Goal: Transaction & Acquisition: Purchase product/service

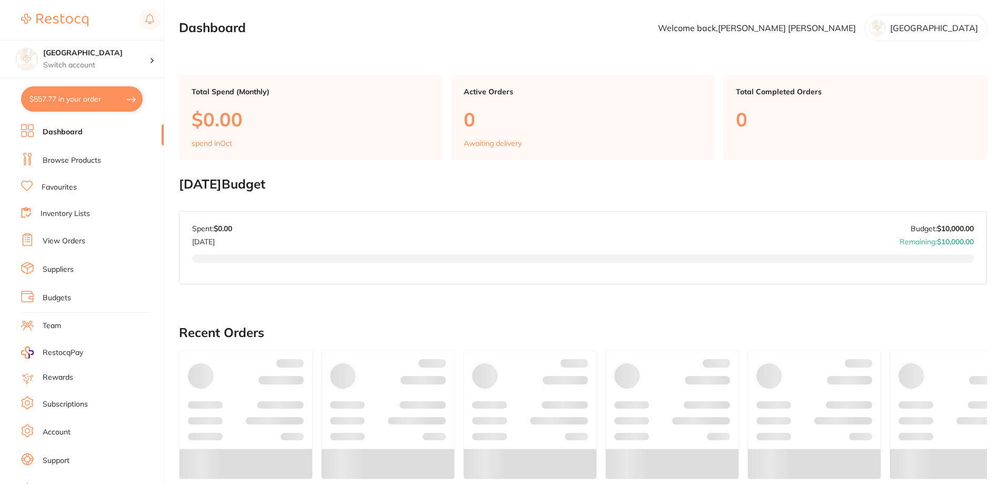
click at [62, 96] on button "$557.77 in your order" at bounding box center [82, 98] width 122 height 25
checkbox input "true"
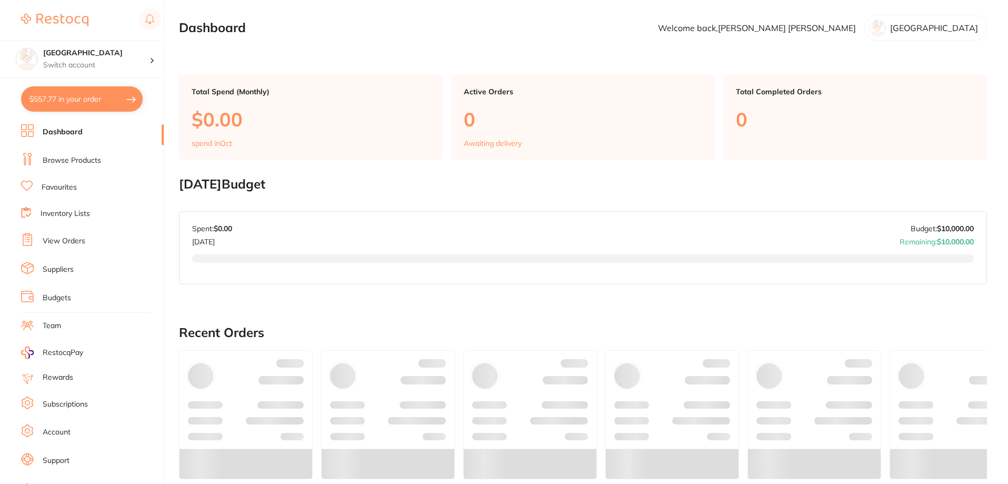
checkbox input "true"
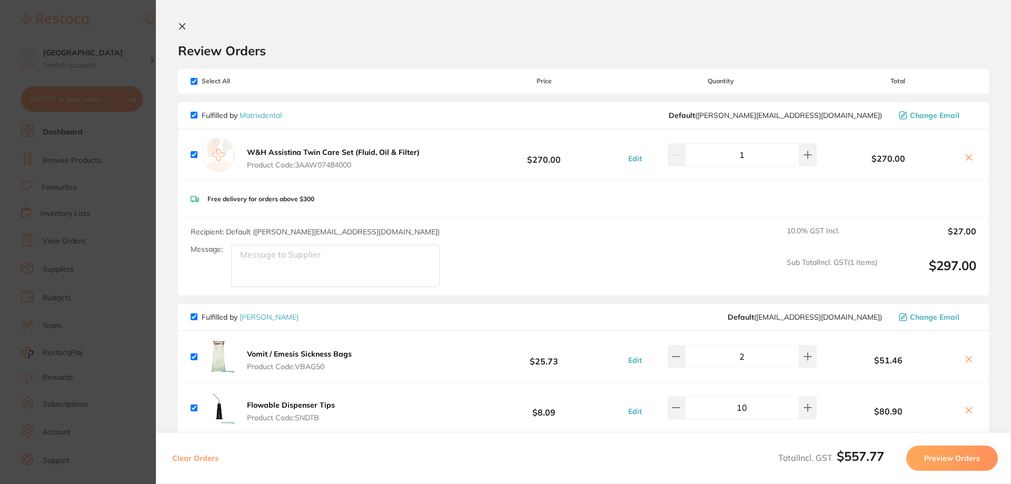
click at [66, 187] on section "Update RRP Set your pre negotiated price for this item. Item Agreed RRP (excl. …" at bounding box center [505, 242] width 1011 height 484
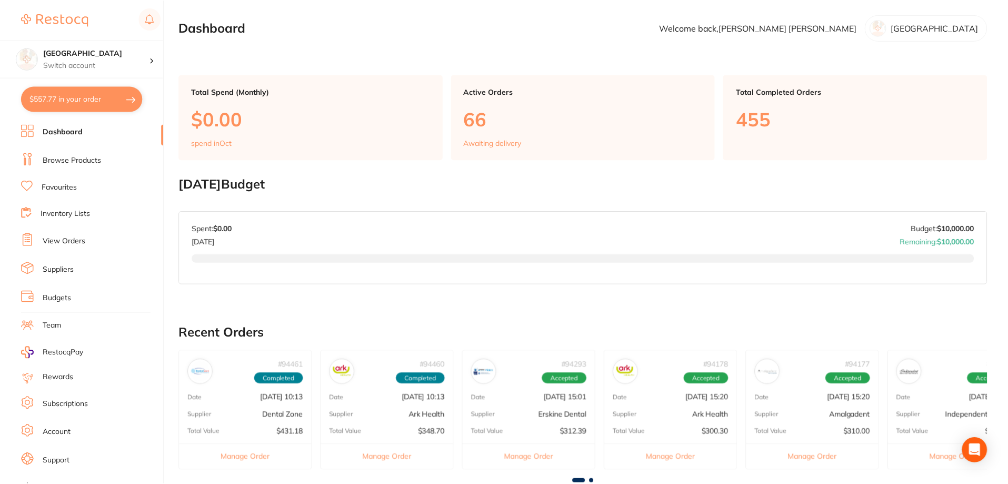
scroll to position [5, 0]
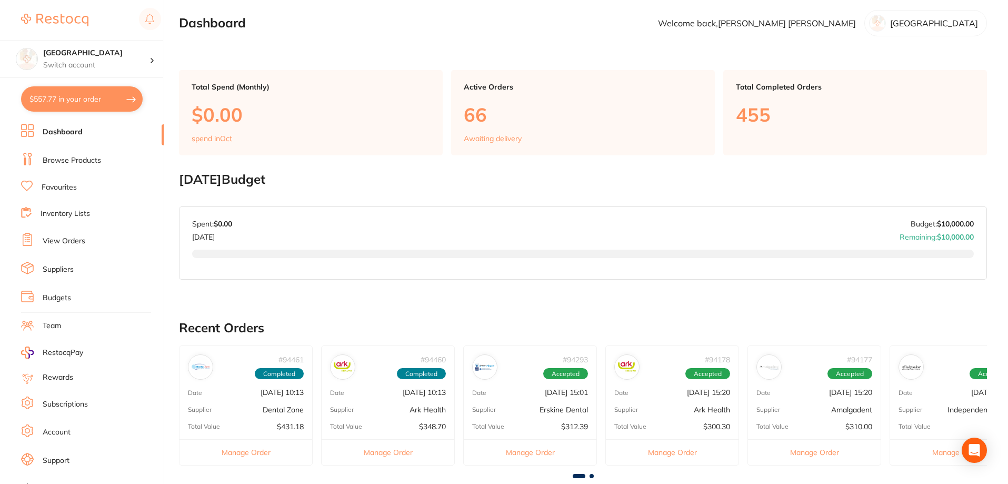
click at [57, 238] on link "View Orders" at bounding box center [64, 241] width 43 height 11
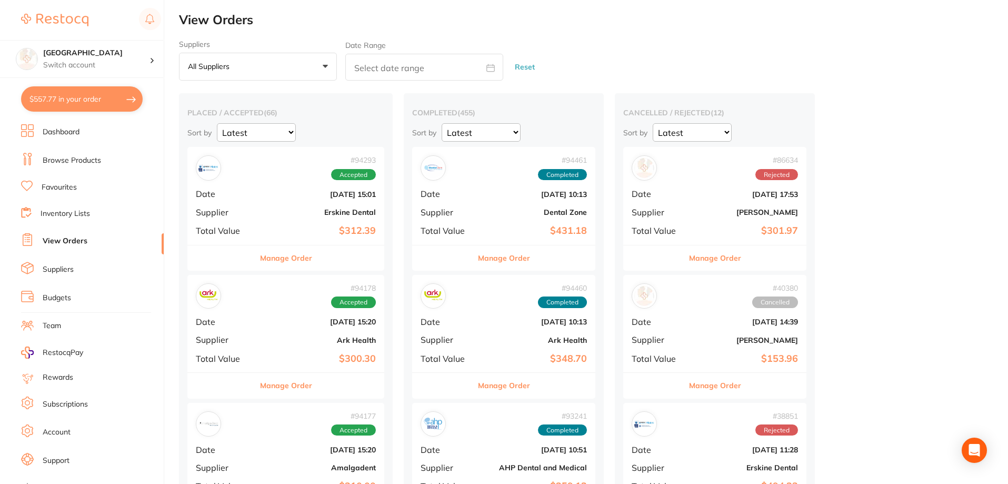
click at [264, 213] on b "Erskine Dental" at bounding box center [319, 212] width 114 height 8
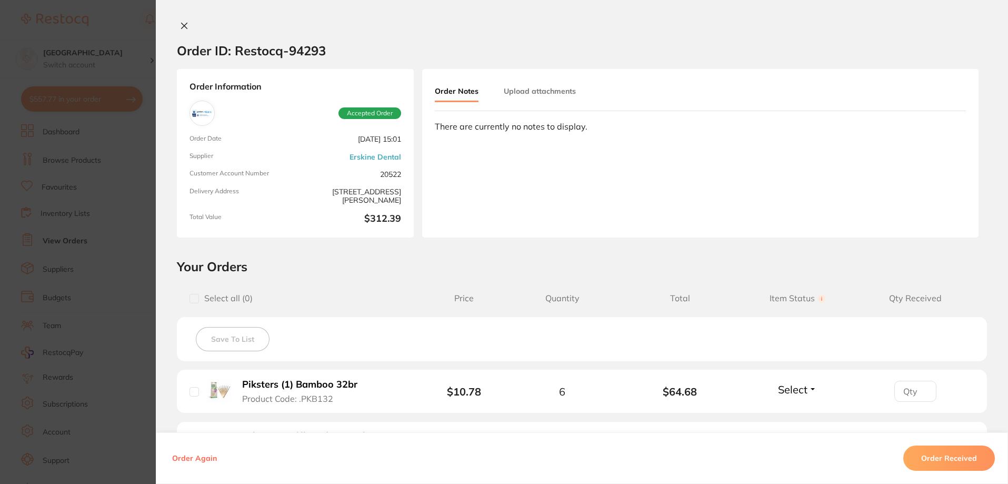
click at [184, 30] on button at bounding box center [184, 26] width 15 height 11
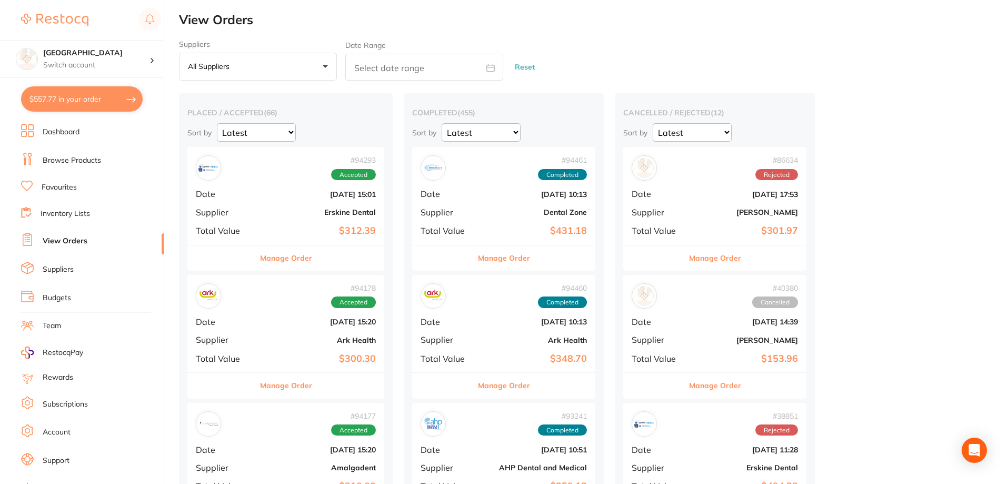
click at [248, 326] on span "Date" at bounding box center [224, 321] width 57 height 9
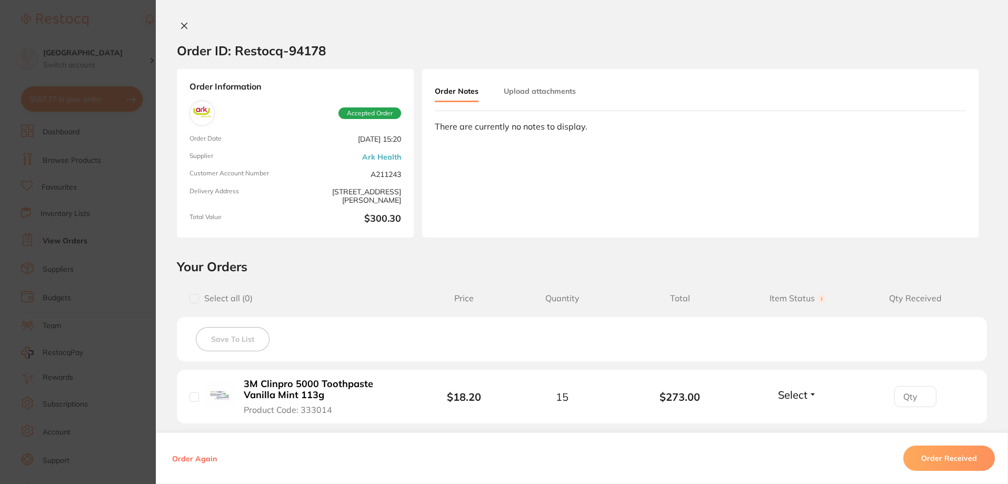
click at [111, 26] on section "Order ID: Restocq- 94178 Order Information Accepted Order Order Date Sept 19 20…" at bounding box center [504, 242] width 1008 height 484
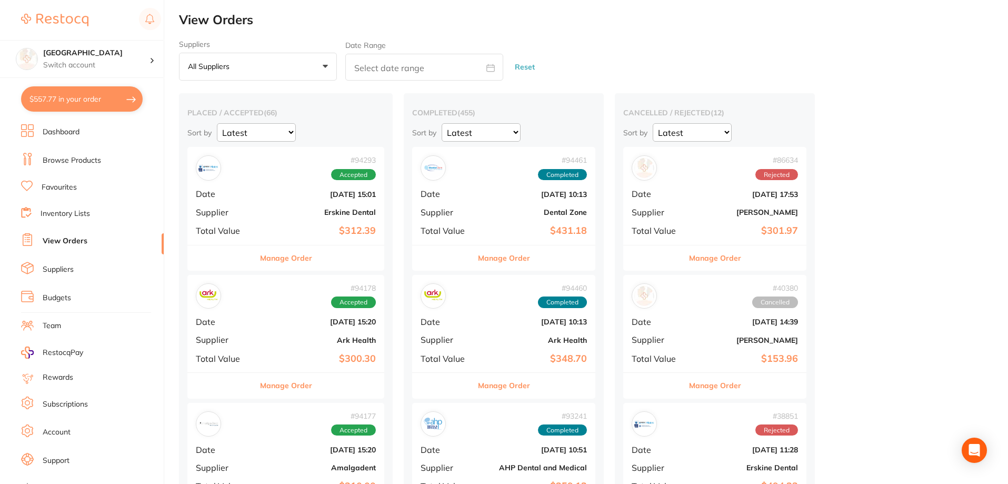
click at [302, 221] on div "# 94293 Accepted Date Sept 22 2025, 15:01 Supplier Erskine Dental Total Value $…" at bounding box center [285, 195] width 197 height 97
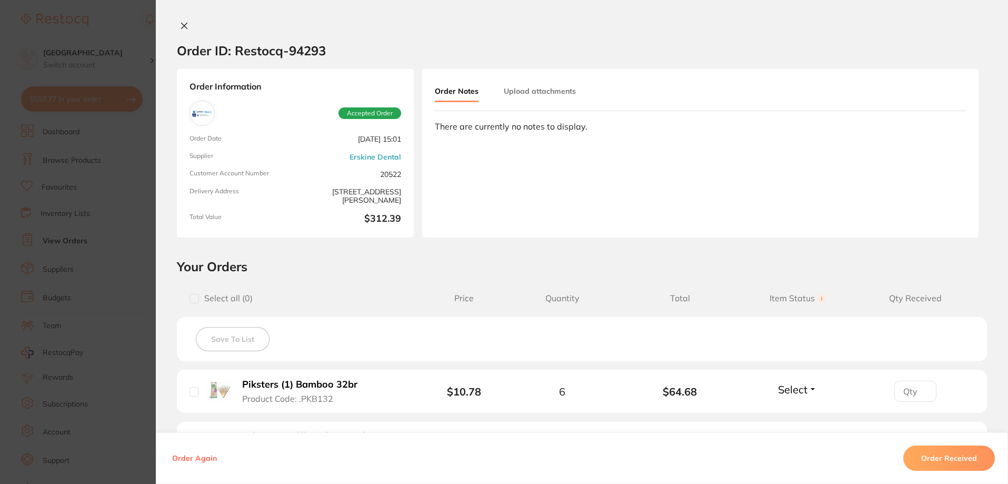
drag, startPoint x: 330, startPoint y: 141, endPoint x: 398, endPoint y: 137, distance: 68.5
click at [398, 137] on span "[DATE] 15:01" at bounding box center [351, 139] width 102 height 9
click at [578, 44] on section "Order ID: Restocq- 94293" at bounding box center [582, 50] width 852 height 37
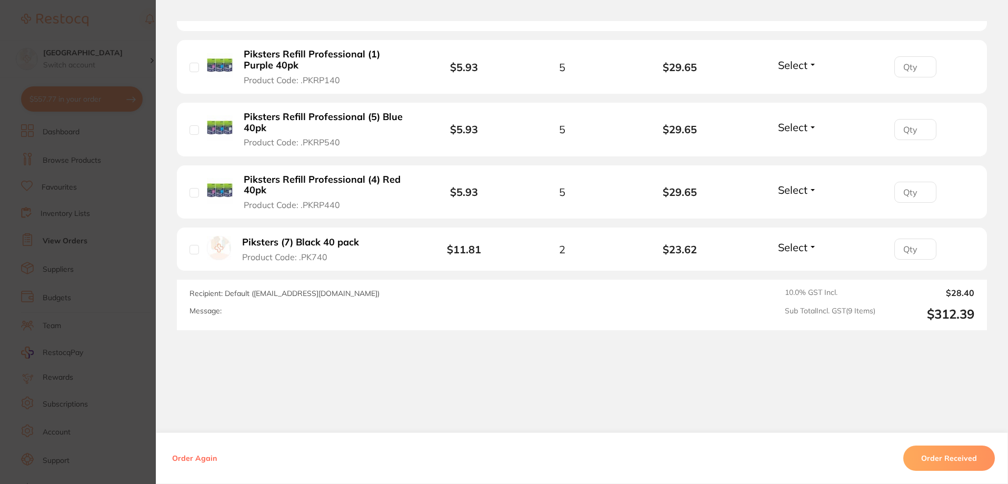
scroll to position [474, 0]
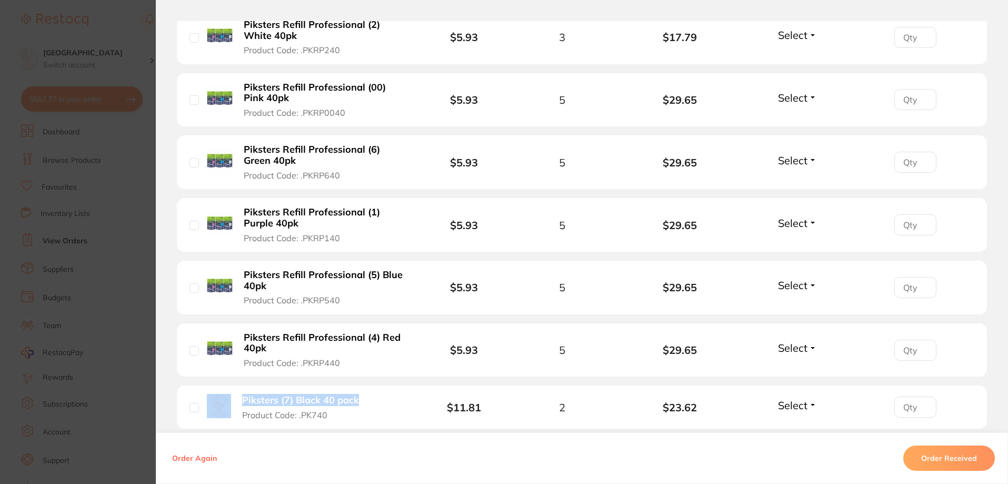
drag, startPoint x: 232, startPoint y: 399, endPoint x: 357, endPoint y: 405, distance: 126.0
click at [357, 405] on div "Piksters (7) Black 40 pack Product Code: .PK740" at bounding box center [289, 407] width 198 height 26
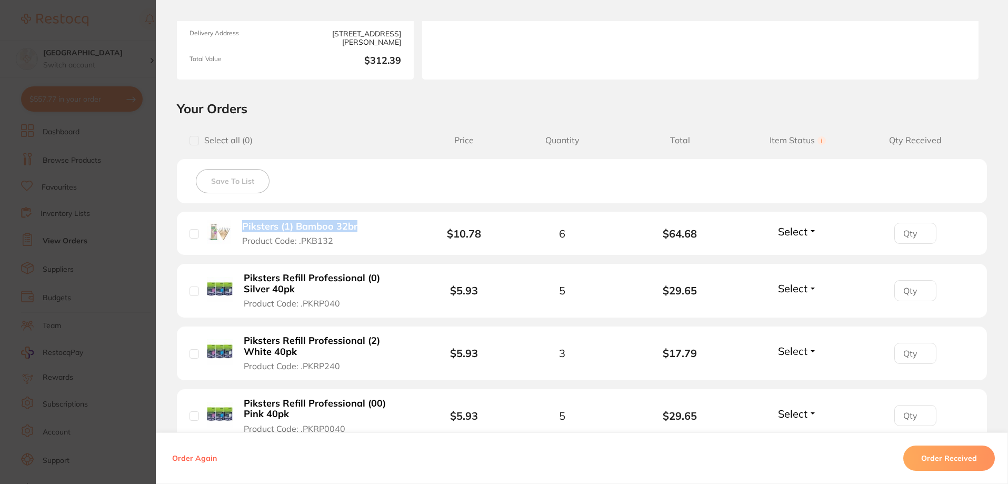
drag, startPoint x: 235, startPoint y: 223, endPoint x: 369, endPoint y: 230, distance: 133.9
click at [369, 230] on div "Piksters (1) Bamboo 32br Product Code: .PKB132" at bounding box center [288, 233] width 196 height 26
click at [410, 238] on li "Piksters (1) Bamboo 32br Product Code: .PKB132 $10.78 6 $64.68 Select Received …" at bounding box center [582, 234] width 810 height 44
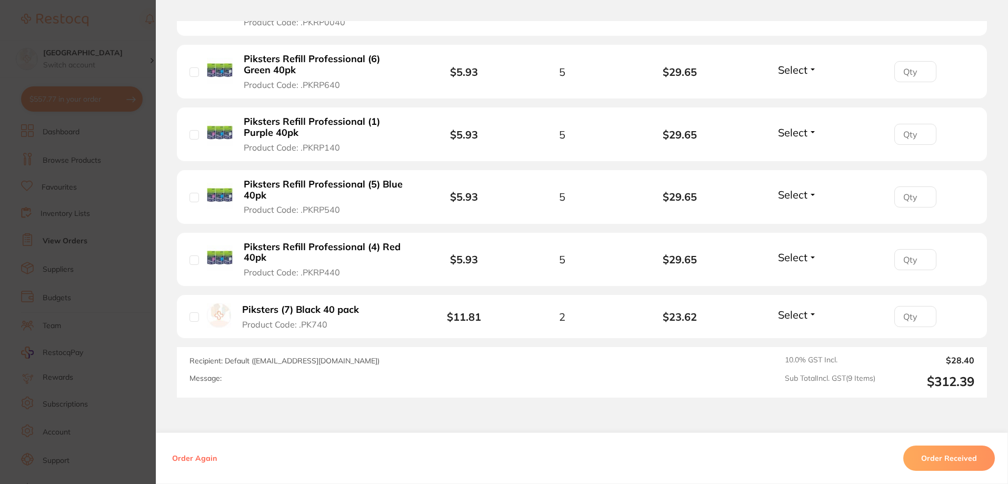
scroll to position [632, 0]
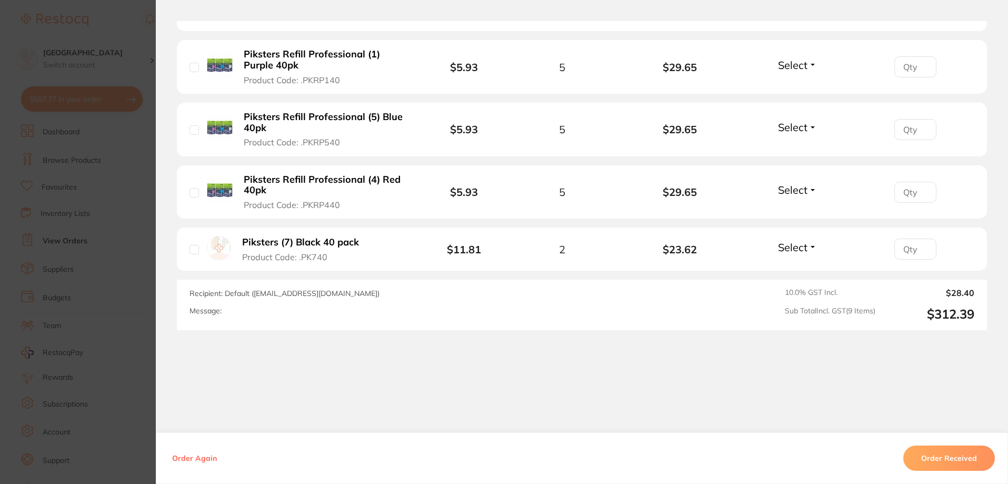
click at [939, 462] on button "Order Received" at bounding box center [949, 457] width 92 height 25
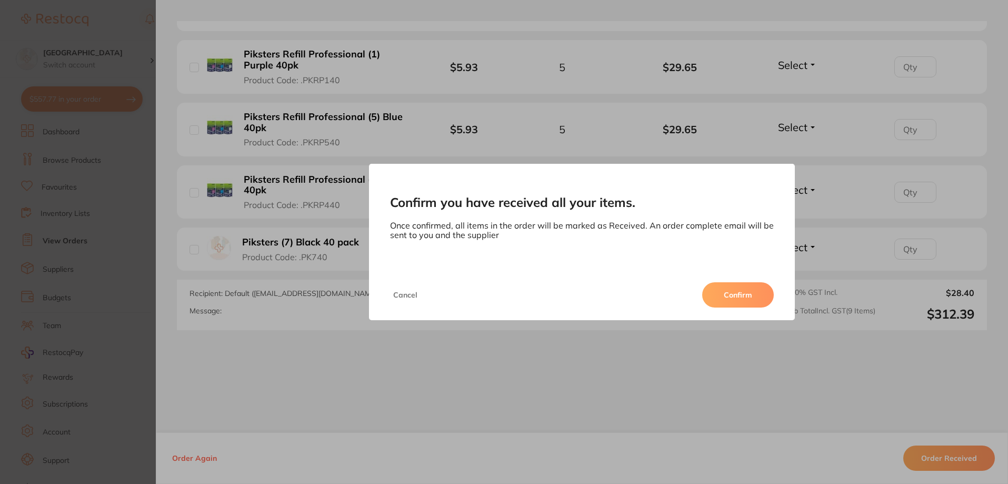
click at [747, 297] on button "Confirm" at bounding box center [738, 294] width 72 height 25
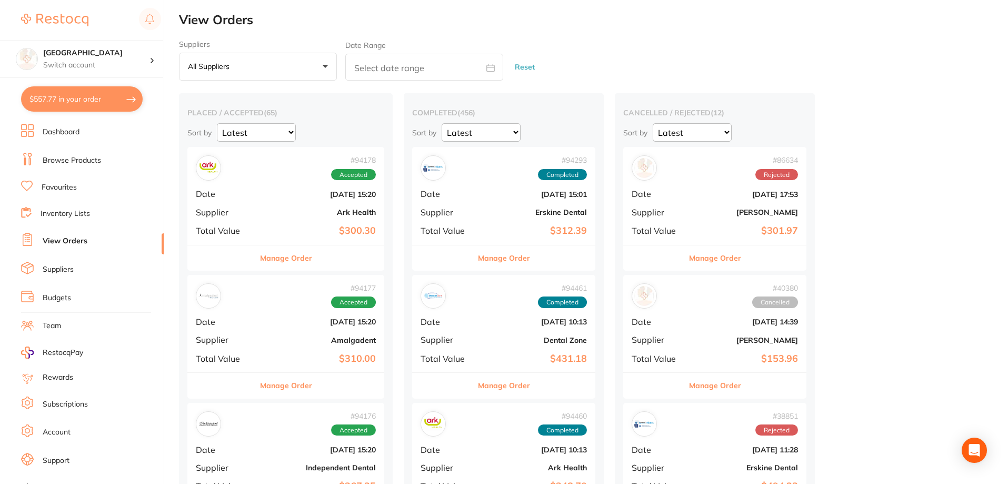
click at [255, 211] on div "# 94178 Accepted Date Sept 19 2025, 15:20 Supplier Ark Health Total Value $300.…" at bounding box center [285, 195] width 197 height 97
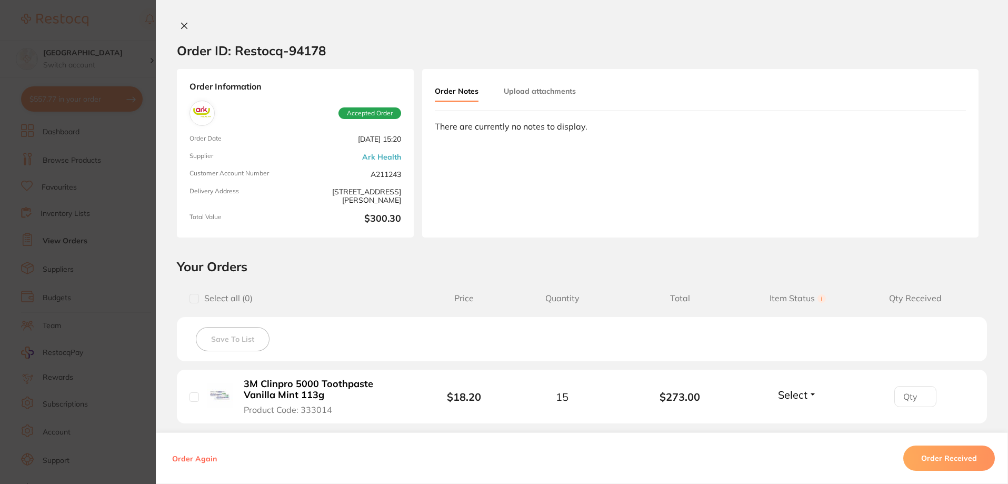
drag, startPoint x: 332, startPoint y: 139, endPoint x: 393, endPoint y: 138, distance: 61.1
click at [393, 138] on span "[DATE] 15:20" at bounding box center [351, 139] width 102 height 9
click at [412, 242] on div "Order ID: Restocq- 94178 Order Information Accepted Order Order Date Sept 19 20…" at bounding box center [582, 252] width 852 height 463
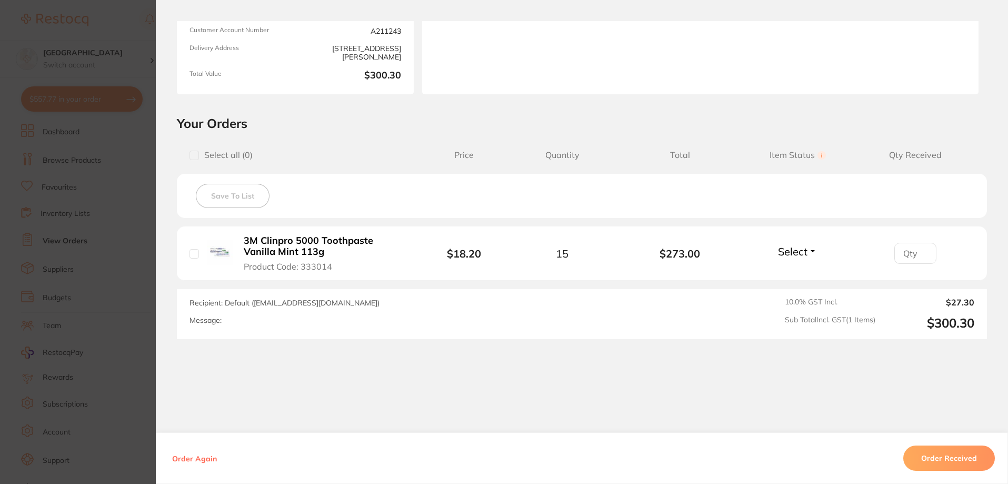
scroll to position [155, 0]
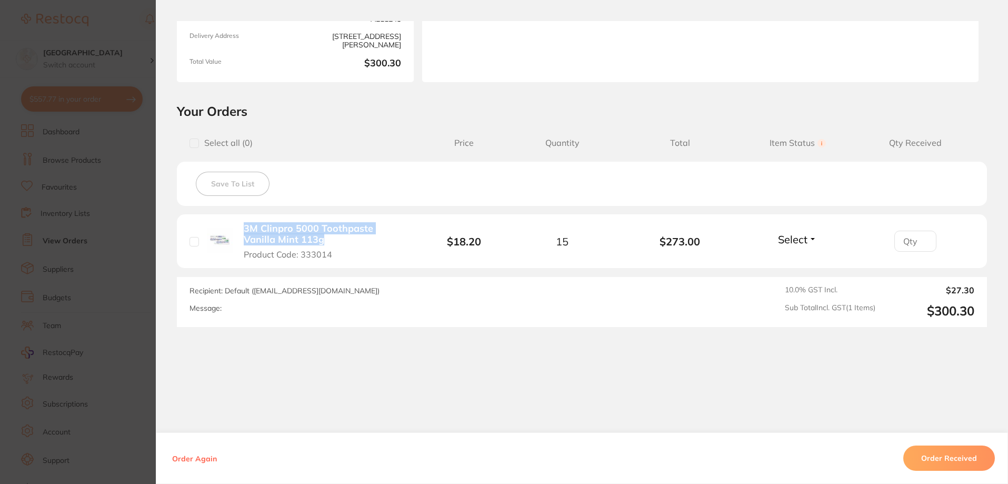
drag, startPoint x: 234, startPoint y: 227, endPoint x: 287, endPoint y: 238, distance: 54.8
click at [287, 238] on div "3M Clinpro 5000 Toothpaste Vanilla Mint 113g Product Code: 333014" at bounding box center [307, 241] width 235 height 37
click at [361, 248] on button "3M Clinpro 5000 Toothpaste Vanilla Mint 113g Product Code: 333014" at bounding box center [325, 241] width 169 height 37
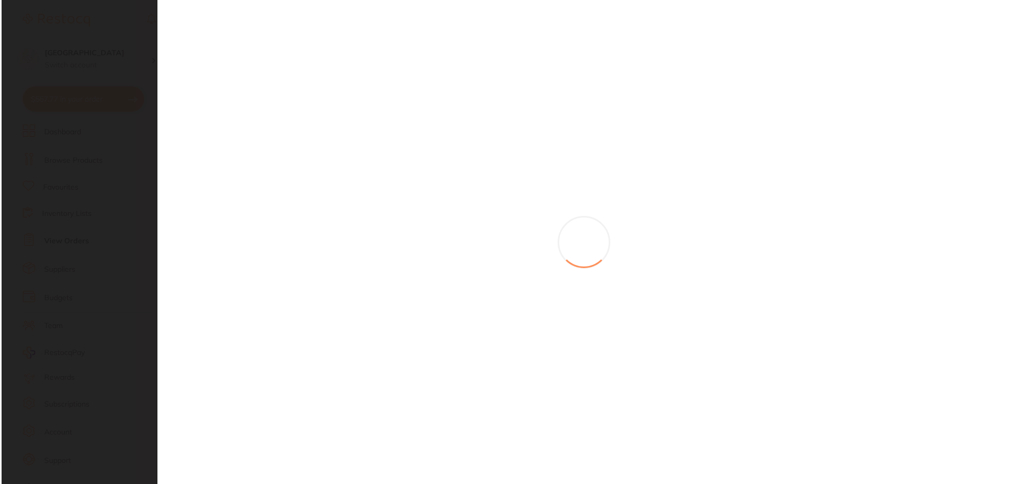
scroll to position [0, 0]
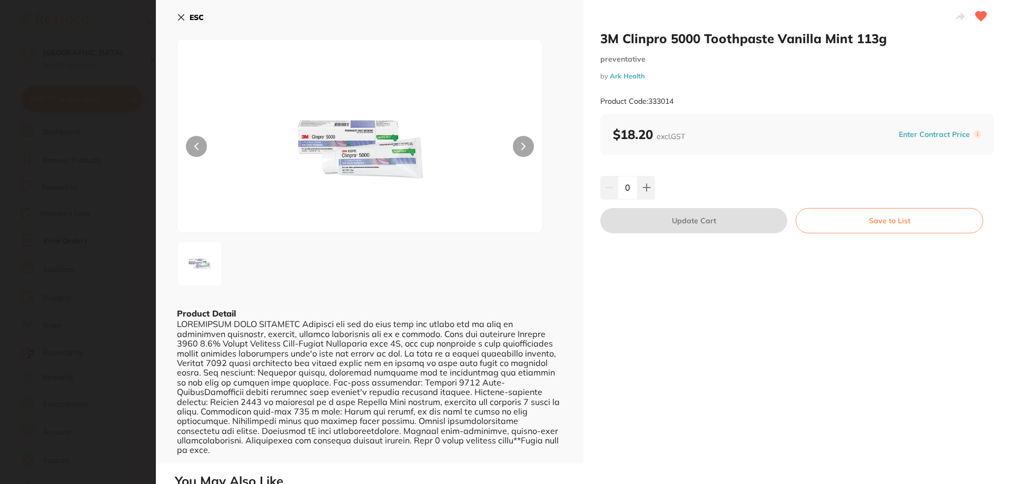
drag, startPoint x: 370, startPoint y: 257, endPoint x: 372, endPoint y: 262, distance: 5.5
click at [371, 257] on section "3M Clinpro 5000 Toothpaste Vanilla Mint 113g preventative by Ark Health Product…" at bounding box center [505, 242] width 1011 height 484
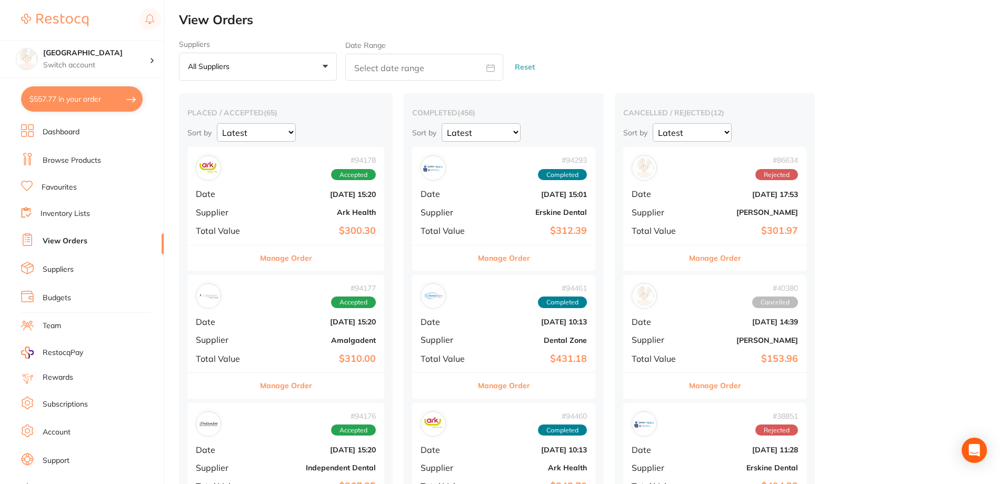
click at [266, 222] on div "# 94178 Accepted Date Sept 19 2025, 15:20 Supplier Ark Health Total Value $300.…" at bounding box center [285, 195] width 197 height 97
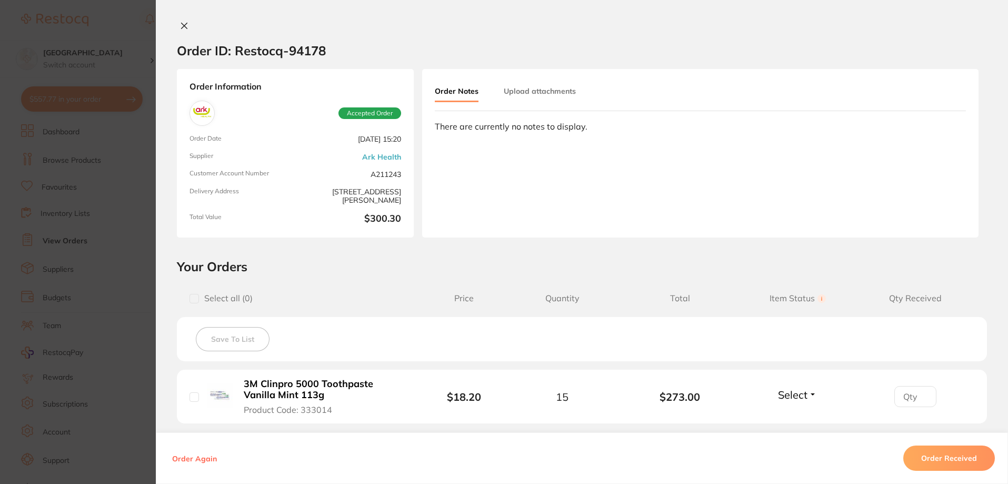
click at [182, 23] on icon at bounding box center [184, 26] width 8 height 8
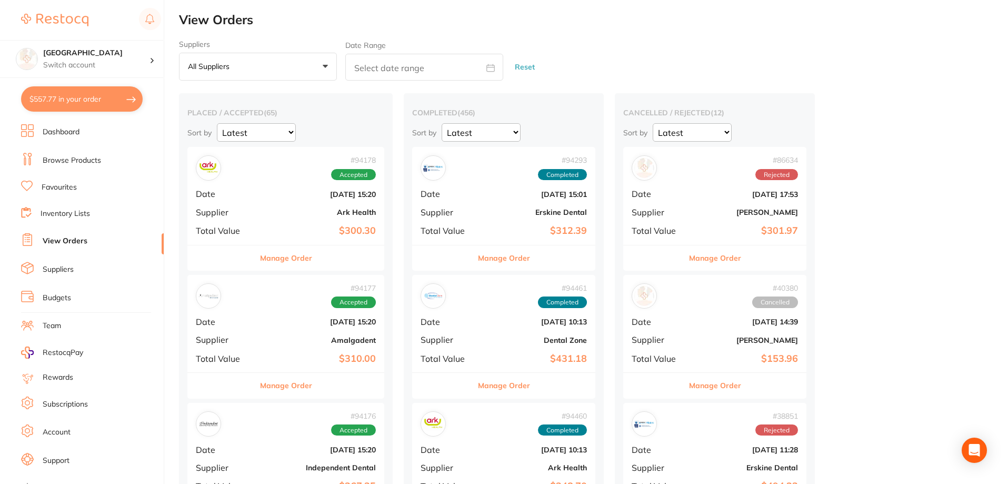
click at [65, 154] on li "Browse Products" at bounding box center [92, 161] width 143 height 16
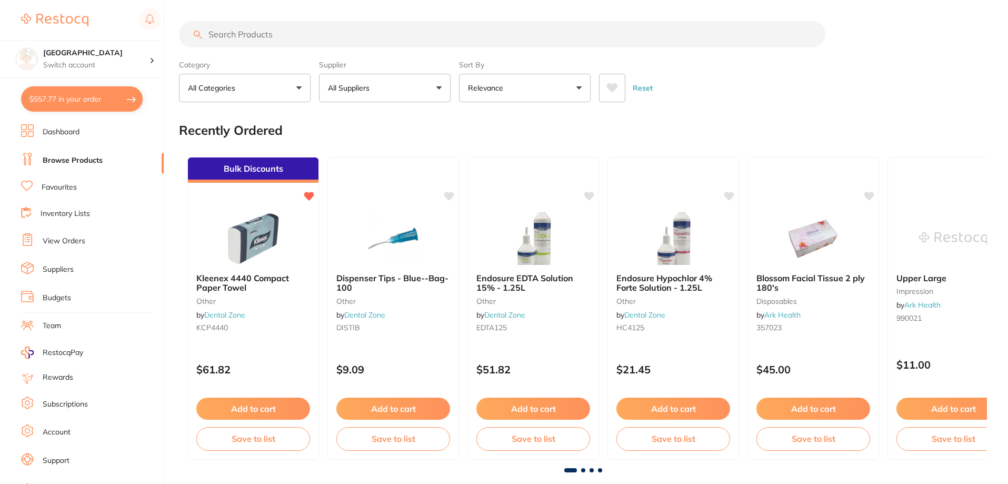
click at [288, 33] on input "search" at bounding box center [502, 34] width 646 height 26
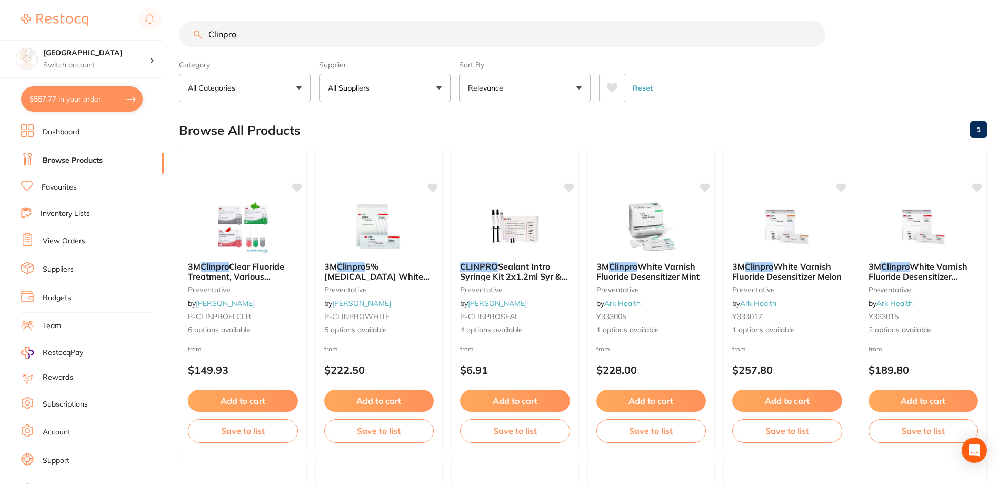
type input "Clinpro"
click at [610, 83] on icon at bounding box center [612, 88] width 12 height 11
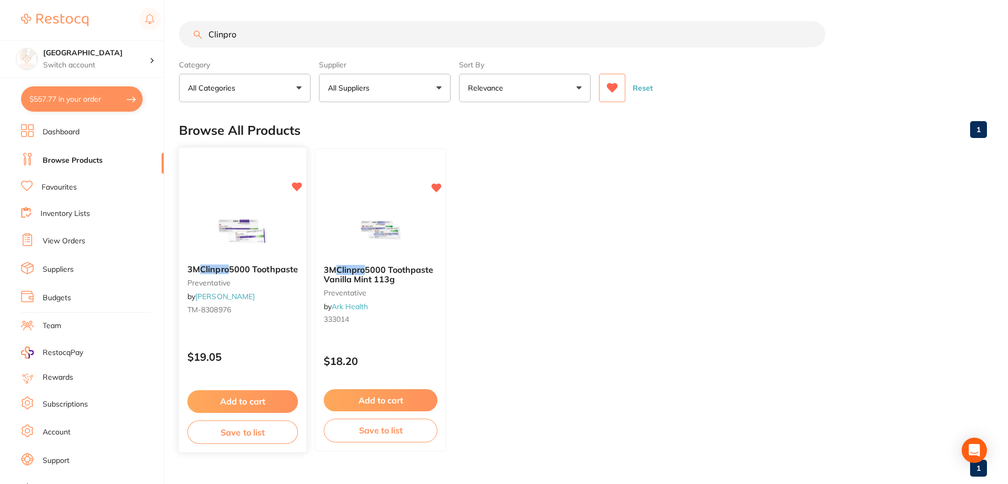
click at [249, 235] on img at bounding box center [242, 229] width 69 height 53
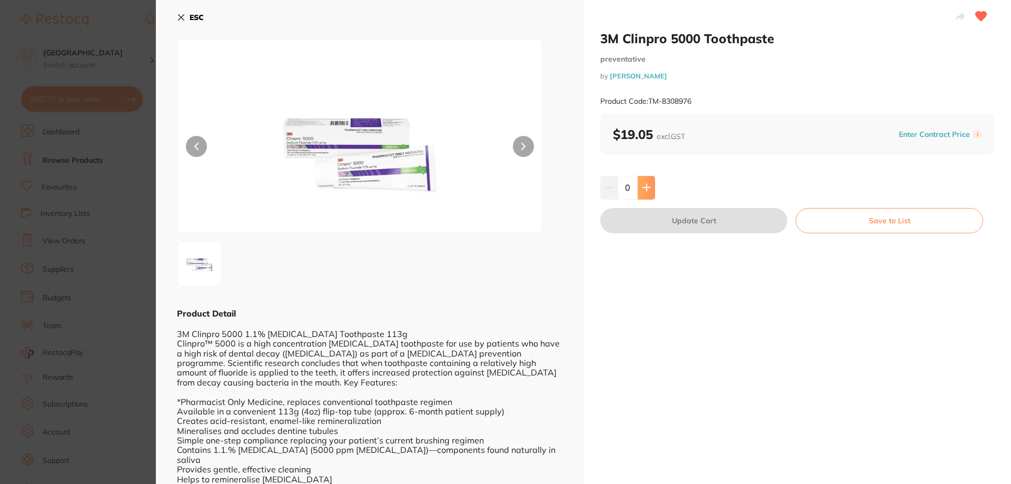
click at [641, 183] on button at bounding box center [646, 187] width 17 height 23
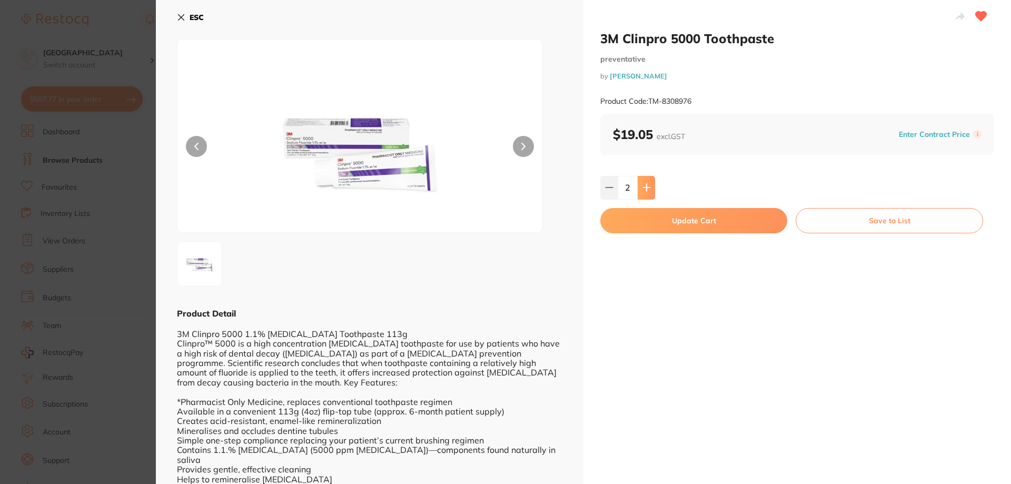
click at [641, 183] on button at bounding box center [646, 187] width 17 height 23
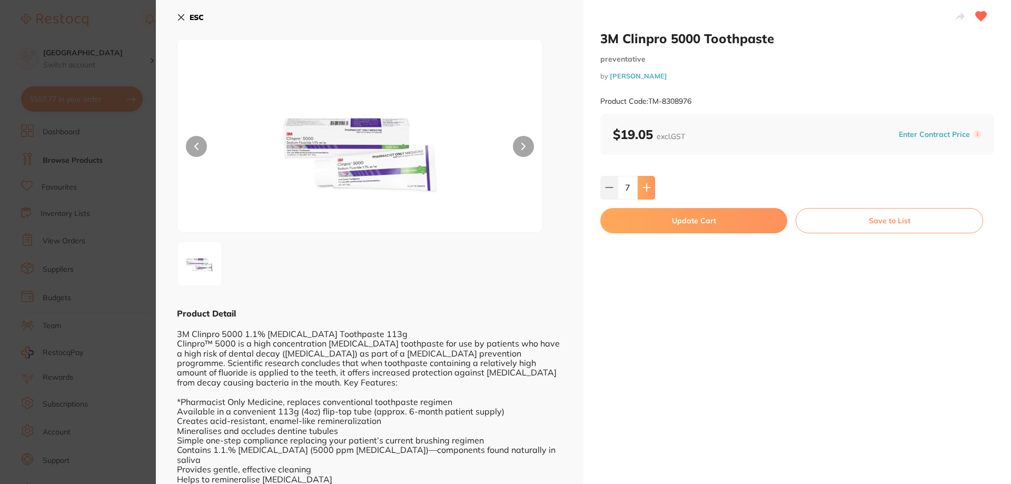
click at [641, 183] on button at bounding box center [646, 187] width 17 height 23
type input "10"
click at [671, 216] on button "Update Cart" at bounding box center [693, 220] width 187 height 25
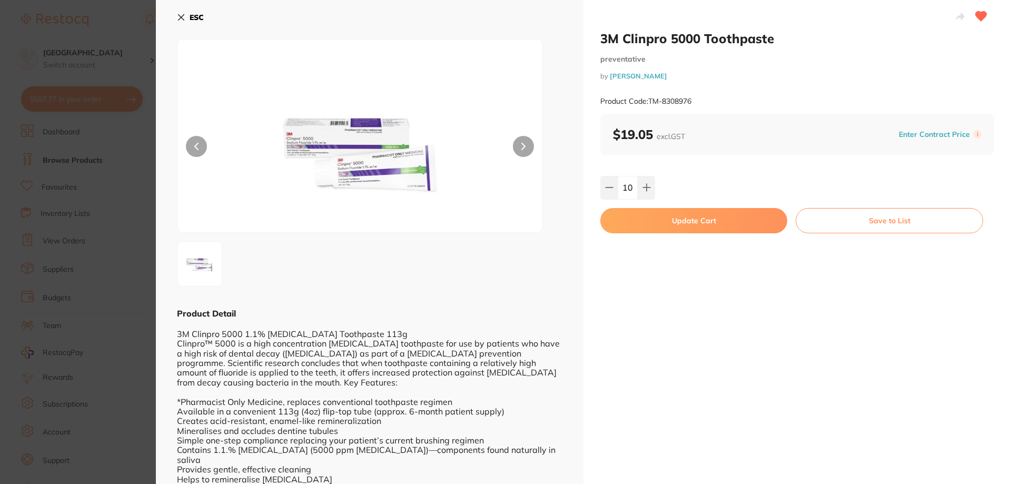
checkbox input "false"
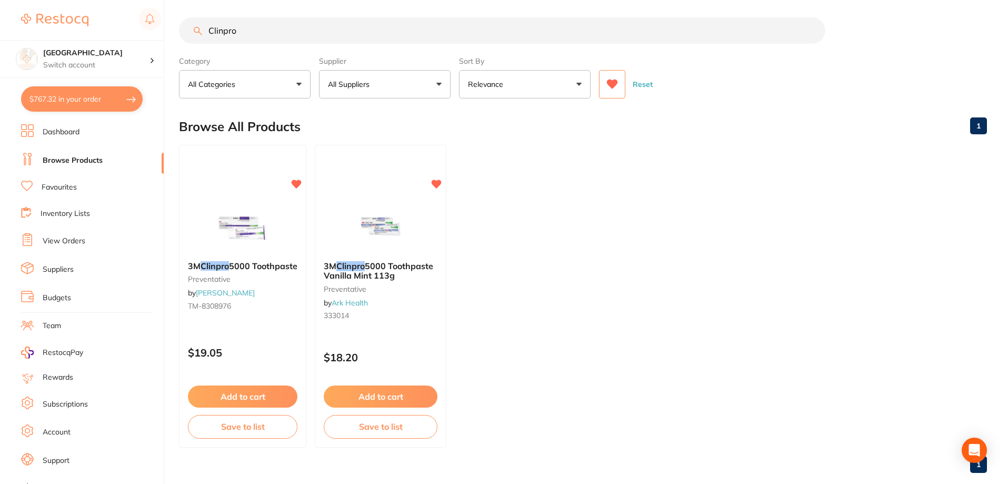
click at [63, 98] on button "$767.32 in your order" at bounding box center [82, 98] width 122 height 25
checkbox input "true"
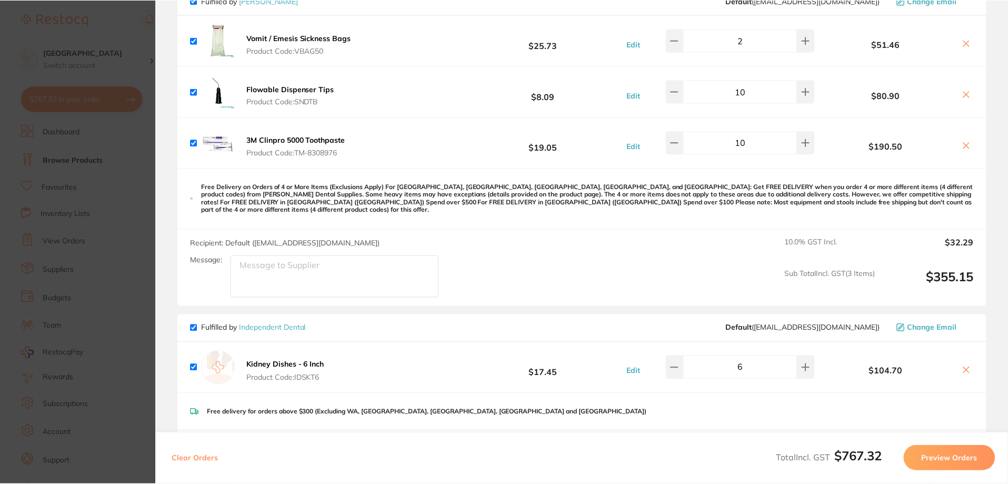
scroll to position [158, 0]
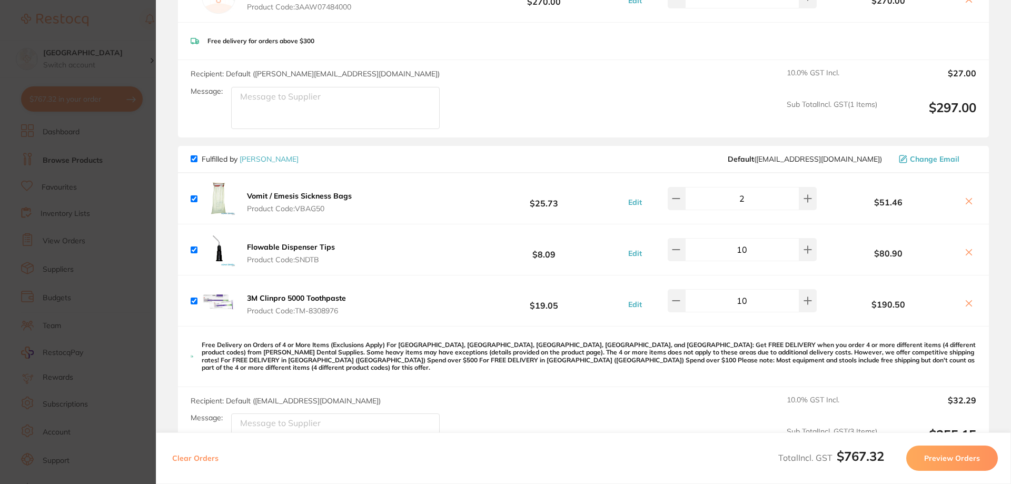
click at [263, 158] on link "[PERSON_NAME]" at bounding box center [269, 158] width 59 height 9
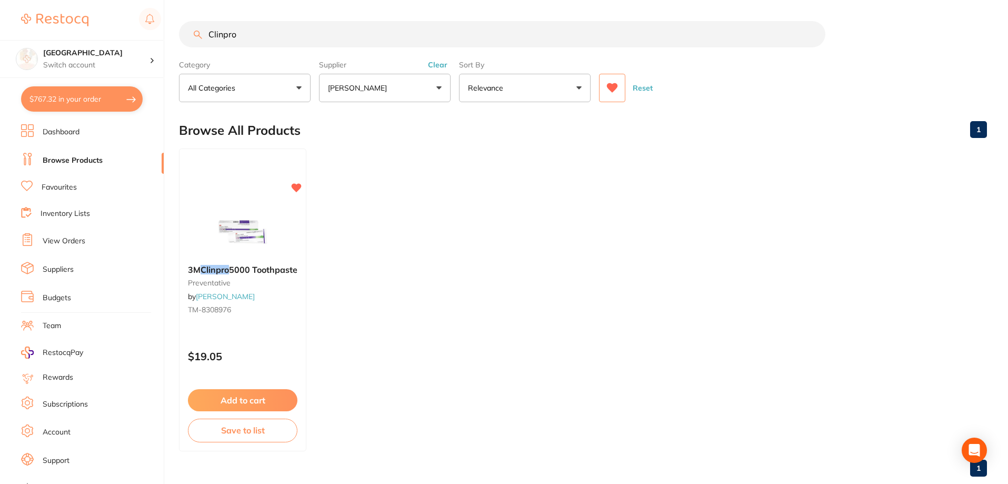
click at [608, 85] on icon at bounding box center [612, 87] width 11 height 9
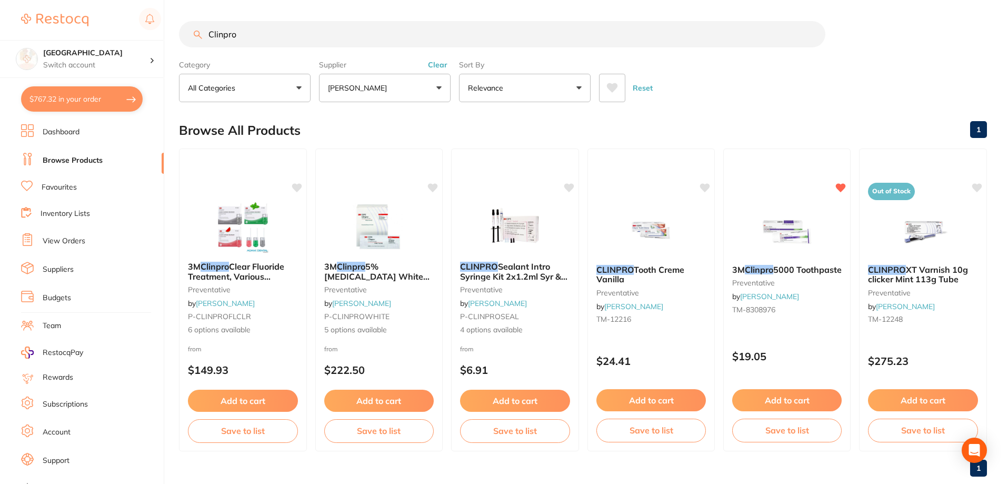
drag, startPoint x: 192, startPoint y: 29, endPoint x: 135, endPoint y: 22, distance: 57.3
click at [135, 22] on div "$767.32 Katoomba Dental Centre Switch account Katoomba Dental Centre $767.32 in…" at bounding box center [504, 242] width 1008 height 484
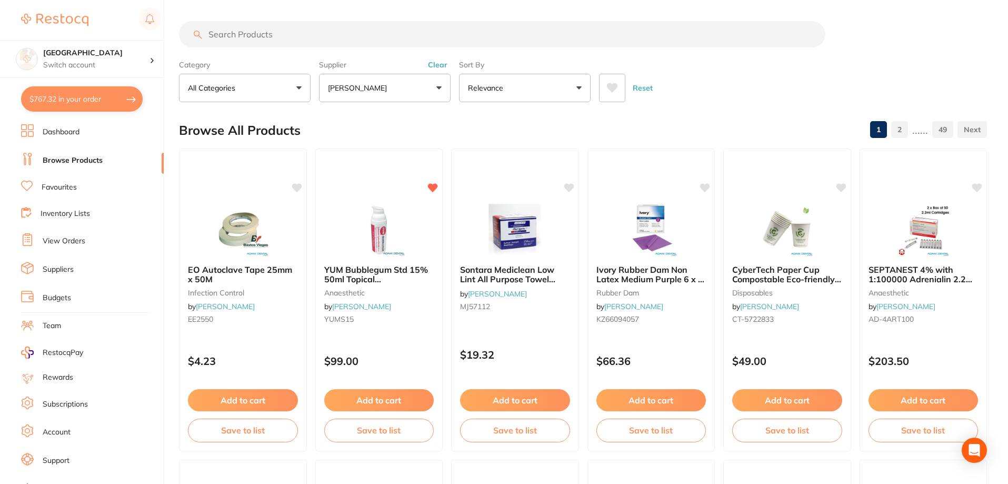
click at [613, 86] on icon at bounding box center [612, 87] width 11 height 9
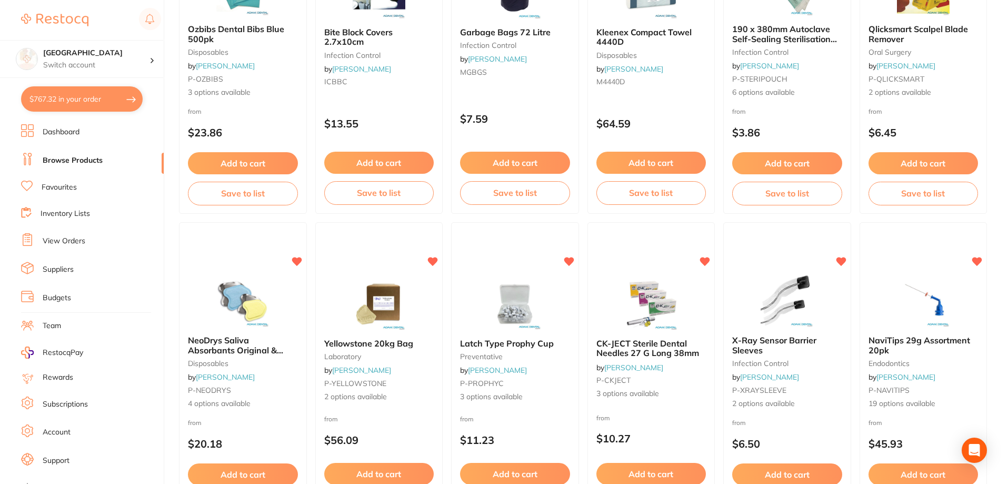
scroll to position [562, 0]
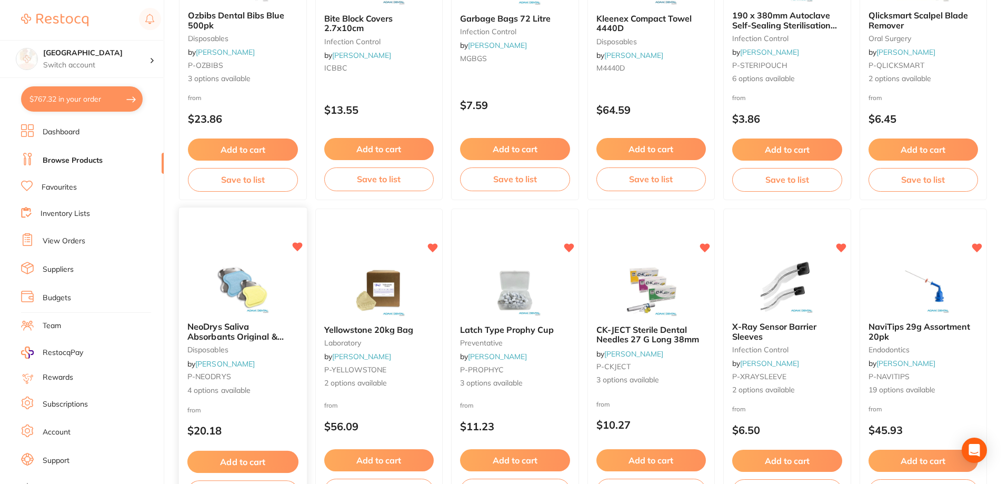
click at [234, 278] on img at bounding box center [242, 286] width 69 height 53
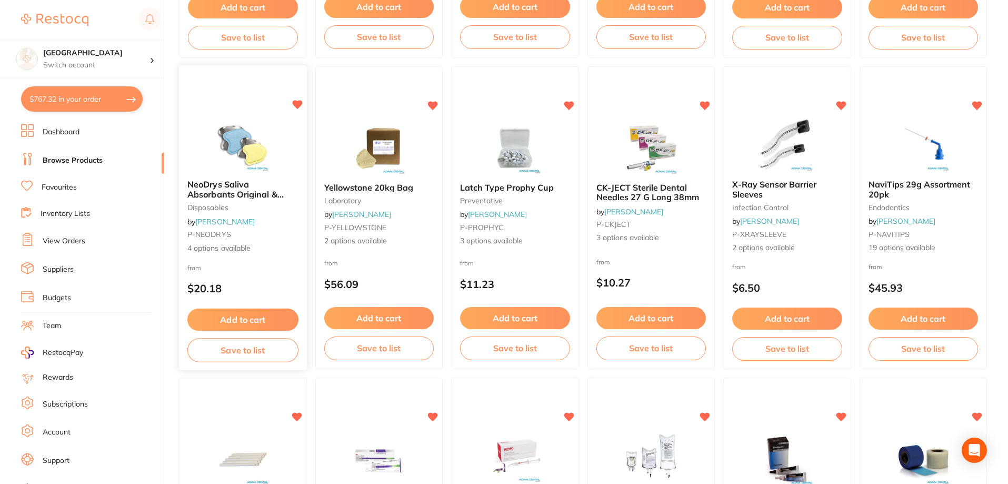
scroll to position [720, 0]
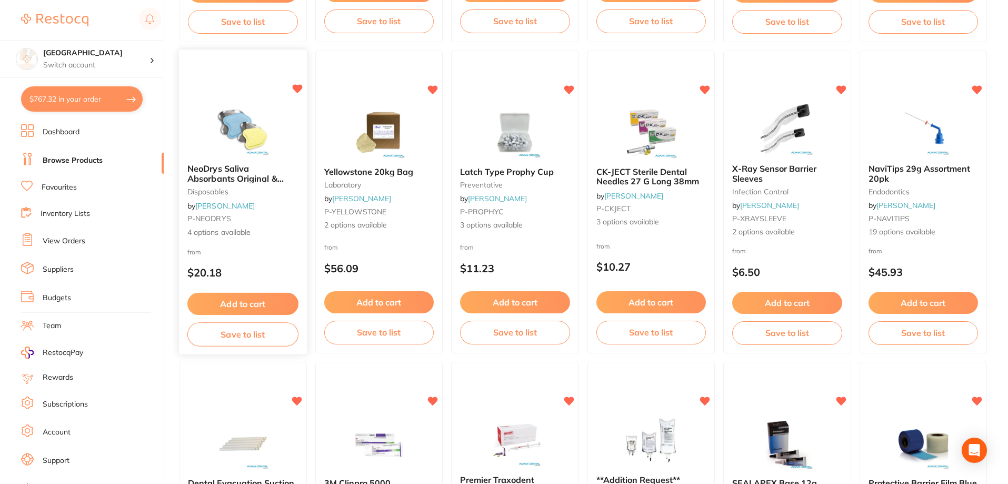
click at [237, 172] on span "NeoDrys Saliva Absorbants Original & Reflective" at bounding box center [235, 178] width 96 height 30
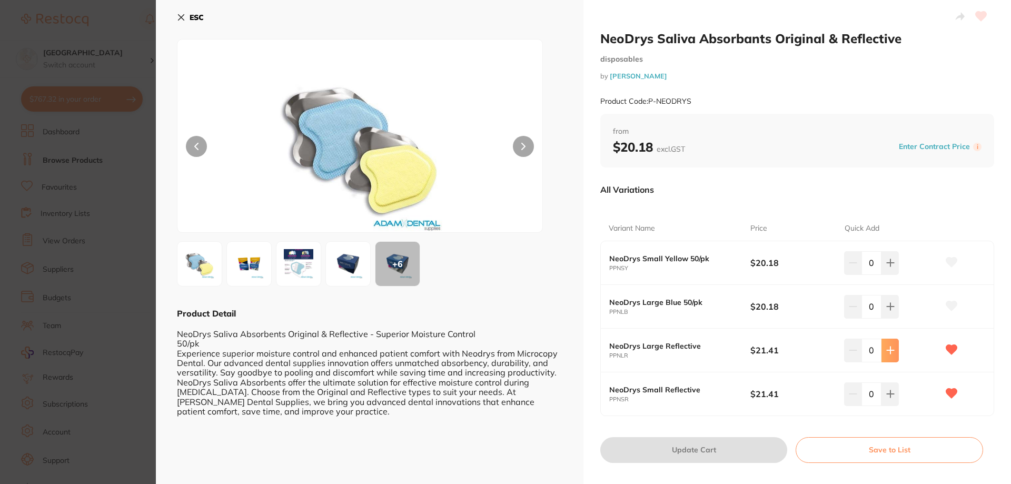
click at [891, 350] on icon at bounding box center [890, 350] width 7 height 7
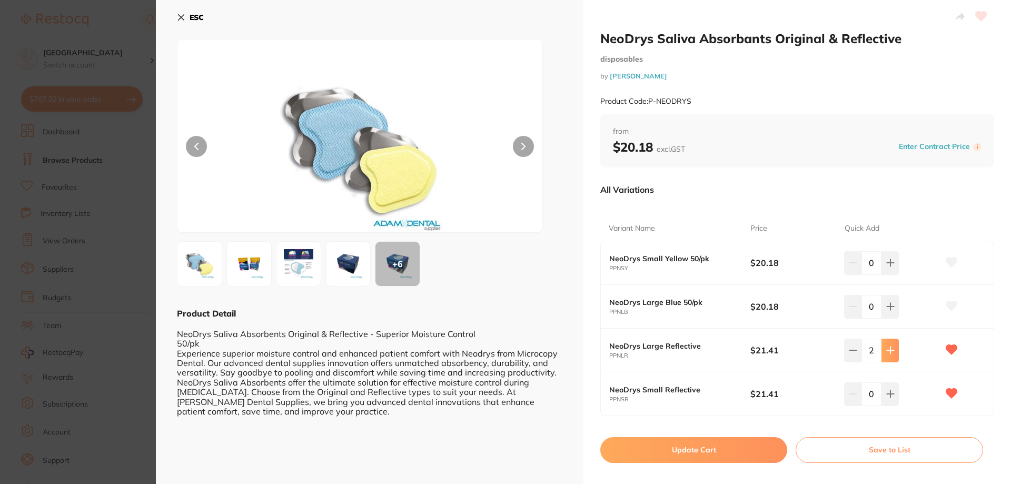
click at [891, 350] on icon at bounding box center [890, 350] width 7 height 7
type input "3"
click at [893, 391] on button at bounding box center [889, 393] width 17 height 23
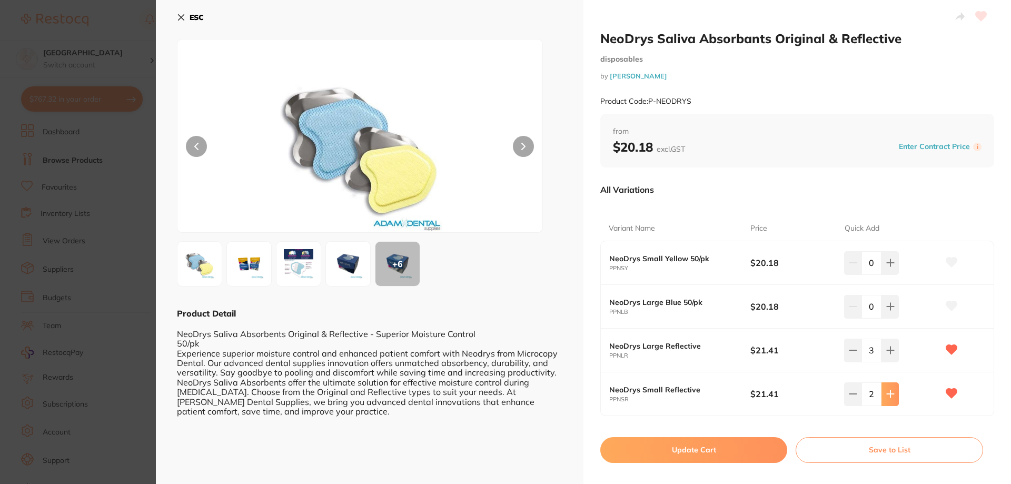
type input "3"
click at [689, 449] on button "Update Cart" at bounding box center [693, 449] width 187 height 25
checkbox input "false"
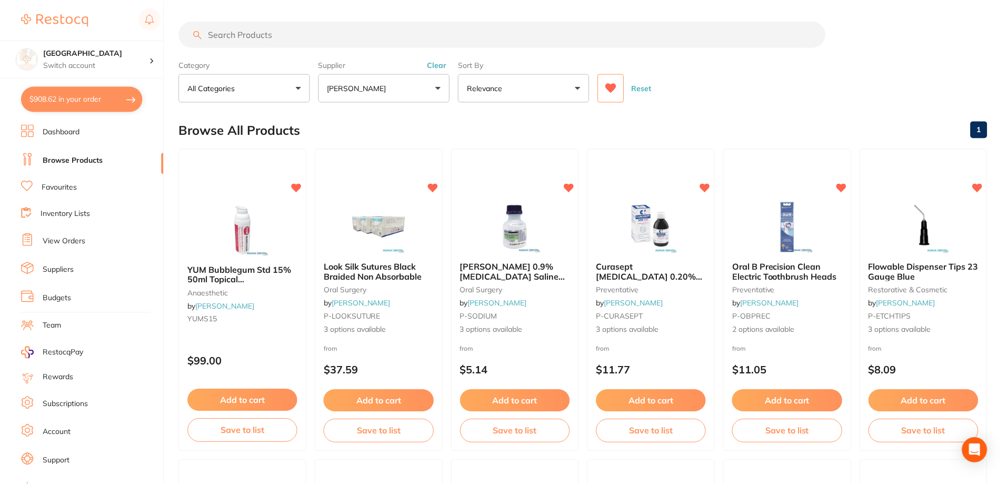
scroll to position [720, 0]
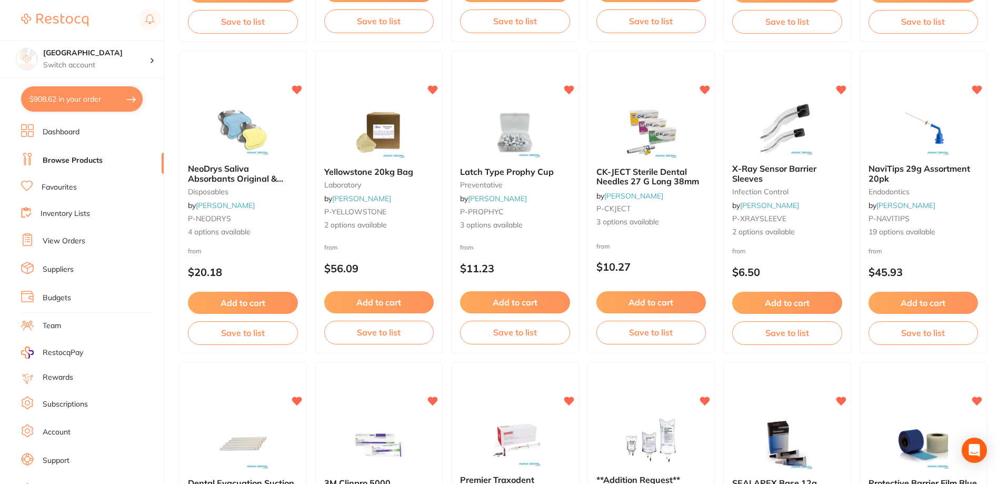
click at [86, 91] on button "$908.62 in your order" at bounding box center [82, 98] width 122 height 25
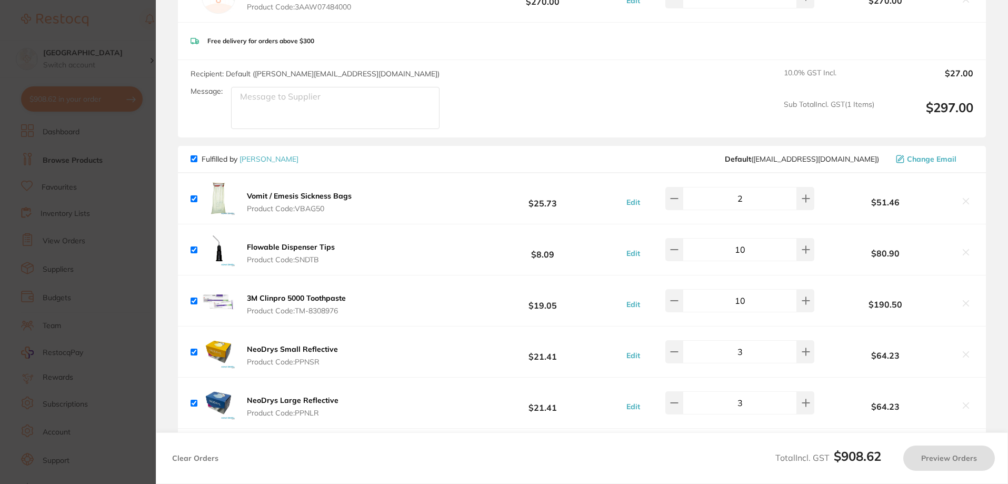
checkbox input "true"
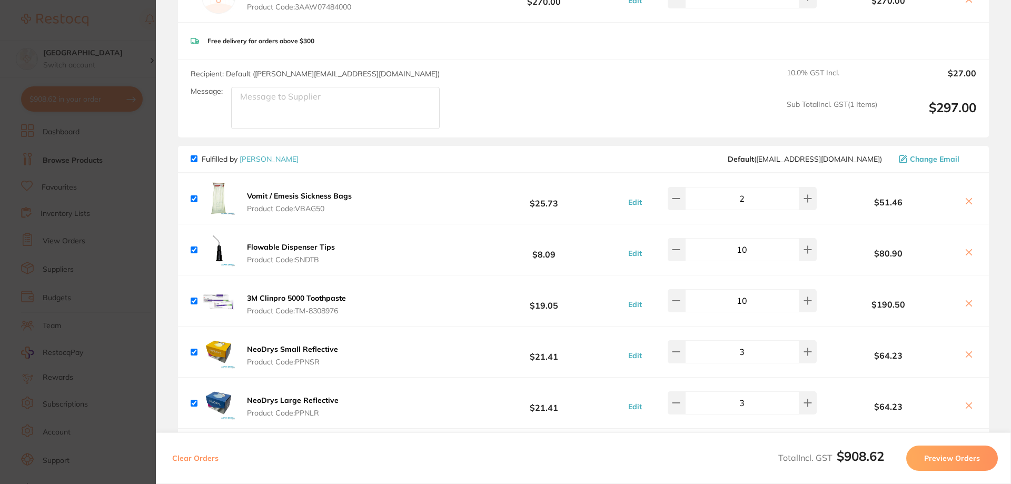
scroll to position [316, 0]
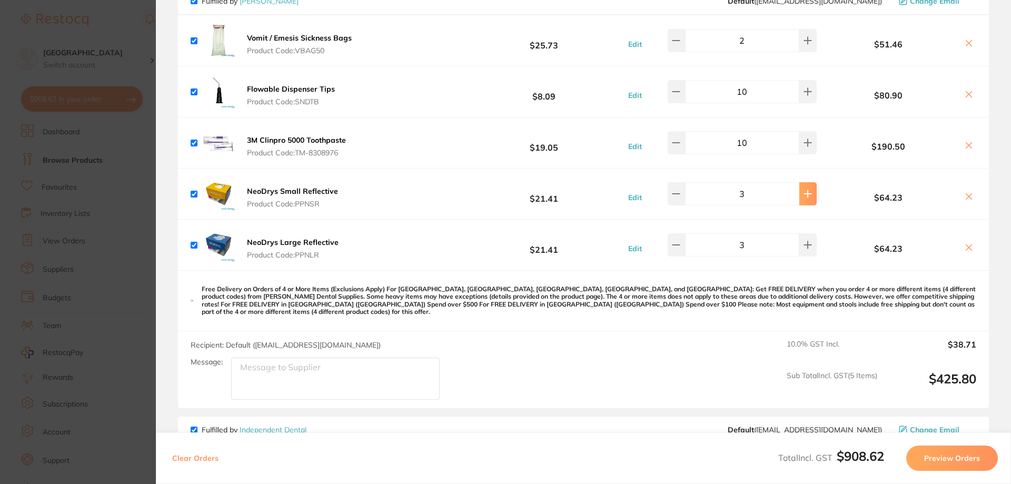
click at [803, 196] on icon at bounding box center [807, 194] width 8 height 8
type input "4"
click at [803, 242] on icon at bounding box center [807, 245] width 8 height 8
type input "4"
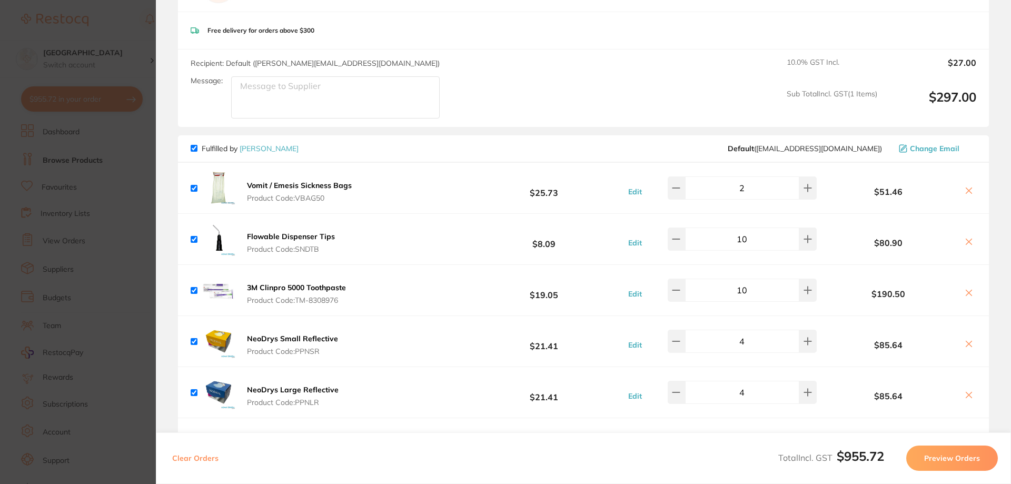
scroll to position [0, 0]
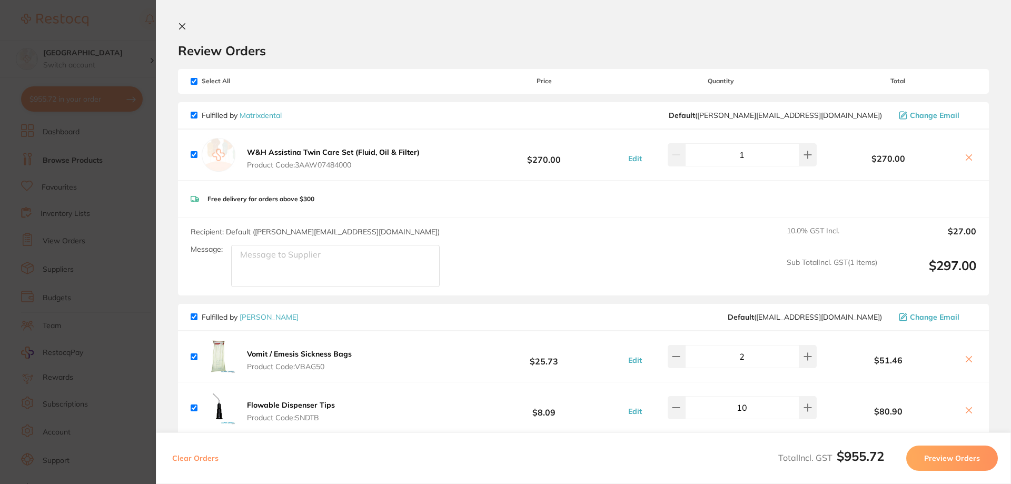
click at [195, 79] on input "checkbox" at bounding box center [194, 81] width 7 height 7
checkbox input "false"
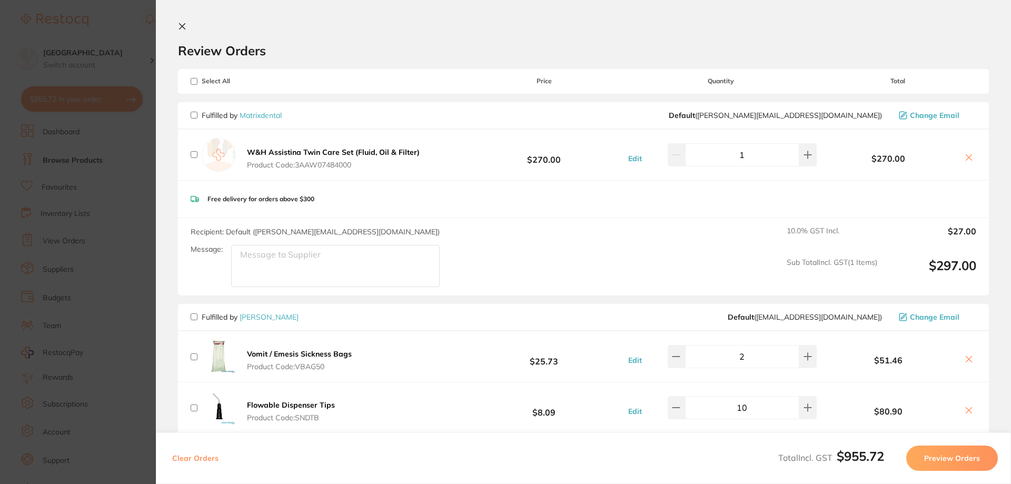
checkbox input "false"
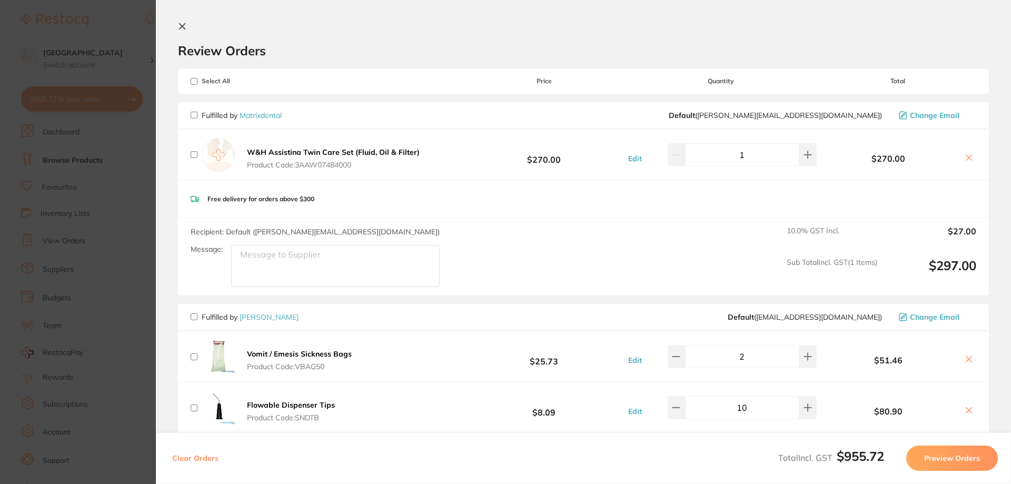
checkbox input "false"
click at [194, 311] on div "Fulfilled by Adam Dental Default ( save@adamdental.com.au ) Change Email" at bounding box center [583, 317] width 811 height 27
click at [196, 316] on input "checkbox" at bounding box center [194, 316] width 7 height 7
checkbox input "true"
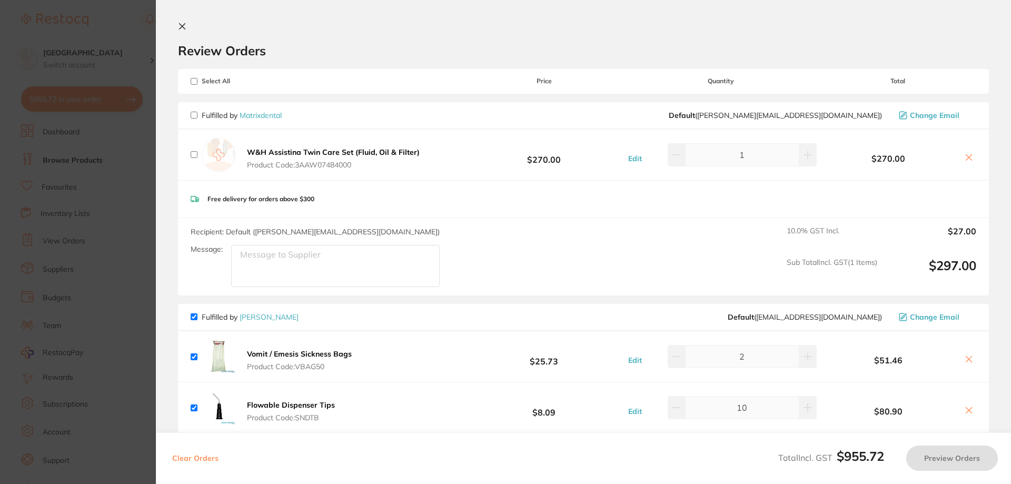
checkbox input "true"
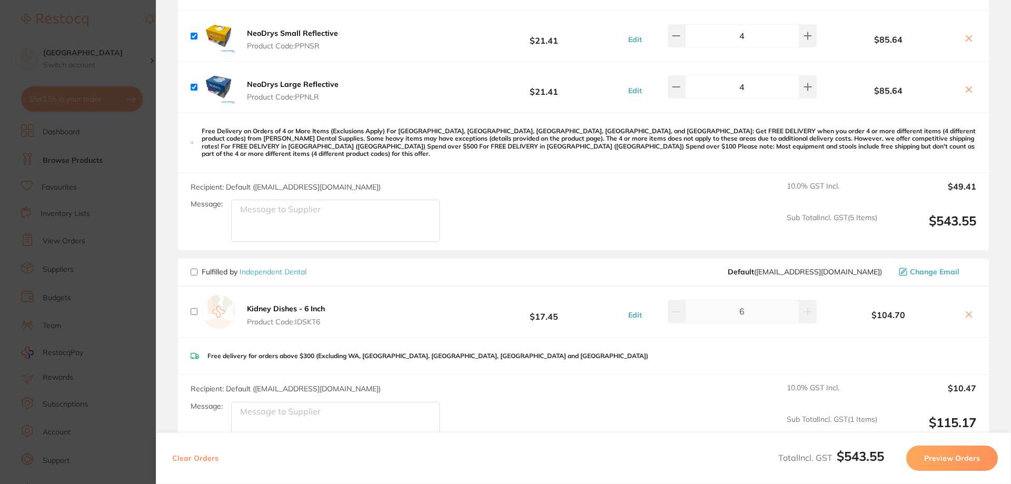
scroll to position [602, 0]
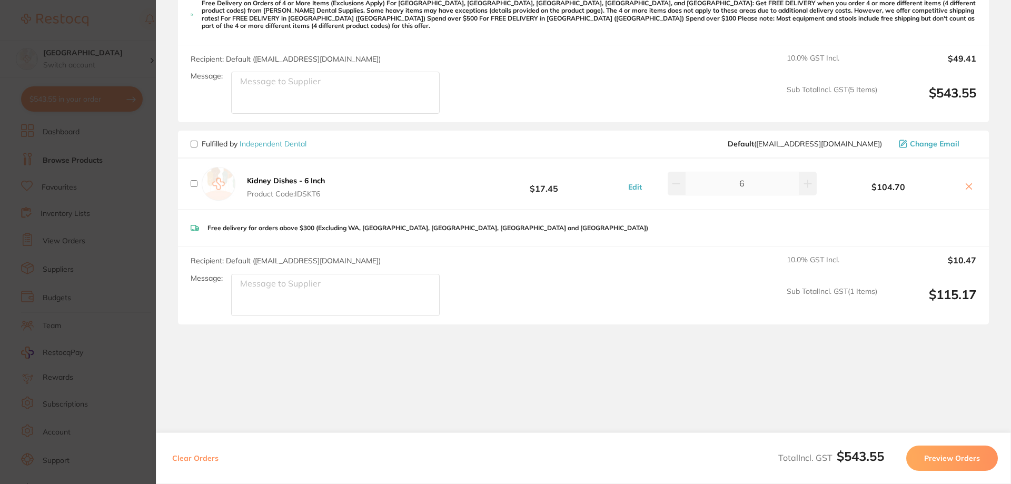
click at [125, 207] on section "Update RRP Set your pre negotiated price for this item. Item Agreed RRP (excl. …" at bounding box center [505, 242] width 1011 height 484
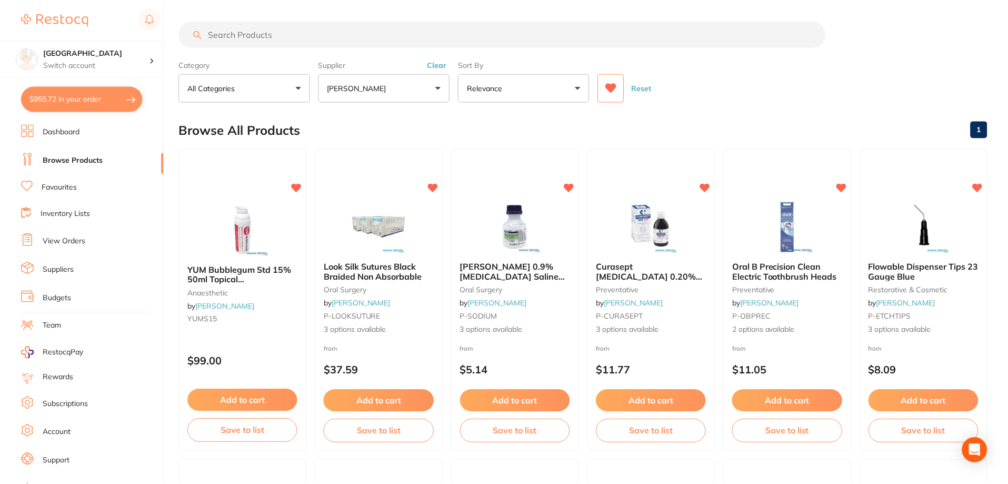
scroll to position [720, 0]
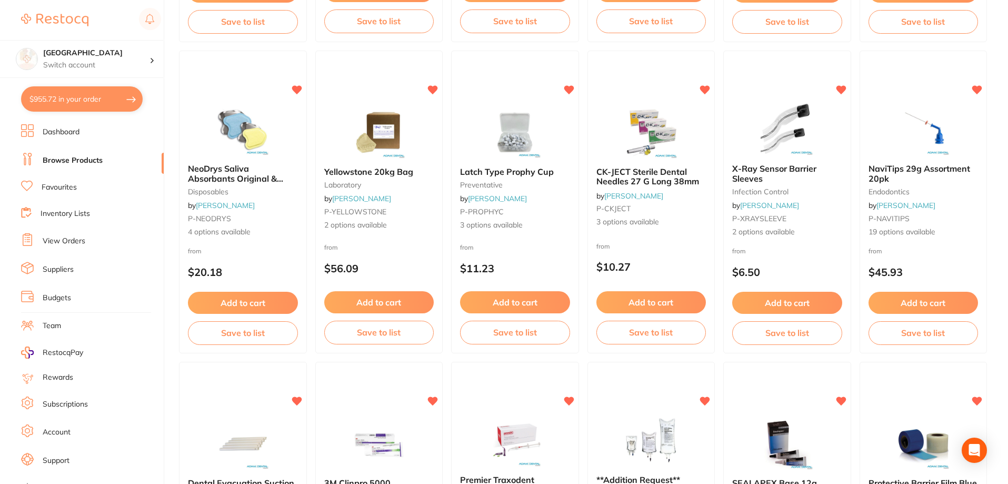
drag, startPoint x: 63, startPoint y: 238, endPoint x: 51, endPoint y: 231, distance: 13.5
click at [63, 237] on link "View Orders" at bounding box center [64, 241] width 43 height 11
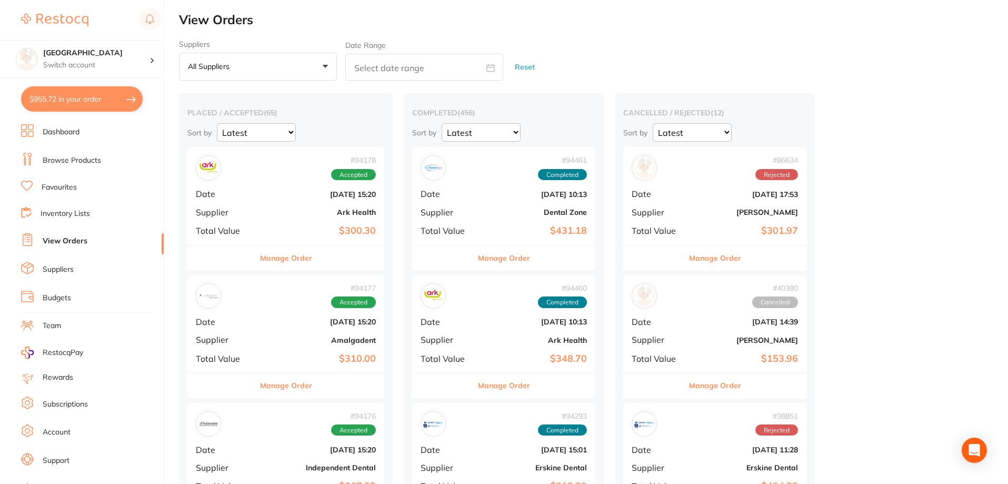
click at [257, 343] on div "# 94177 Accepted Date Sept 19 2025, 15:20 Supplier Amalgadent Total Value $310.…" at bounding box center [285, 323] width 197 height 97
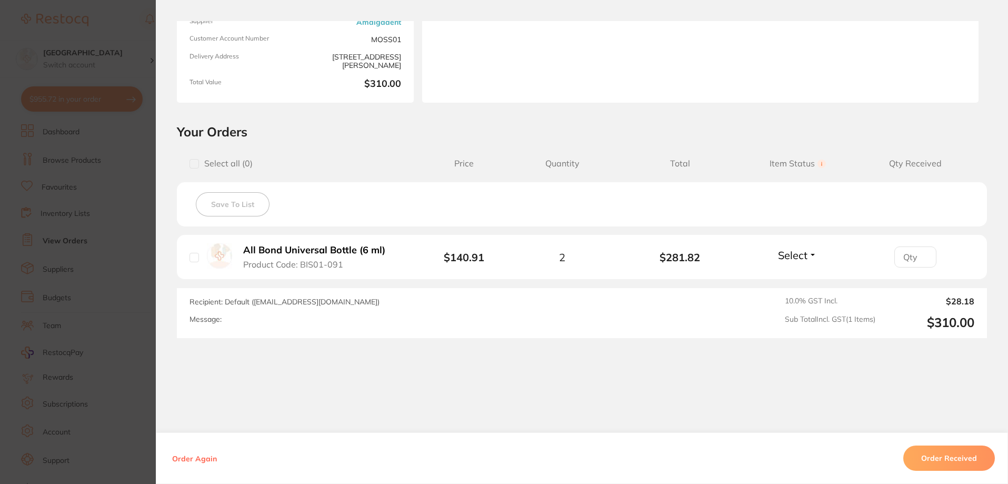
scroll to position [146, 0]
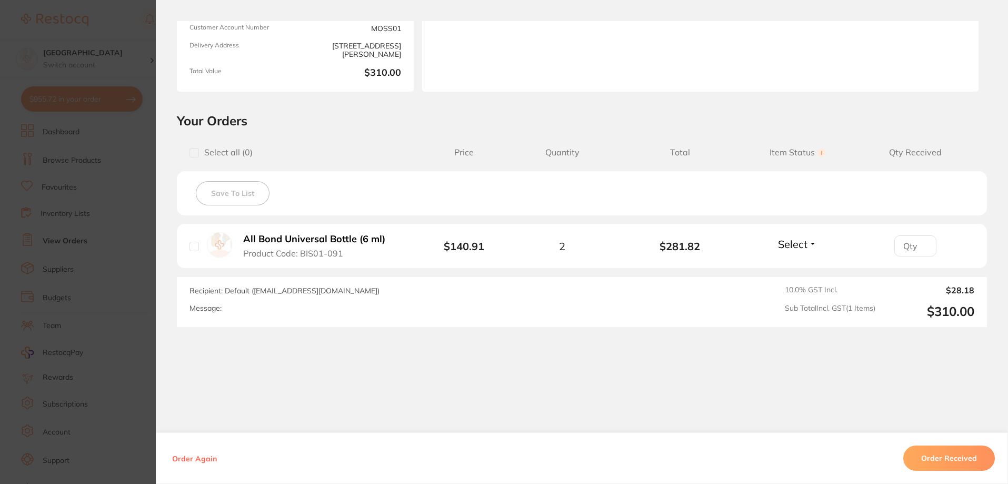
click at [124, 302] on section "Order ID: Restocq- 94177 Order Information Accepted Order Order Date Sept 19 20…" at bounding box center [504, 242] width 1008 height 484
click at [101, 280] on section "Order ID: Restocq- 91765 Order Information Accepted Order Order Date [DATE] 8:3…" at bounding box center [504, 242] width 1008 height 484
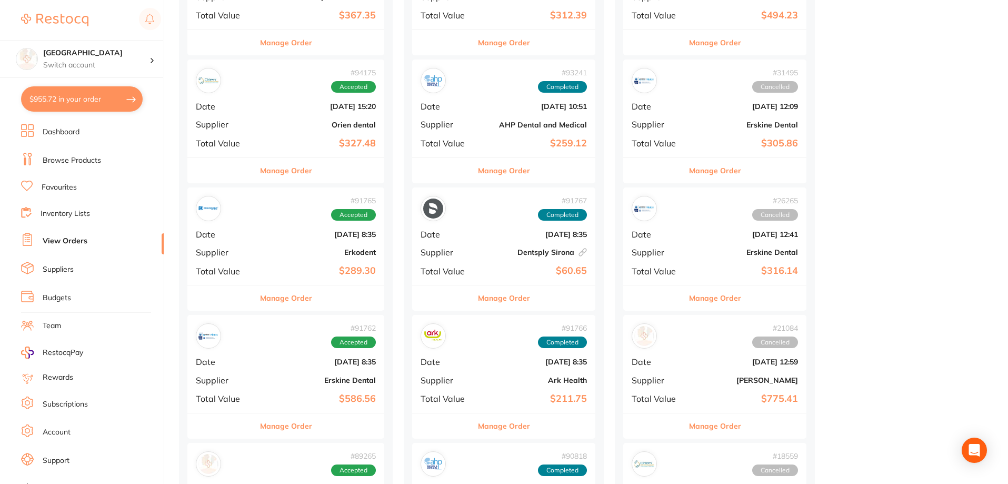
scroll to position [474, 0]
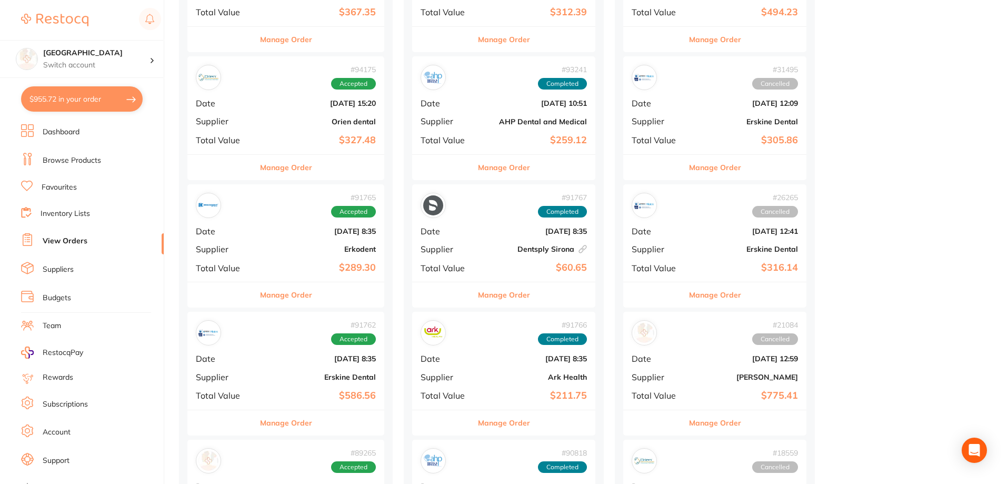
click at [288, 392] on b "$586.56" at bounding box center [319, 395] width 114 height 11
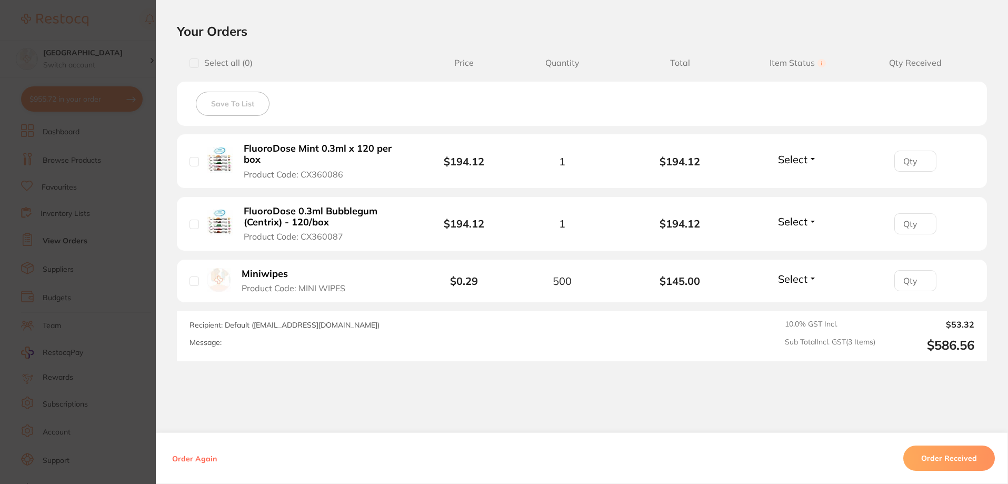
scroll to position [270, 0]
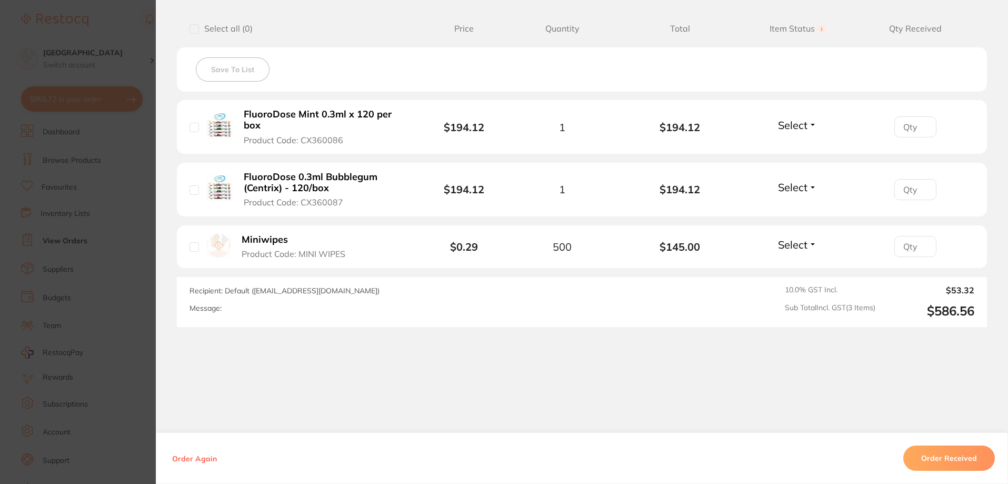
click at [130, 321] on section "Order ID: Restocq- 91762 Order Information Accepted Order Order Date [DATE] 8:3…" at bounding box center [504, 242] width 1008 height 484
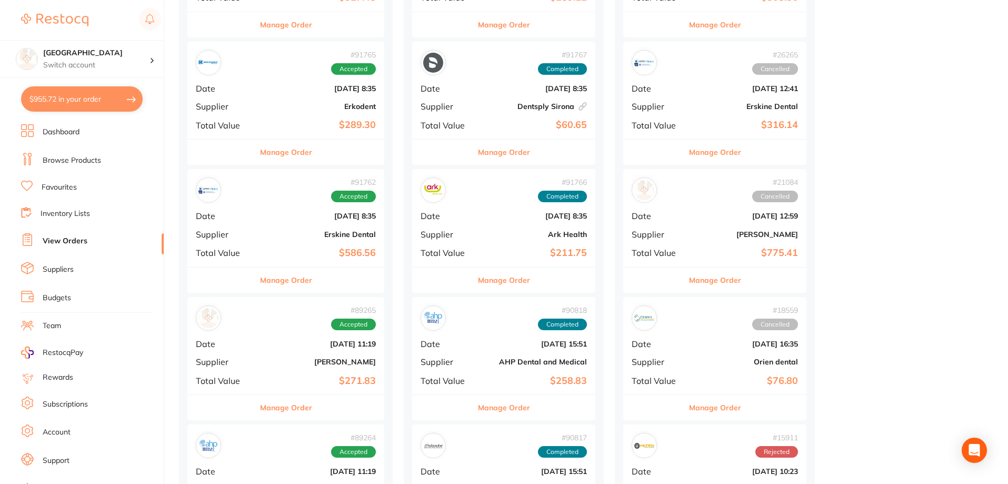
scroll to position [632, 0]
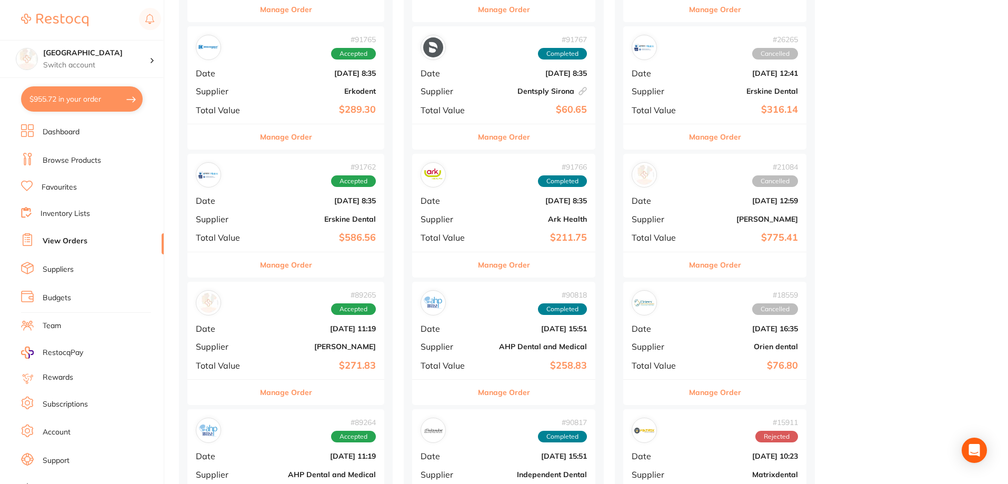
click at [253, 362] on span "Total Value" at bounding box center [224, 365] width 57 height 9
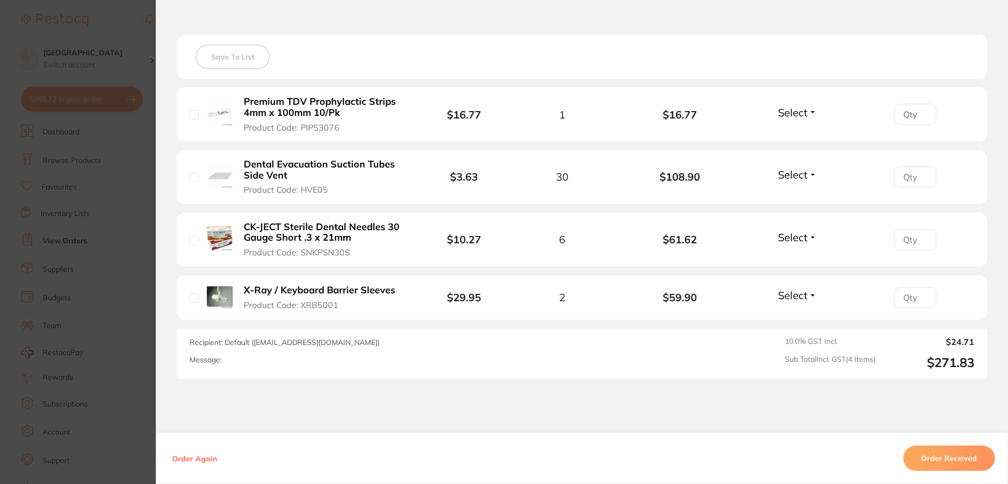
scroll to position [316, 0]
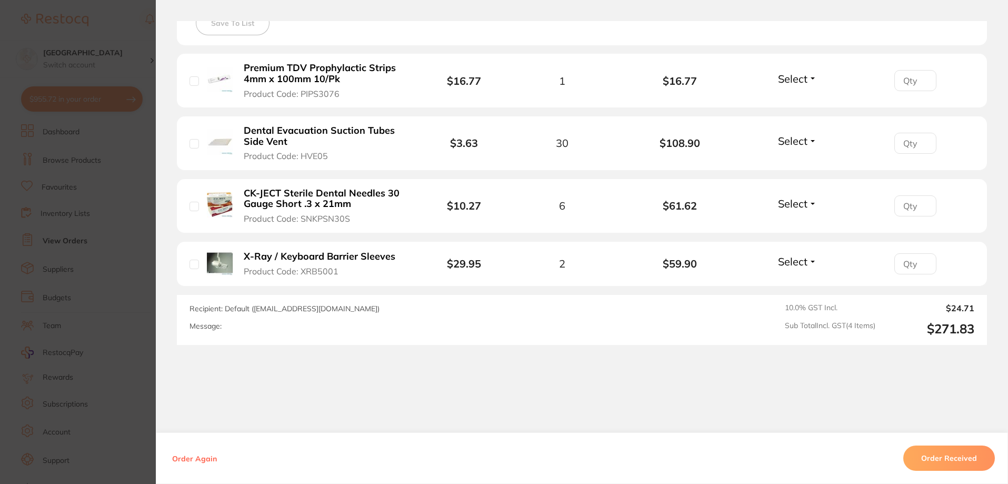
click at [89, 324] on section "Order ID: Restocq- 89265 Order Information Accepted Order Date [DATE] 11:19 Sup…" at bounding box center [504, 242] width 1008 height 484
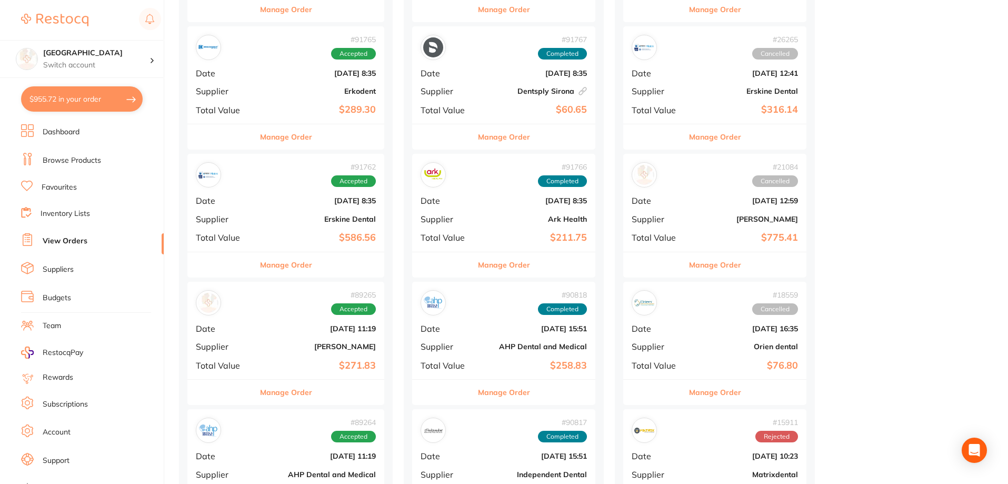
click at [73, 160] on link "Browse Products" at bounding box center [72, 160] width 58 height 11
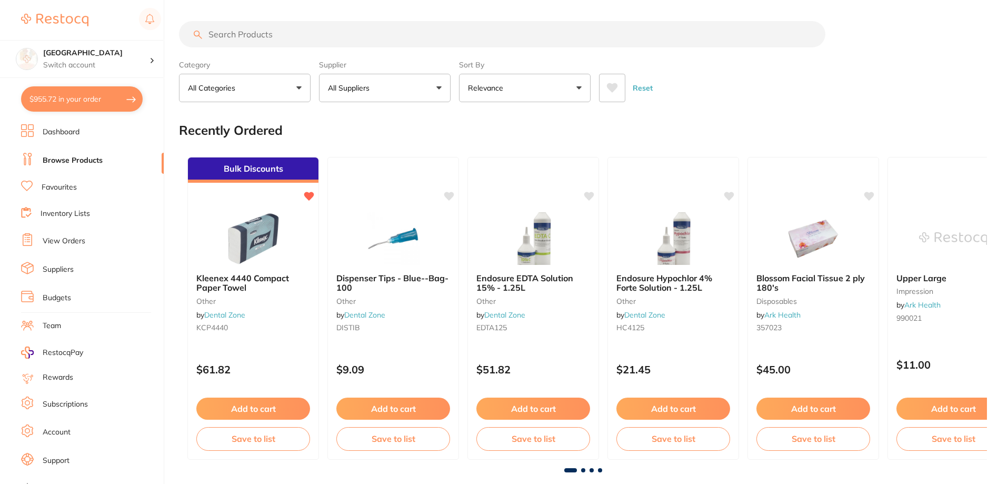
click at [306, 40] on input "search" at bounding box center [502, 34] width 646 height 26
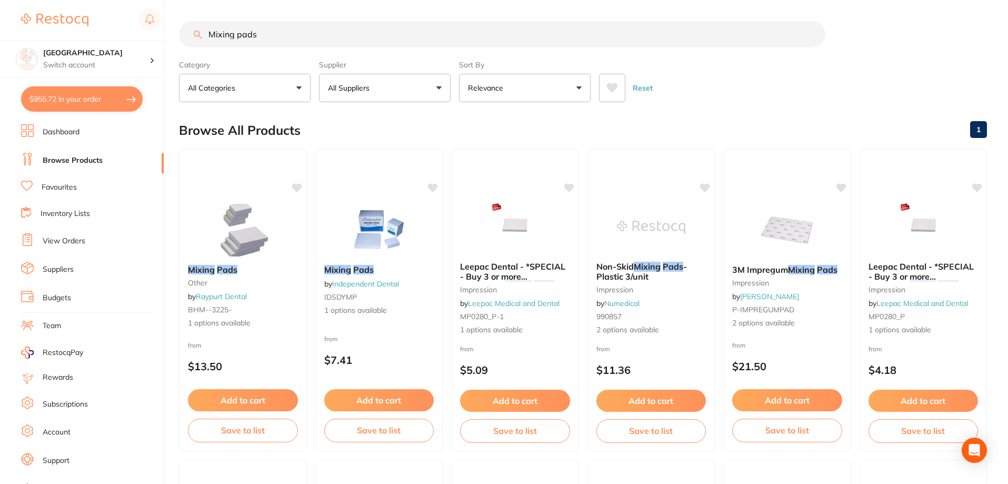
type input "Mixing pads"
click at [613, 88] on icon at bounding box center [612, 87] width 11 height 9
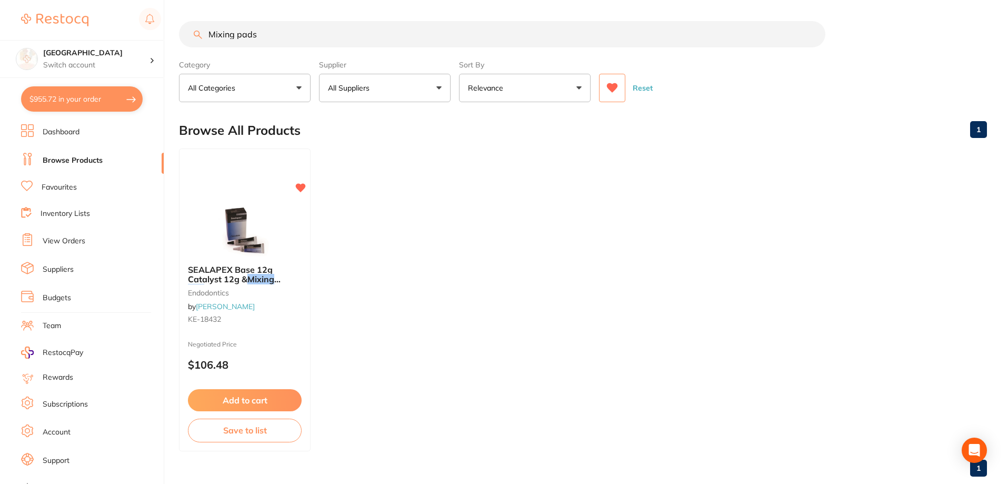
click at [615, 82] on button at bounding box center [612, 88] width 26 height 28
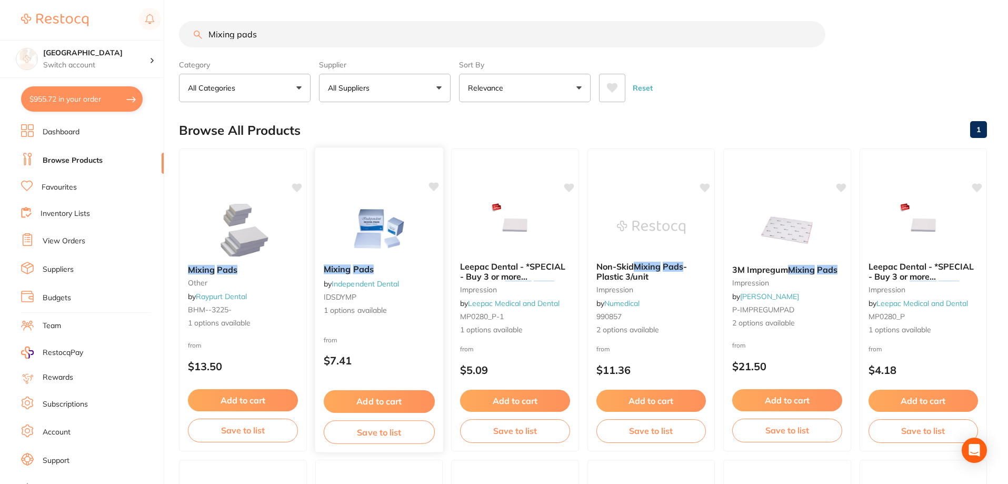
click at [381, 232] on img at bounding box center [378, 229] width 69 height 53
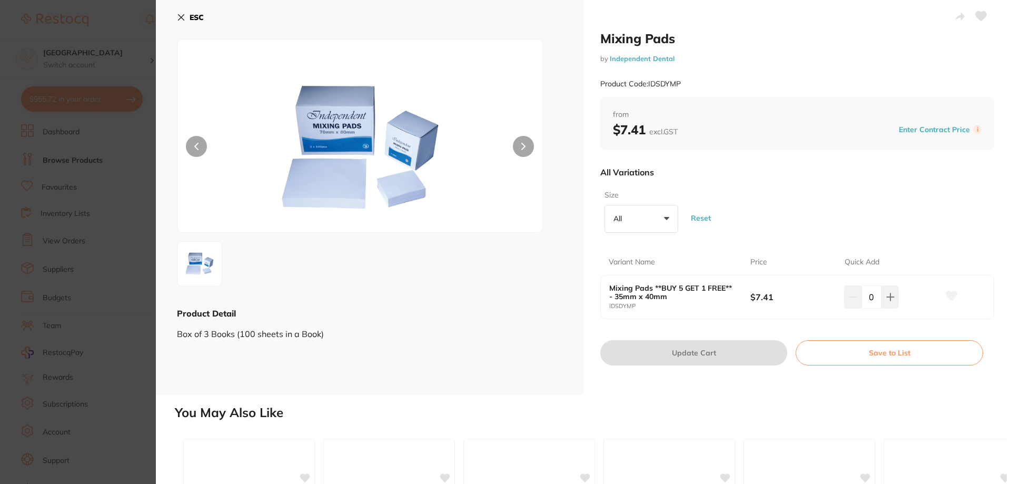
click at [191, 16] on b "ESC" at bounding box center [197, 17] width 14 height 9
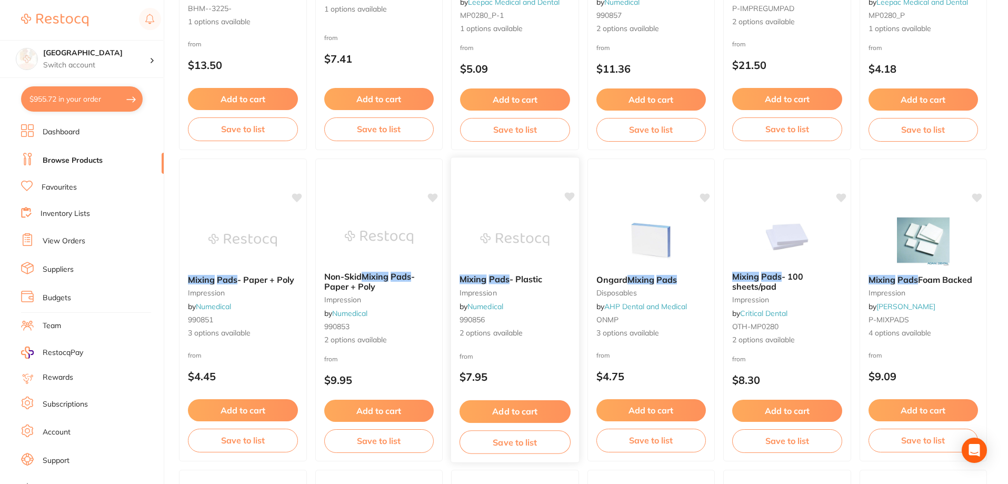
scroll to position [316, 0]
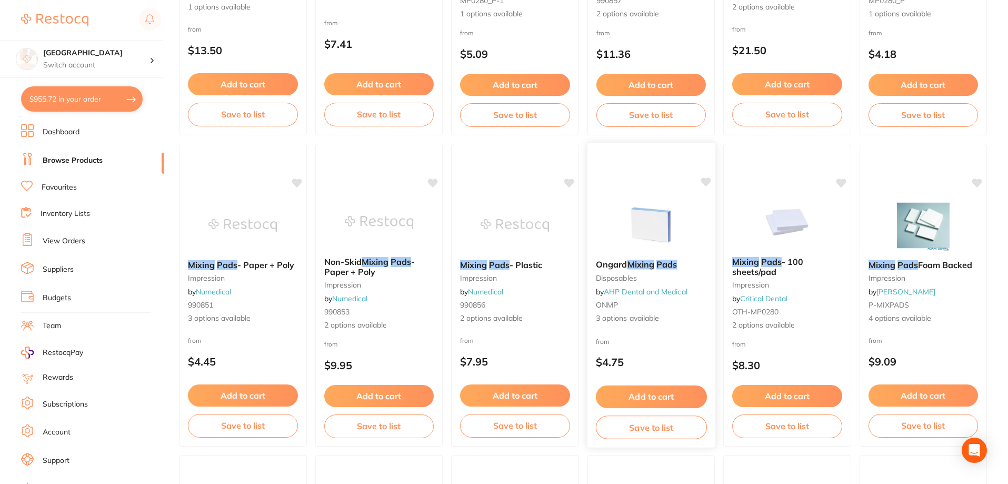
click at [653, 266] on em "Mixing" at bounding box center [640, 264] width 27 height 11
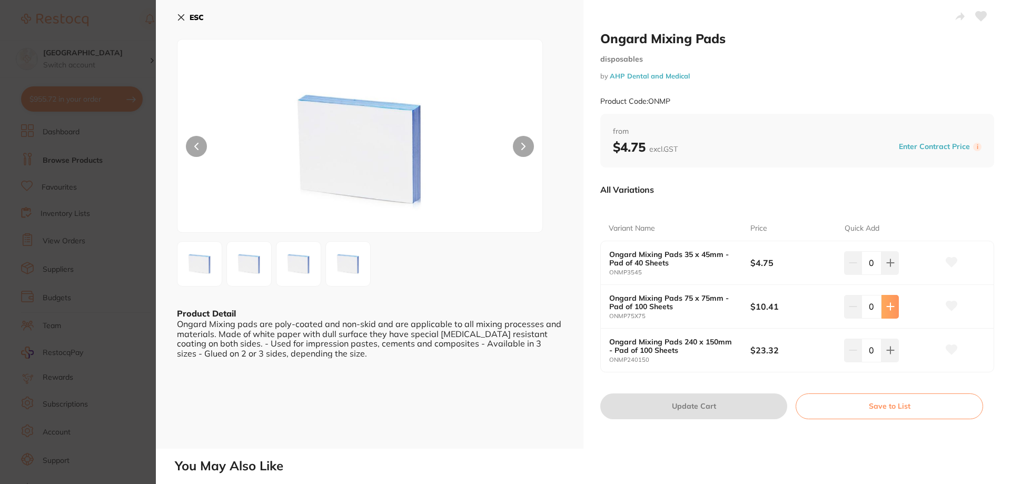
click at [890, 306] on icon at bounding box center [890, 306] width 7 height 7
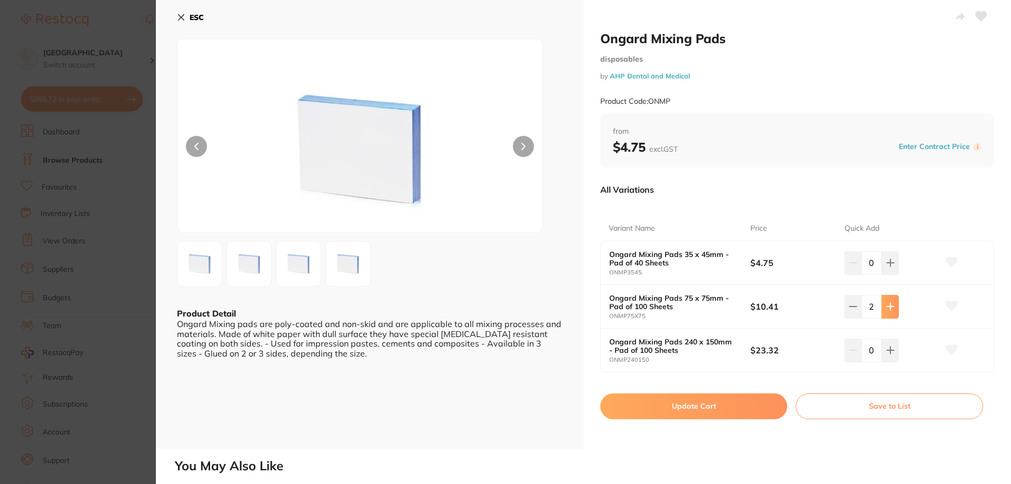
click at [890, 306] on icon at bounding box center [890, 306] width 7 height 7
type input "3"
click at [717, 398] on button "Update Cart" at bounding box center [693, 405] width 187 height 25
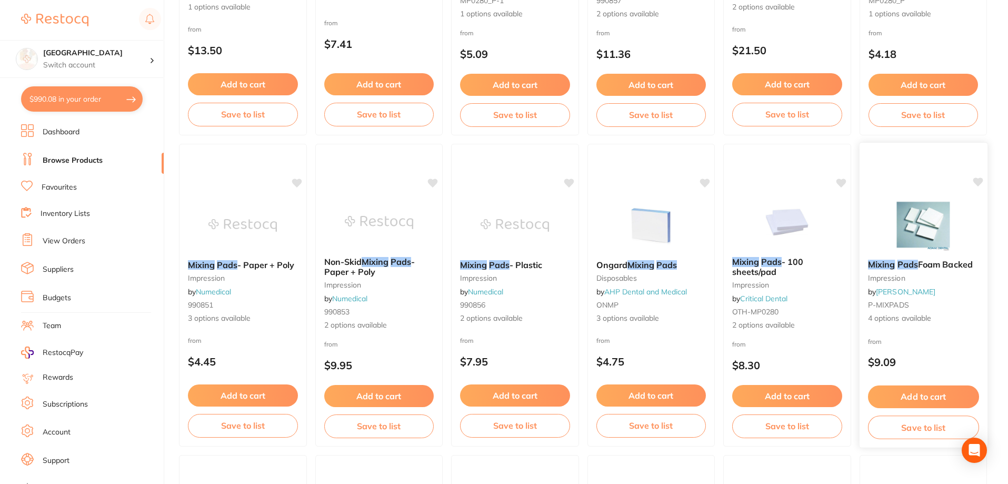
click at [944, 265] on span "Foam Backed" at bounding box center [945, 264] width 55 height 11
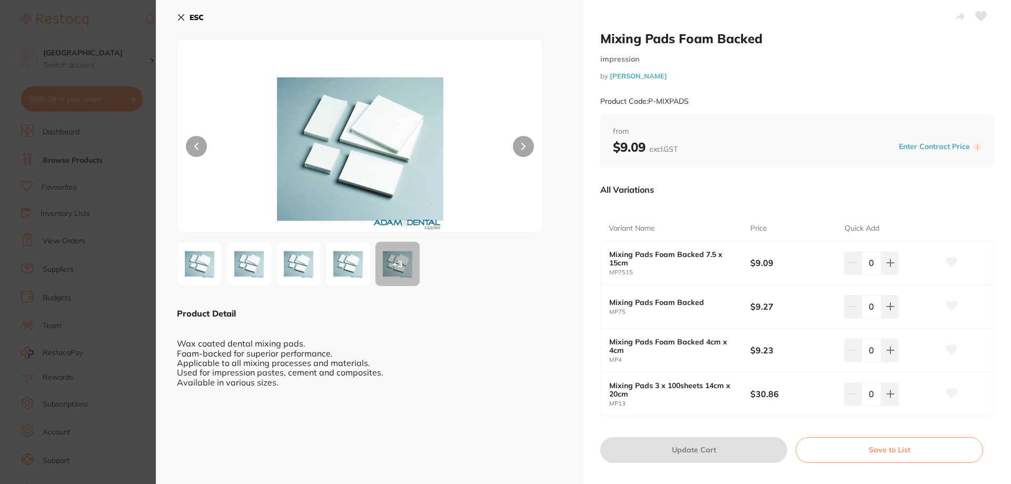
click at [184, 11] on button "ESC" at bounding box center [190, 17] width 27 height 18
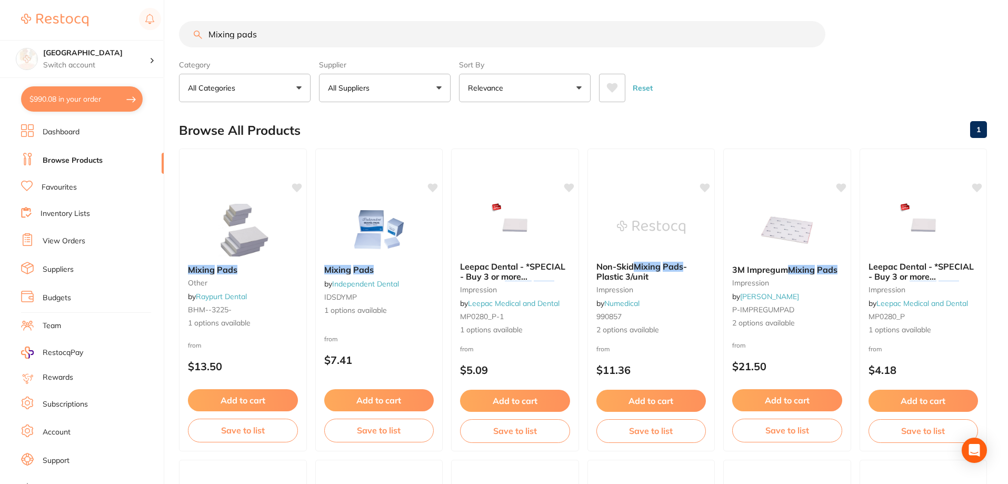
drag, startPoint x: 182, startPoint y: 28, endPoint x: 92, endPoint y: 12, distance: 92.1
click at [92, 12] on div "$990.08 Katoomba Dental Centre Switch account [GEOGRAPHIC_DATA] $990.08 in your…" at bounding box center [504, 242] width 1008 height 484
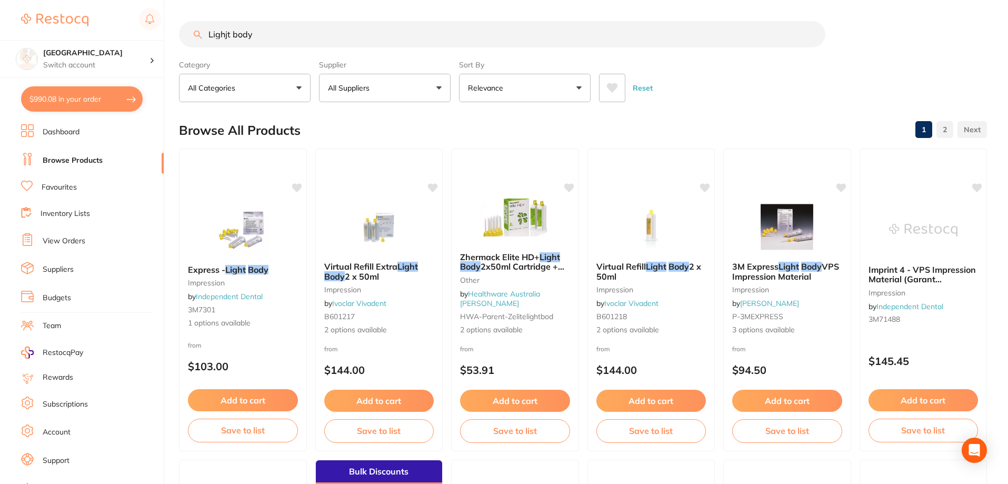
click at [228, 35] on input "Lighjt body" at bounding box center [502, 34] width 646 height 26
click at [226, 35] on input "Lighjt body" at bounding box center [502, 34] width 646 height 26
click at [272, 38] on input "Light body" at bounding box center [503, 34] width 649 height 26
click at [601, 80] on button at bounding box center [612, 88] width 26 height 28
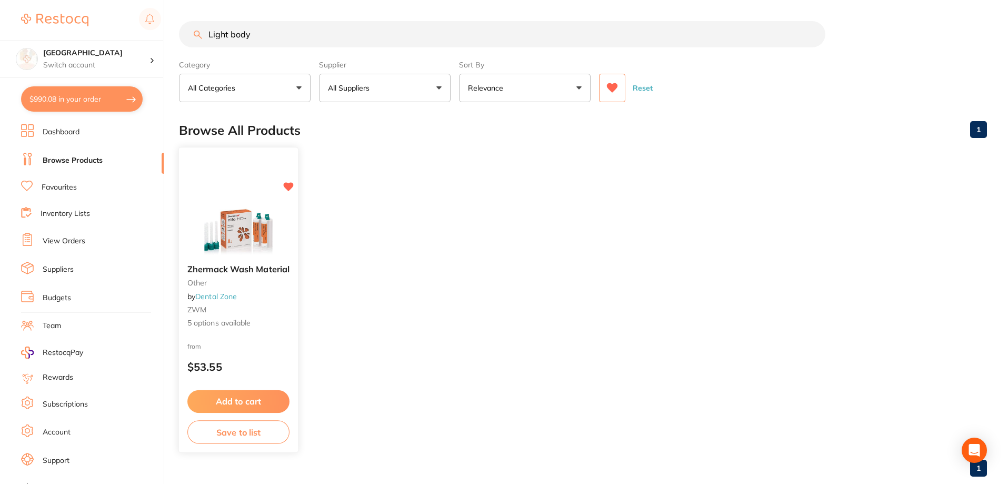
click at [232, 220] on img at bounding box center [238, 229] width 69 height 53
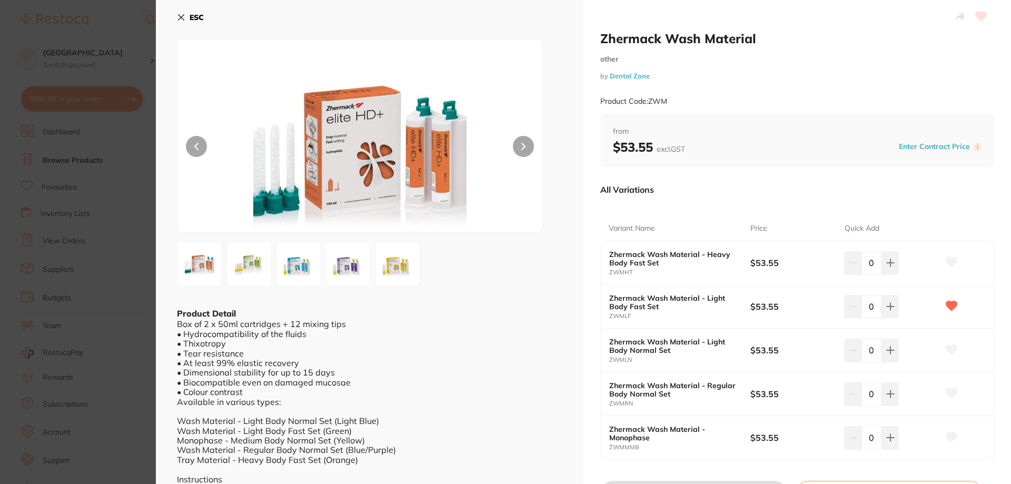
click at [248, 256] on img at bounding box center [249, 264] width 38 height 38
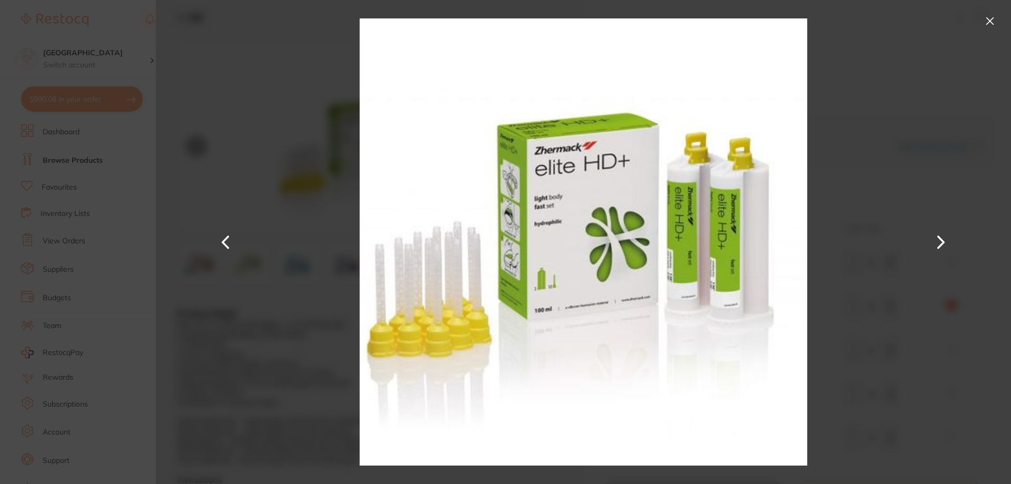
click at [993, 15] on button at bounding box center [989, 21] width 17 height 17
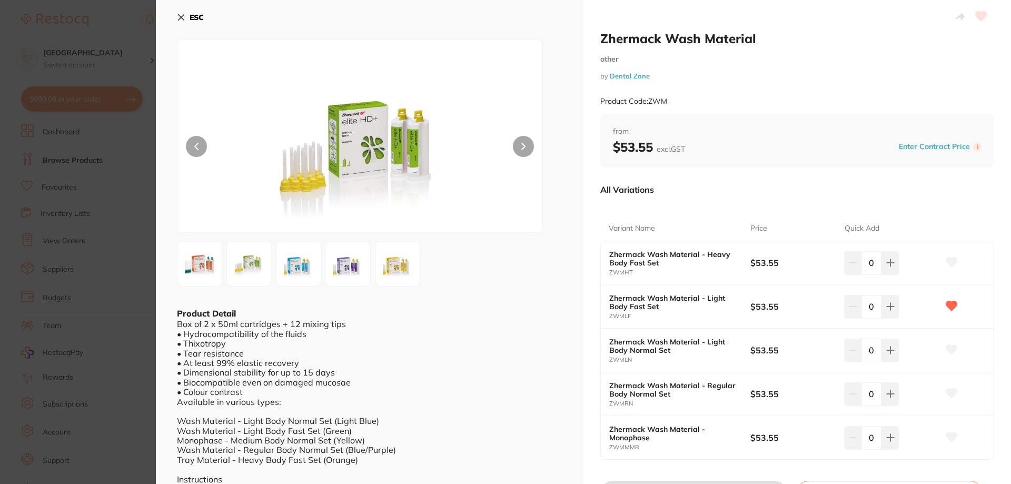
click at [288, 262] on img at bounding box center [299, 263] width 38 height 35
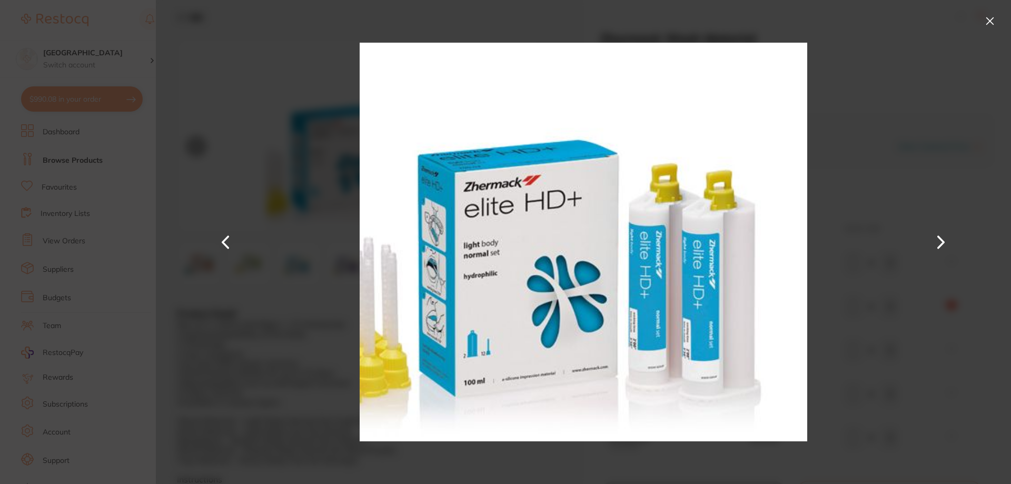
click at [942, 236] on button at bounding box center [940, 242] width 25 height 242
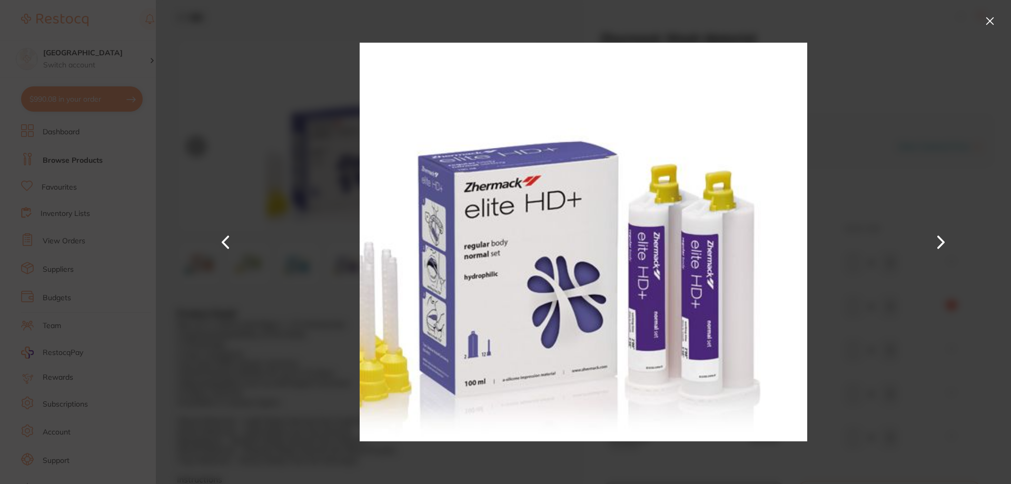
click at [942, 236] on button at bounding box center [940, 242] width 25 height 242
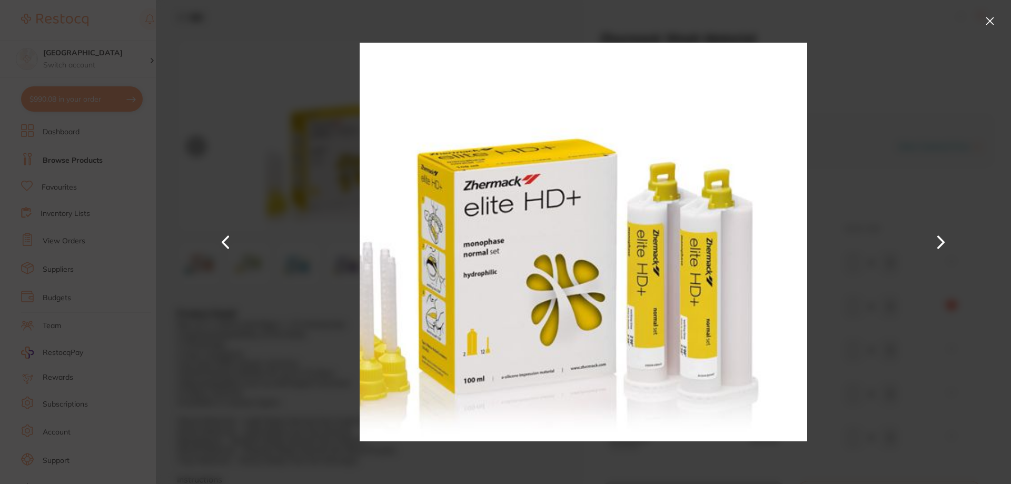
click at [221, 247] on button at bounding box center [225, 242] width 25 height 242
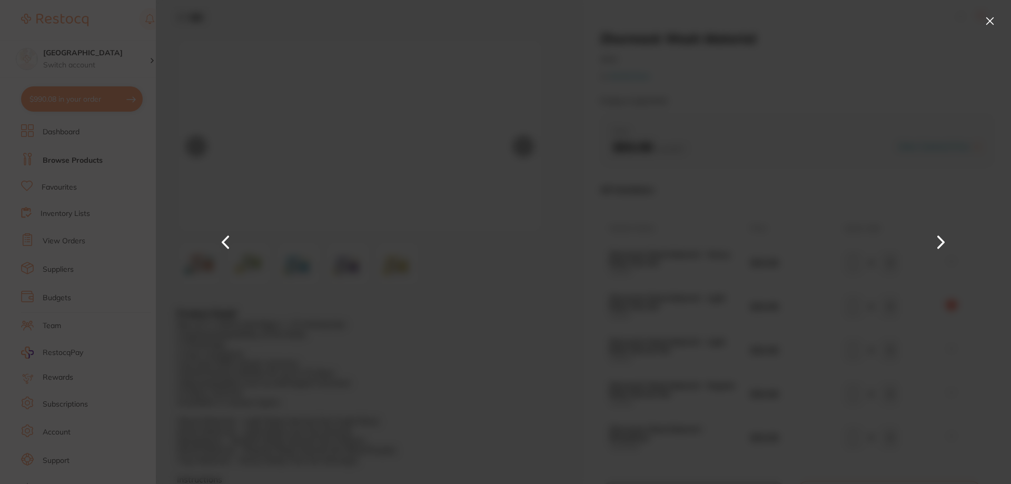
click at [221, 247] on button at bounding box center [225, 242] width 25 height 242
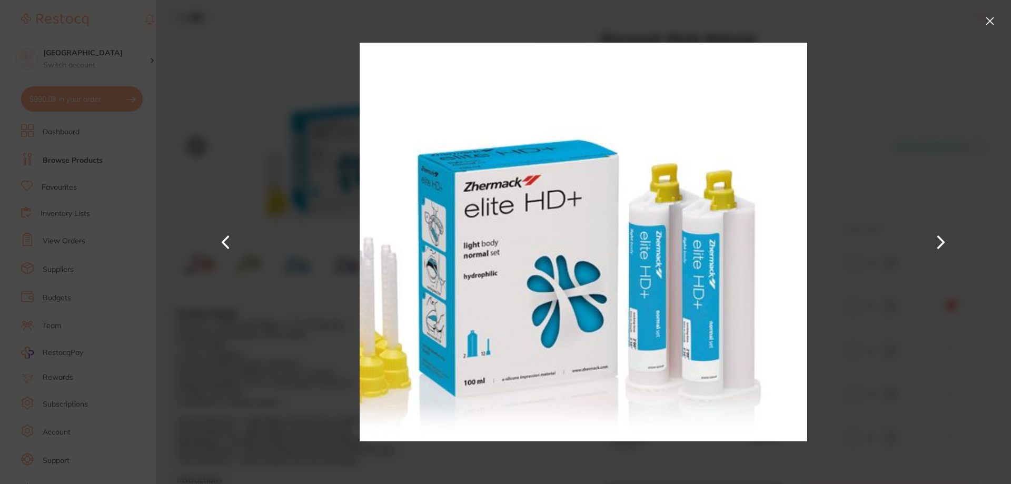
click at [221, 247] on button at bounding box center [225, 242] width 25 height 242
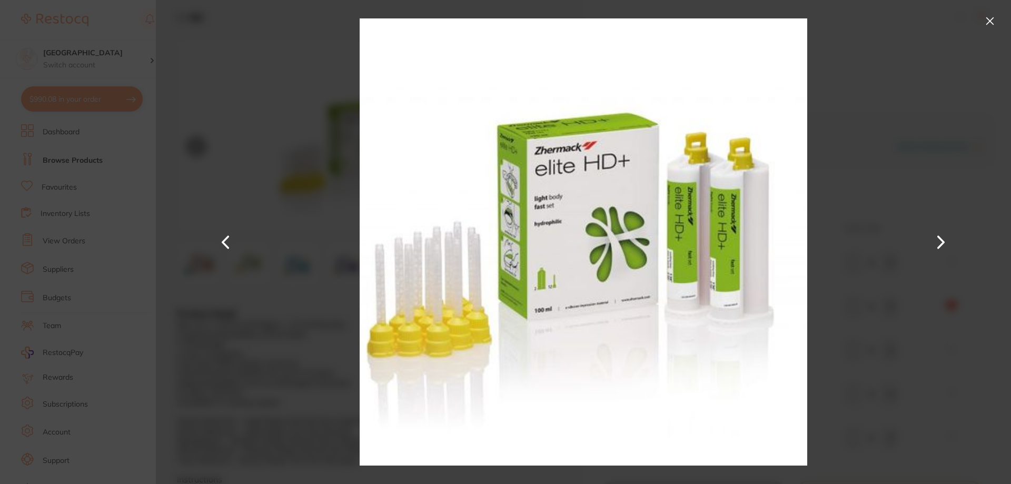
click at [221, 247] on button at bounding box center [225, 242] width 25 height 242
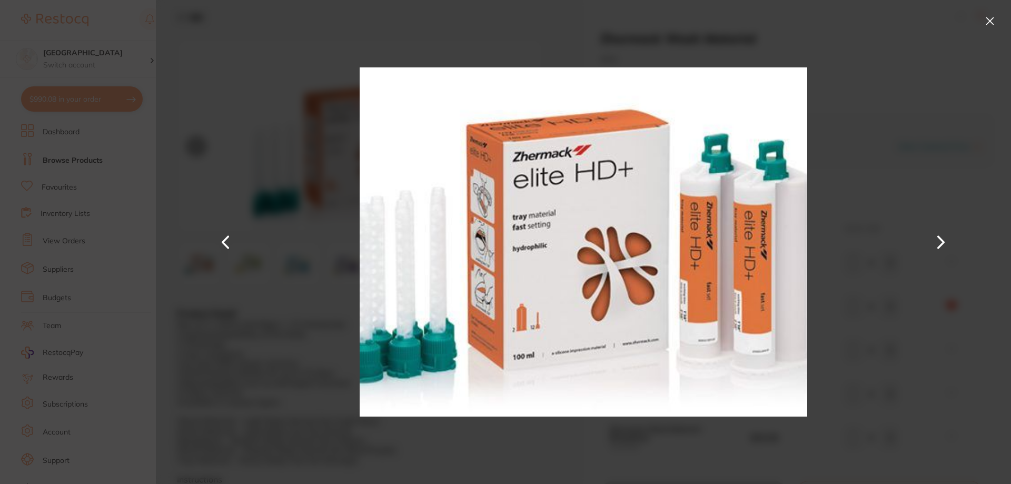
click at [939, 234] on button at bounding box center [940, 242] width 25 height 242
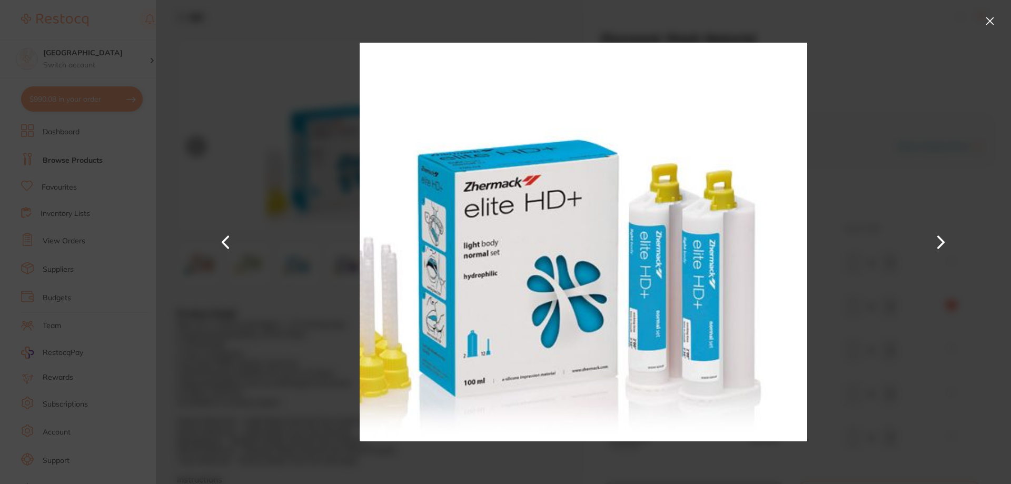
click at [939, 234] on button at bounding box center [940, 242] width 25 height 242
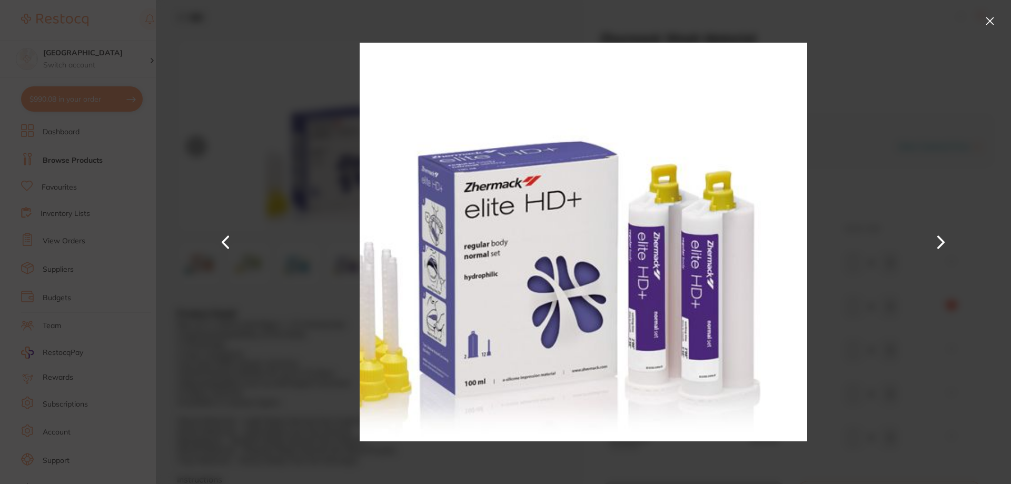
click at [939, 234] on button at bounding box center [940, 242] width 25 height 242
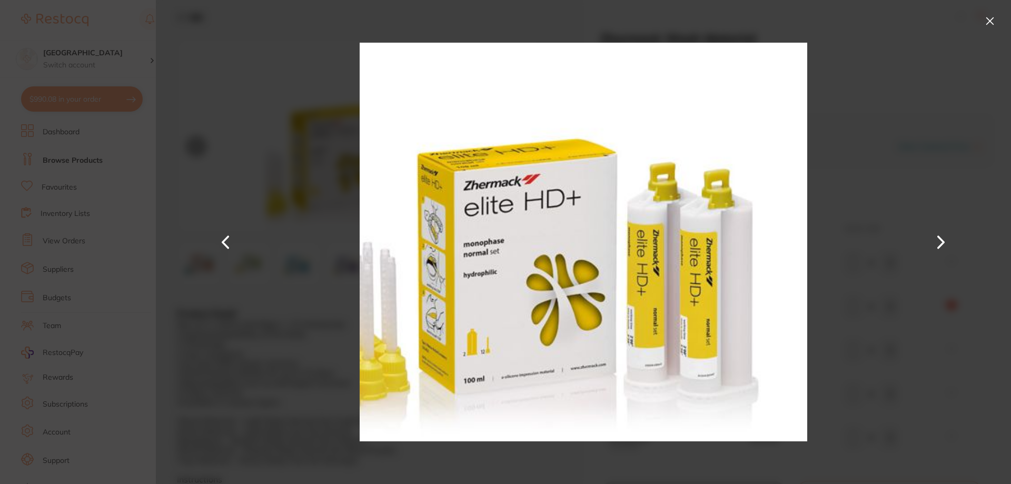
click at [939, 234] on button at bounding box center [940, 242] width 25 height 242
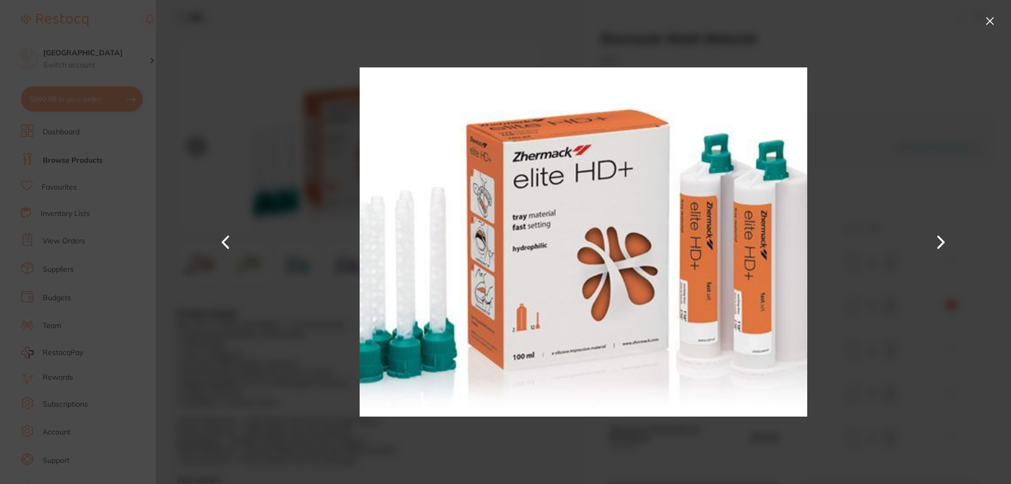
click at [939, 234] on button at bounding box center [940, 242] width 25 height 242
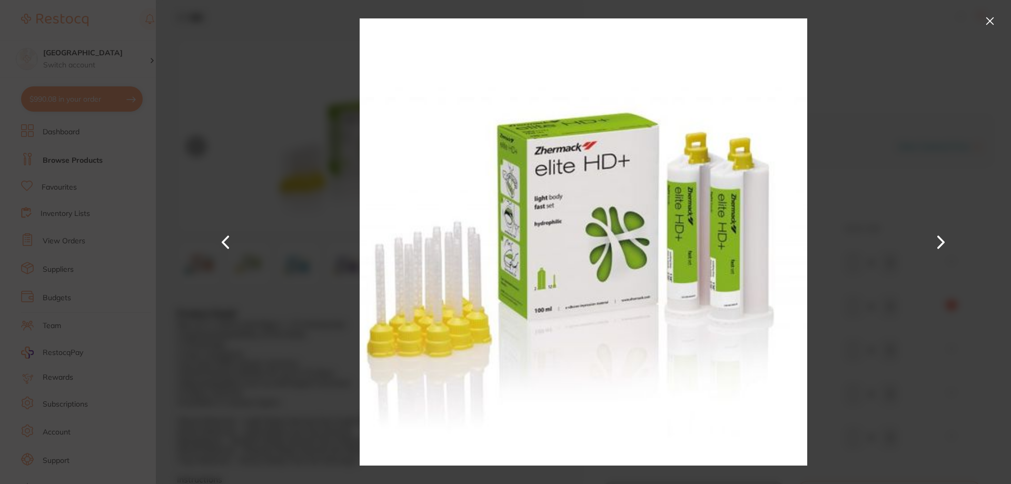
click at [939, 234] on button at bounding box center [940, 242] width 25 height 242
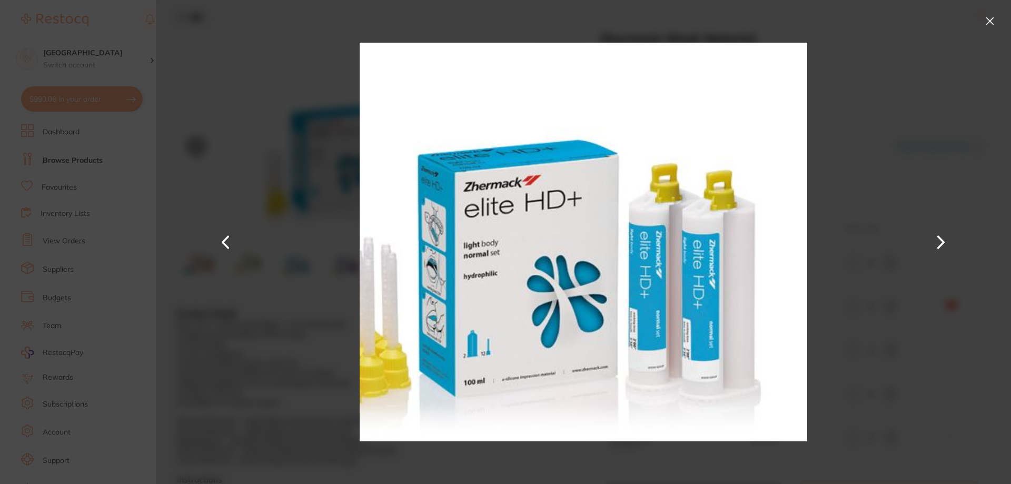
click at [990, 19] on button at bounding box center [989, 21] width 17 height 17
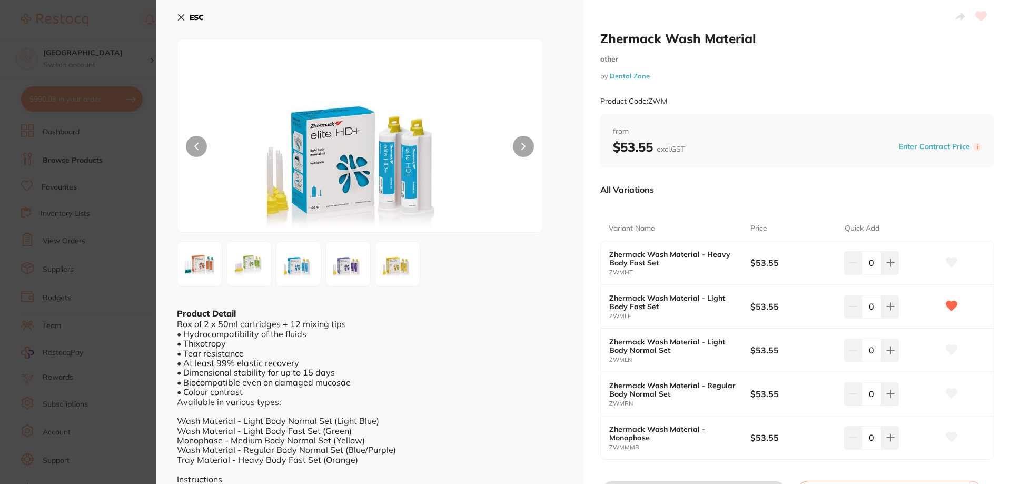
click at [115, 57] on section "Zhermack Wash Material other by Dental Zone Product Code: ZWM ESC Product Detai…" at bounding box center [505, 242] width 1011 height 484
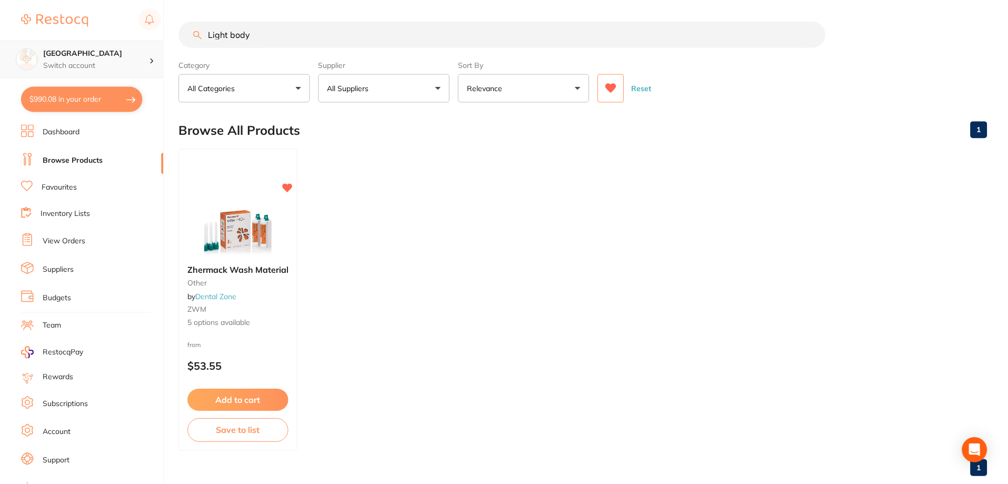
scroll to position [16, 0]
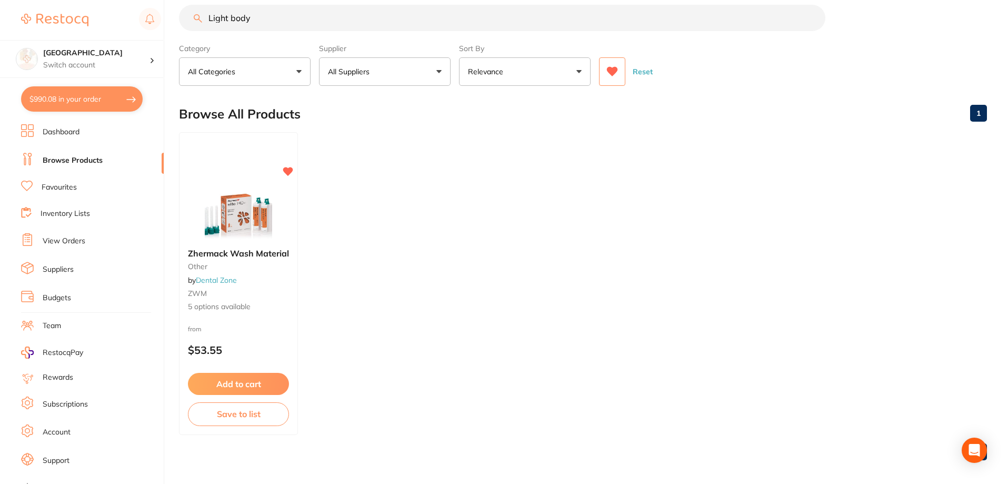
click at [612, 69] on icon at bounding box center [612, 71] width 11 height 9
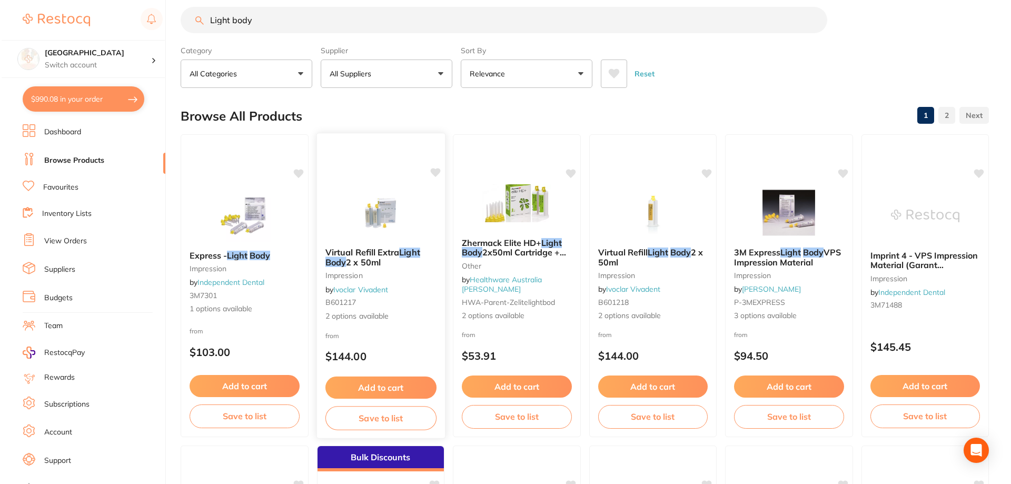
scroll to position [0, 0]
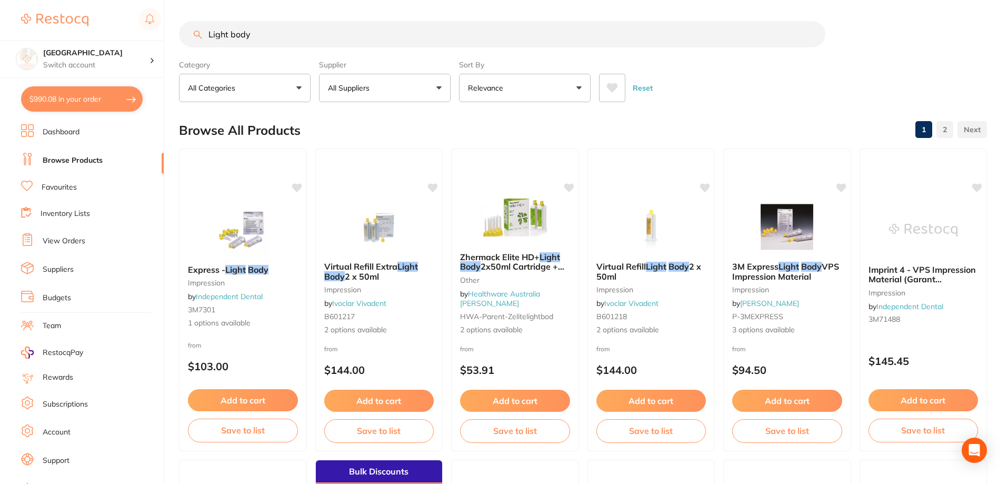
click at [270, 34] on input "Light body" at bounding box center [502, 34] width 646 height 26
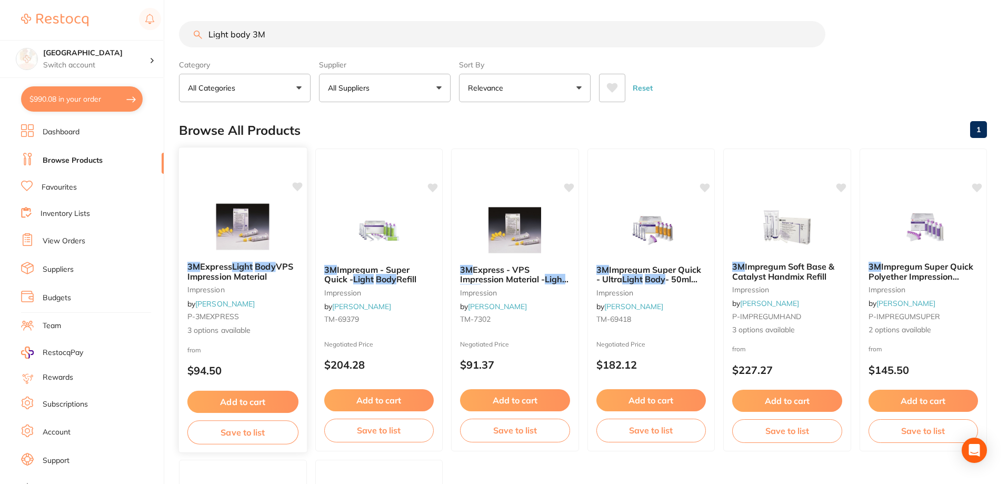
type input "Light body 3M"
click at [242, 240] on img at bounding box center [242, 226] width 69 height 53
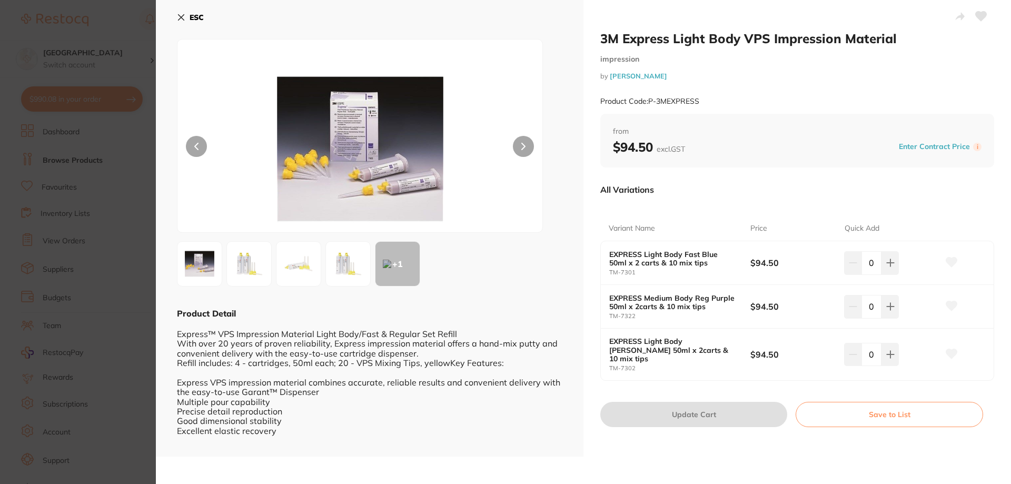
click at [256, 263] on img at bounding box center [249, 264] width 38 height 38
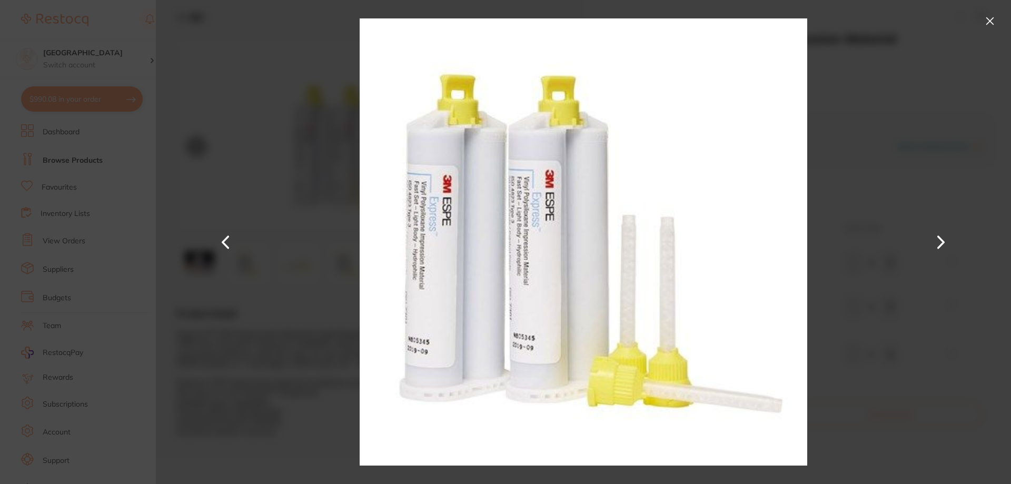
click at [987, 21] on button at bounding box center [989, 21] width 17 height 17
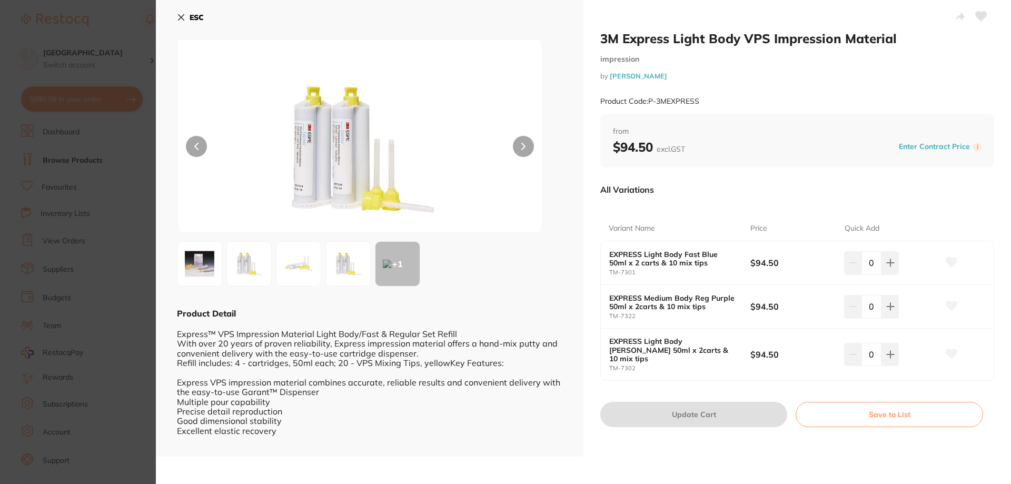
click at [182, 9] on button "ESC" at bounding box center [190, 17] width 27 height 18
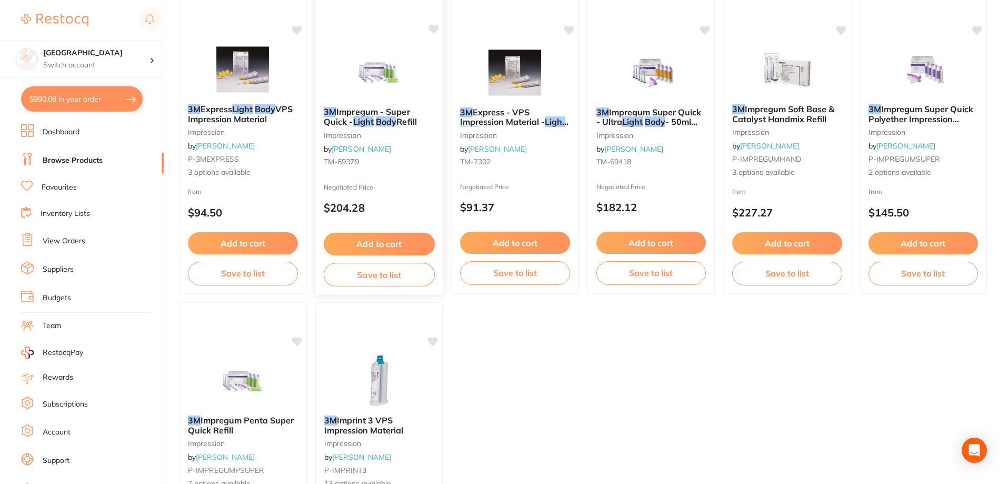
scroll to position [172, 0]
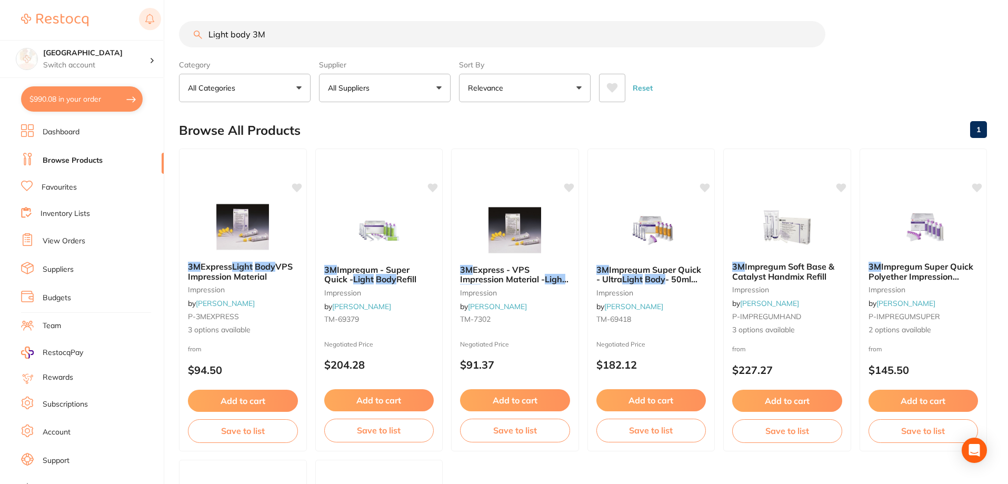
drag, startPoint x: 201, startPoint y: 25, endPoint x: 161, endPoint y: 19, distance: 41.0
click at [162, 20] on div "$990.08 Katoomba Dental Centre Switch account Katoomba Dental Centre $990.08 in…" at bounding box center [504, 242] width 1008 height 484
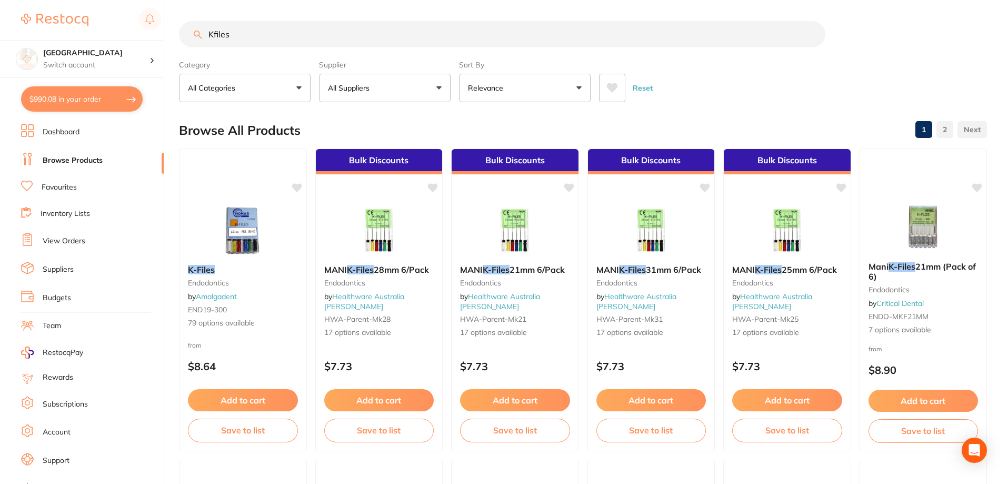
type input "Kfiles"
click at [616, 88] on icon at bounding box center [612, 87] width 11 height 9
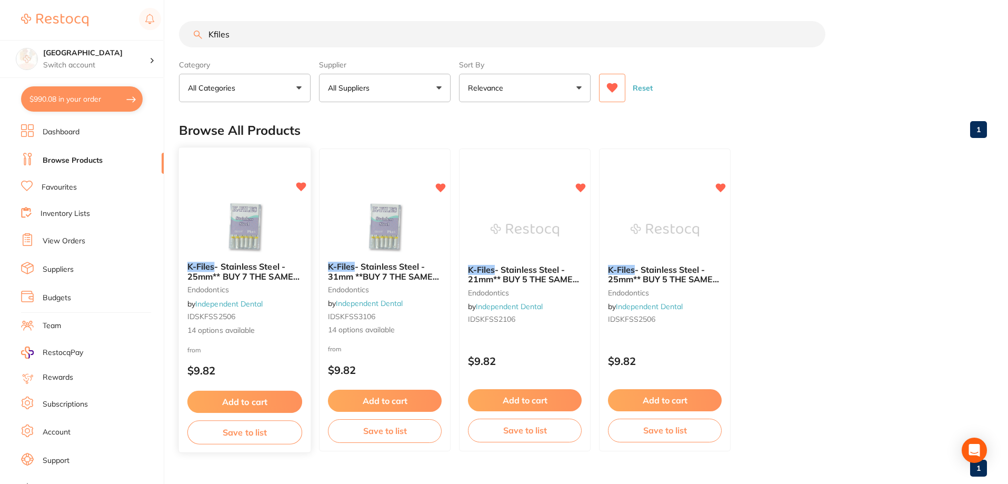
click at [217, 267] on span "- Stainless Steel - 25mm** BUY 7 THE SAME GET 3 FREE!**" at bounding box center [243, 276] width 112 height 30
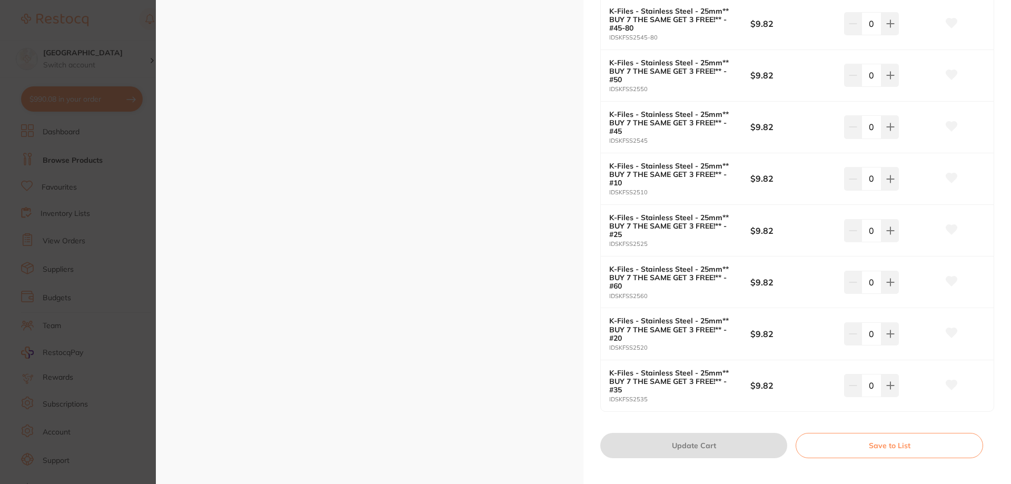
scroll to position [632, 0]
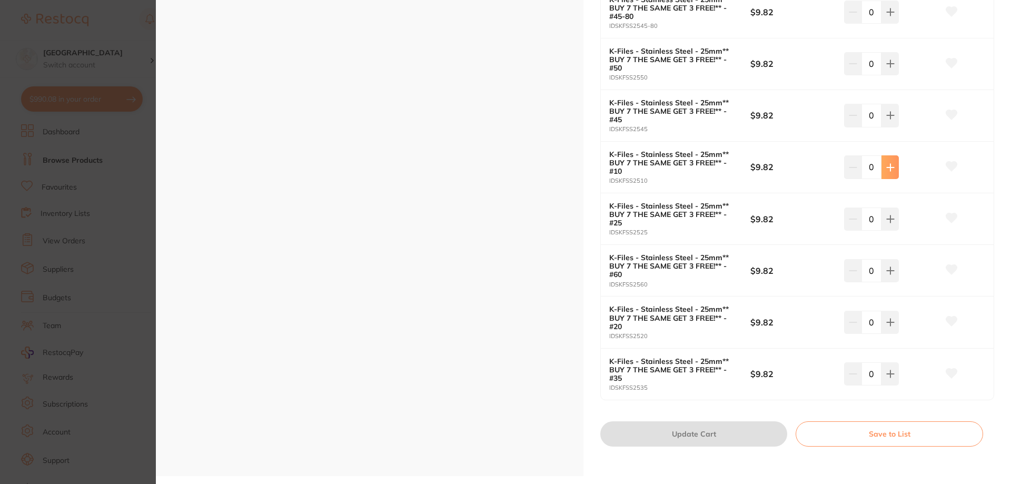
click at [888, 165] on icon at bounding box center [890, 167] width 7 height 7
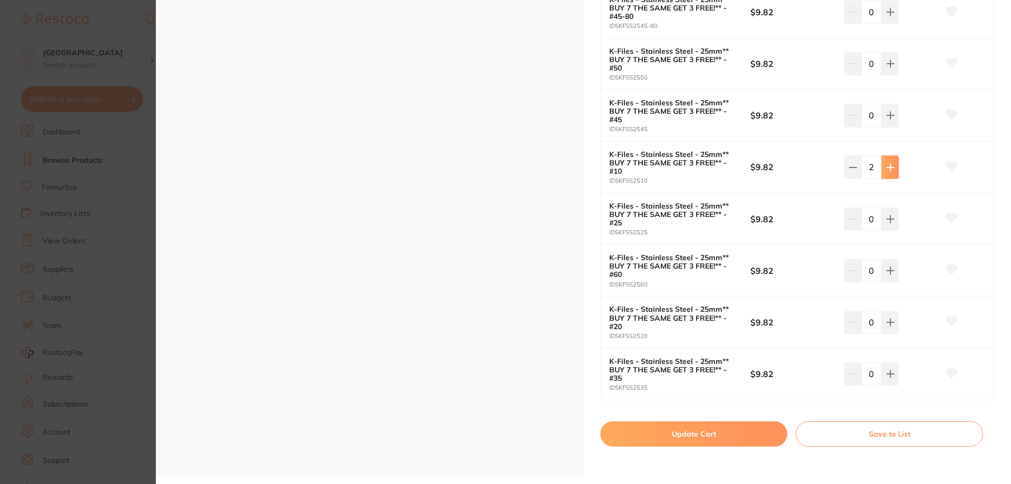
click at [888, 165] on icon at bounding box center [890, 167] width 7 height 7
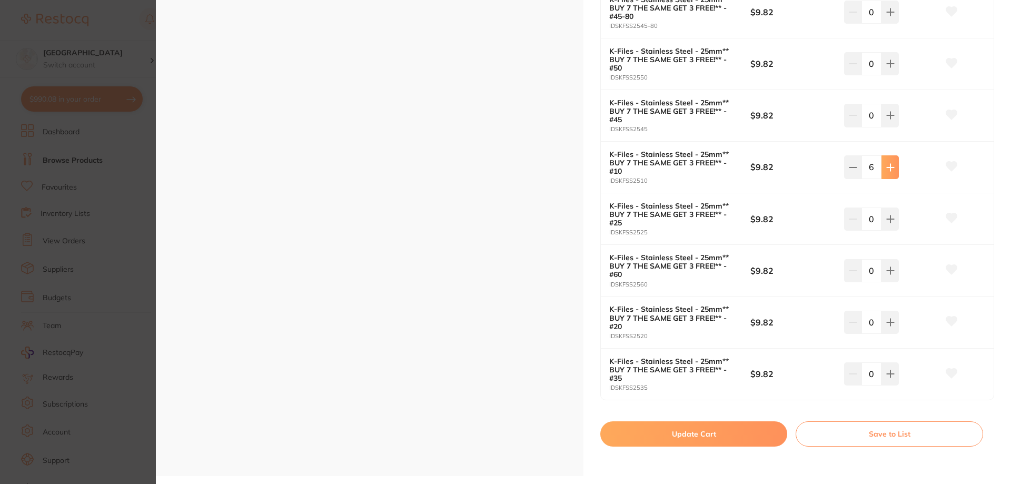
click at [888, 165] on icon at bounding box center [890, 167] width 7 height 7
click at [858, 169] on button at bounding box center [852, 166] width 17 height 23
click at [844, 168] on button at bounding box center [852, 166] width 17 height 23
type input "7"
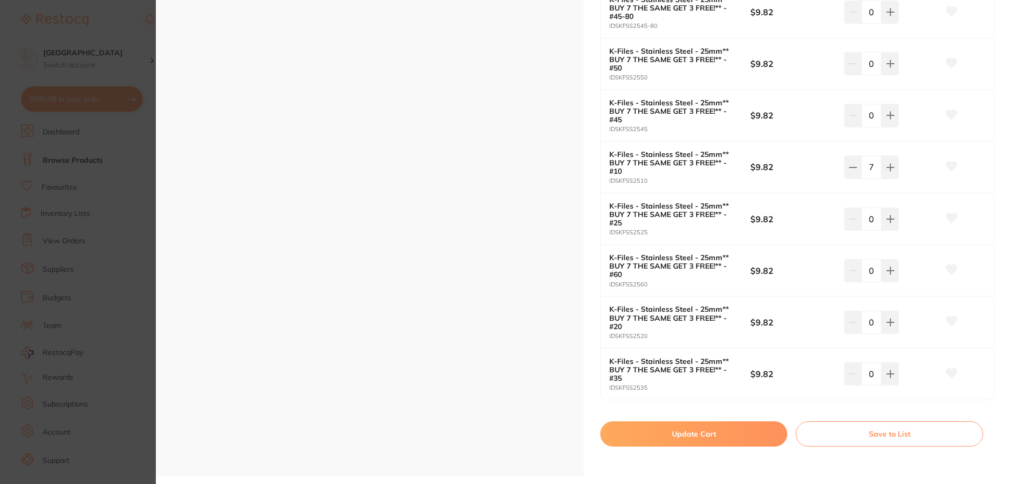
click at [698, 432] on button "Update Cart" at bounding box center [693, 433] width 187 height 25
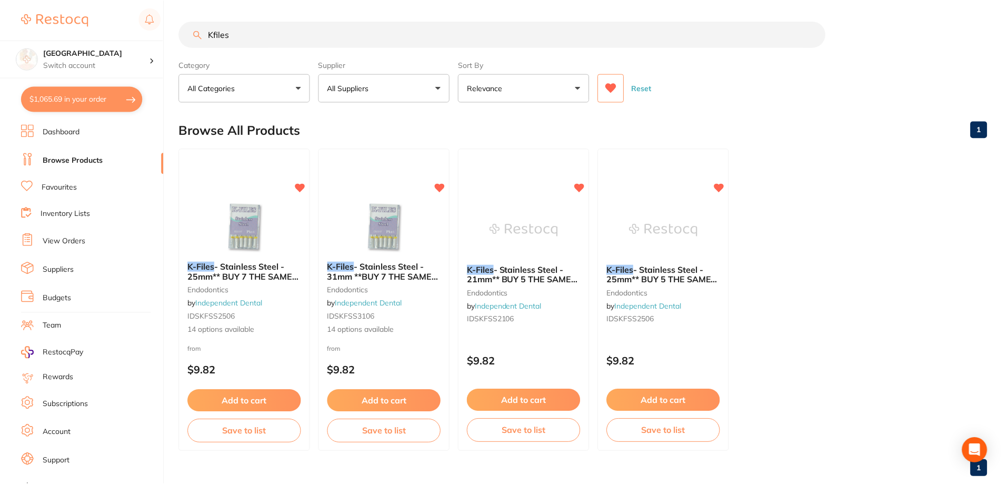
scroll to position [18, 0]
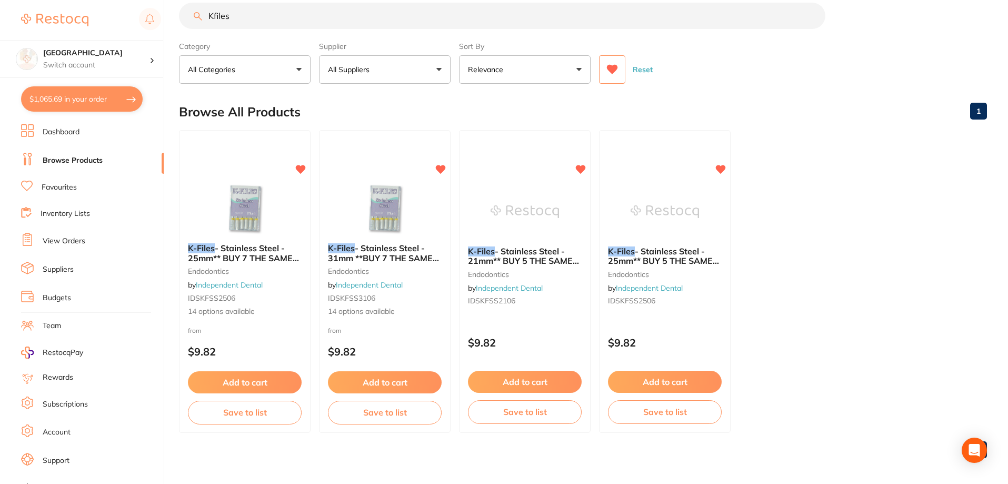
click at [71, 100] on button "$1,065.69 in your order" at bounding box center [82, 98] width 122 height 25
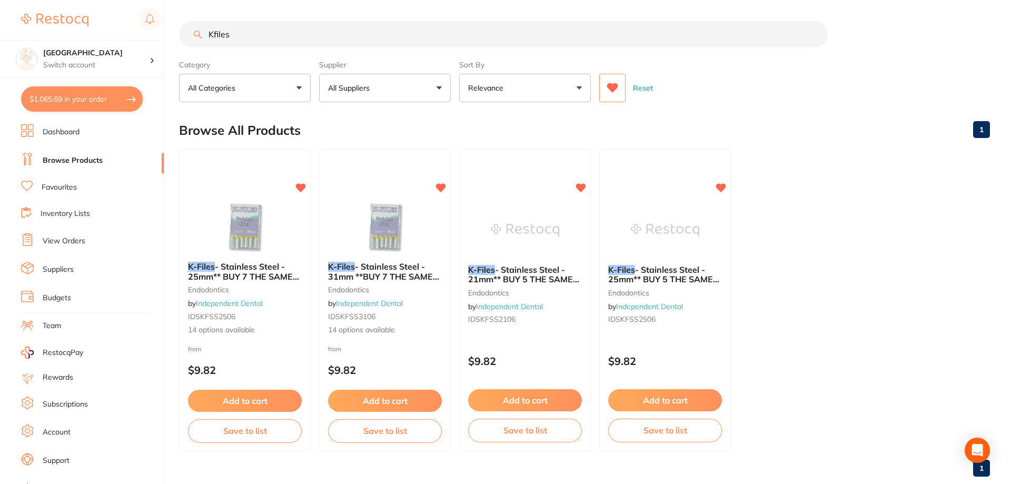
checkbox input "true"
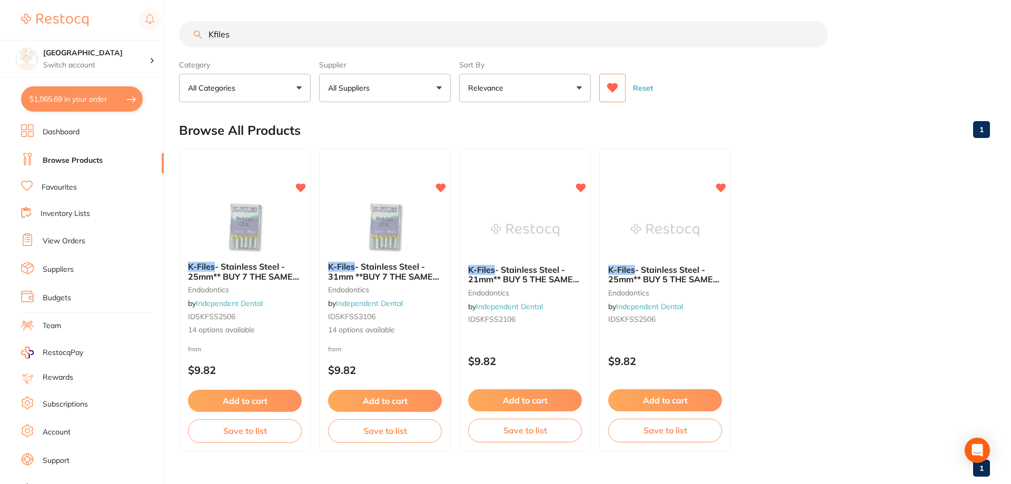
checkbox input "true"
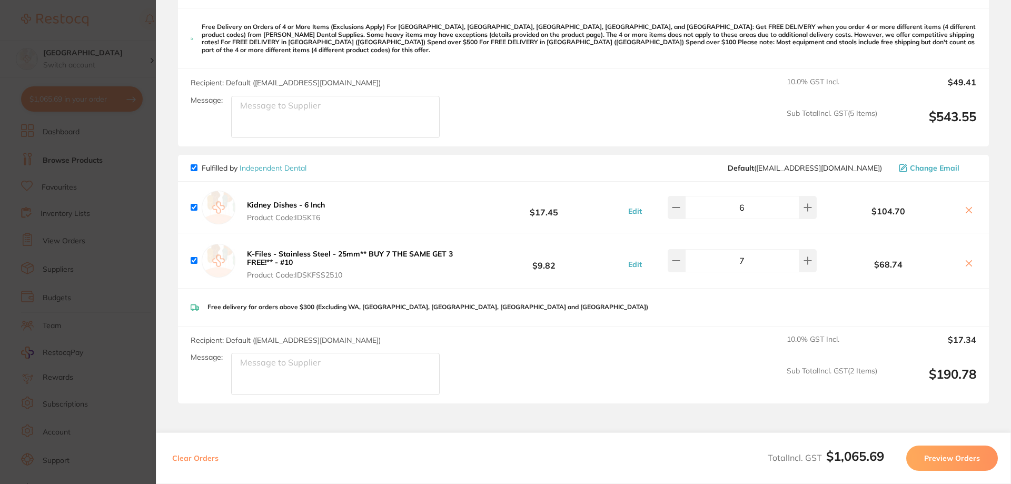
scroll to position [790, 0]
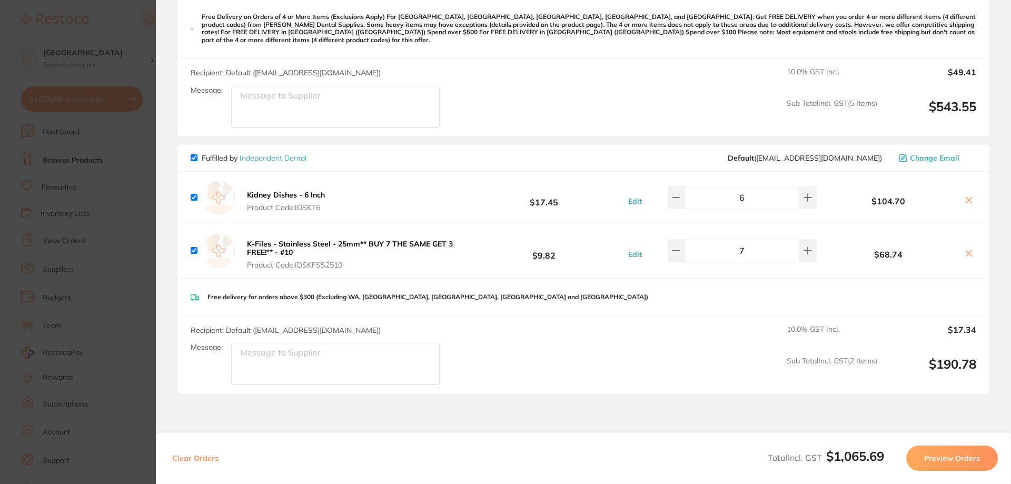
click at [141, 18] on section "Update RRP Set your pre negotiated price for this item. Item Agreed RRP (excl. …" at bounding box center [505, 242] width 1011 height 484
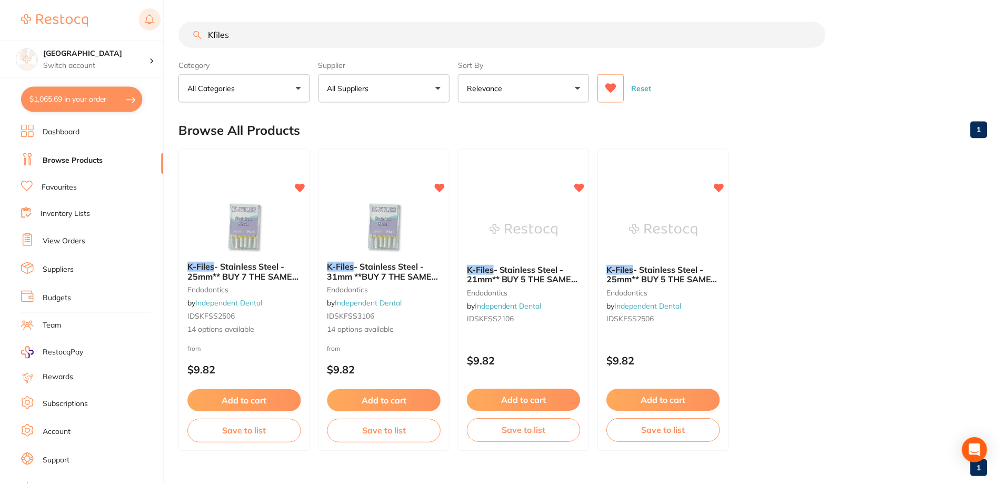
scroll to position [18, 0]
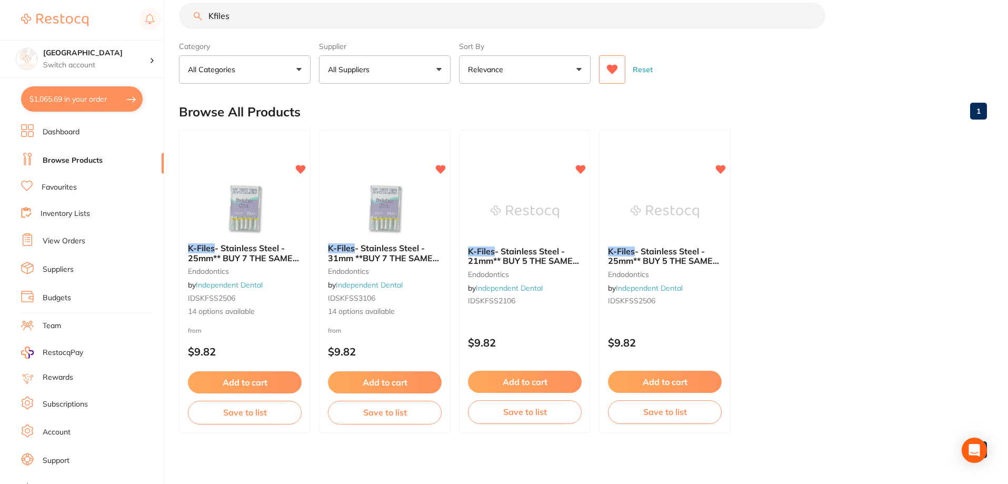
click at [611, 63] on button at bounding box center [612, 69] width 26 height 28
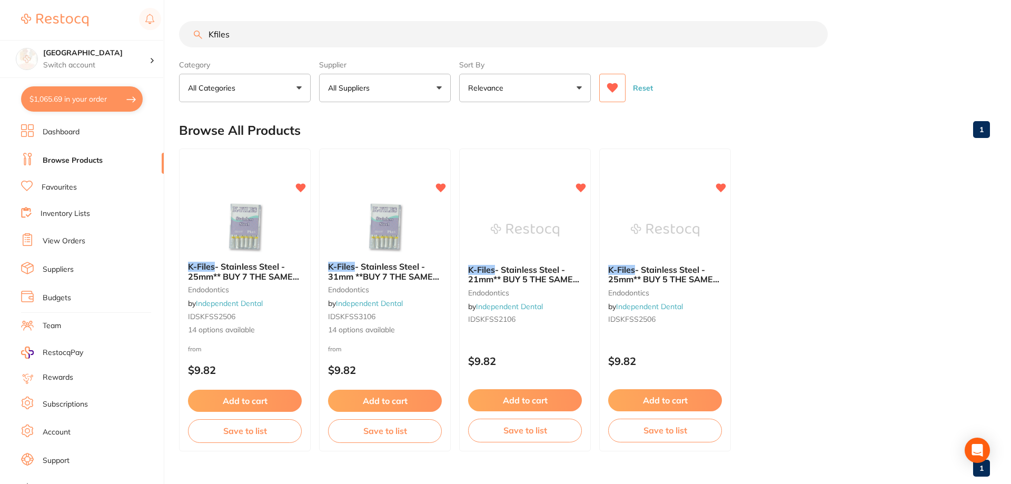
click at [170, 18] on div "$1,065.69 Katoomba Dental Centre Switch account Katoomba Dental Centre $1,065.6…" at bounding box center [505, 242] width 1011 height 484
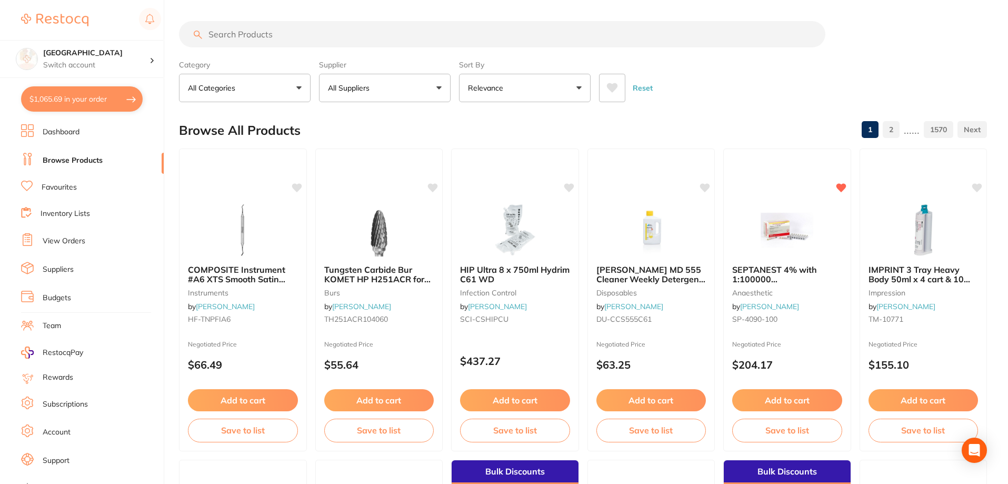
click at [79, 102] on button "$1,065.69 in your order" at bounding box center [82, 98] width 122 height 25
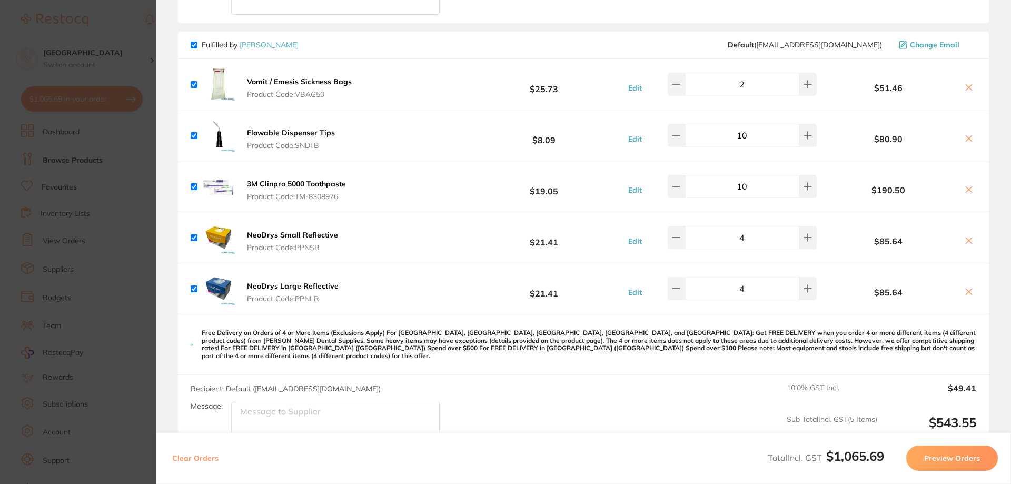
scroll to position [158, 0]
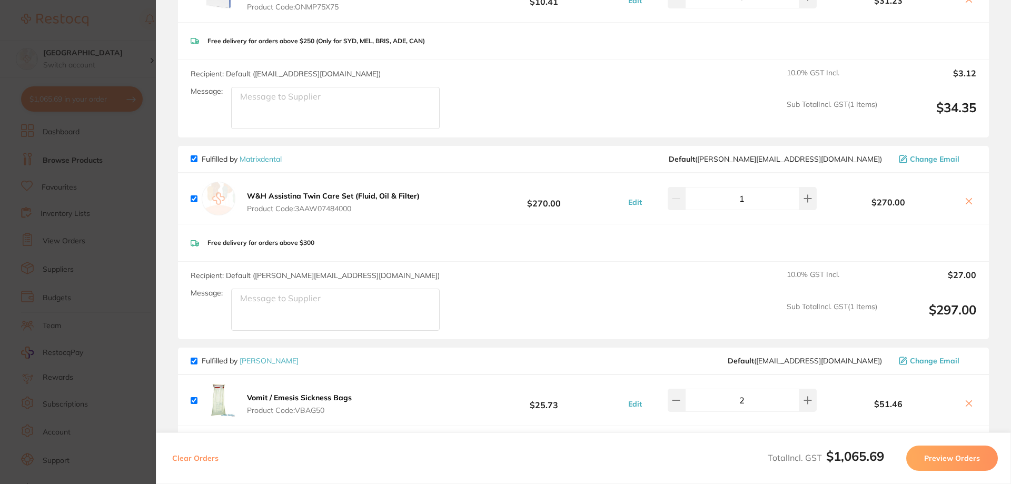
click at [195, 157] on input "checkbox" at bounding box center [194, 158] width 7 height 7
checkbox input "false"
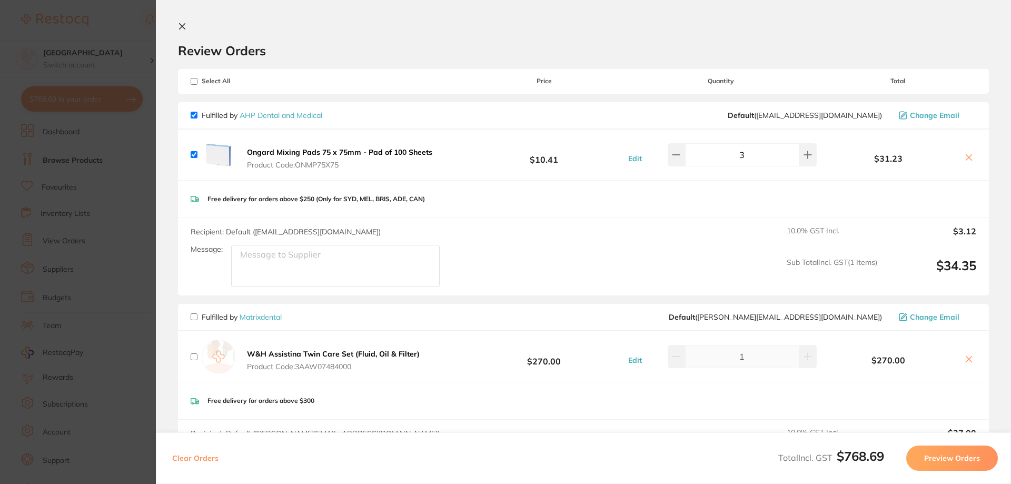
click at [194, 113] on input "checkbox" at bounding box center [194, 115] width 7 height 7
checkbox input "false"
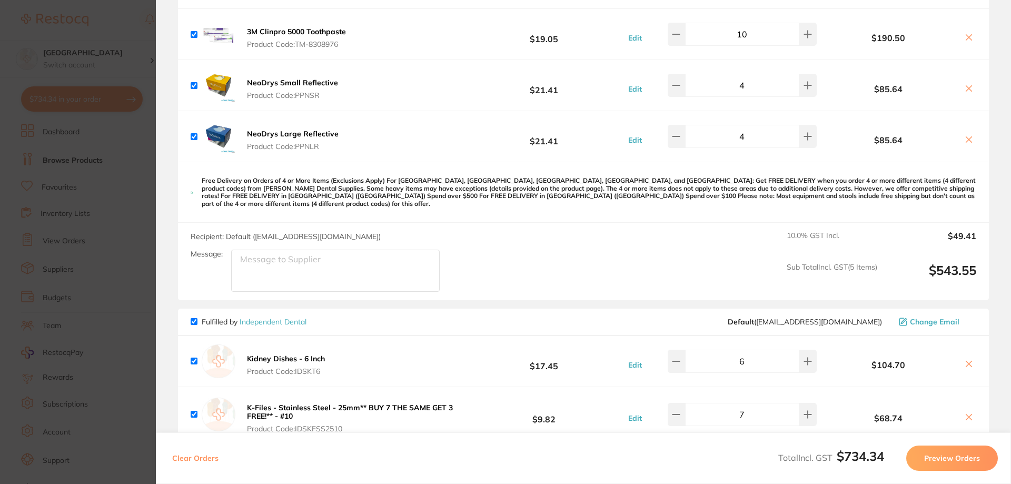
scroll to position [632, 0]
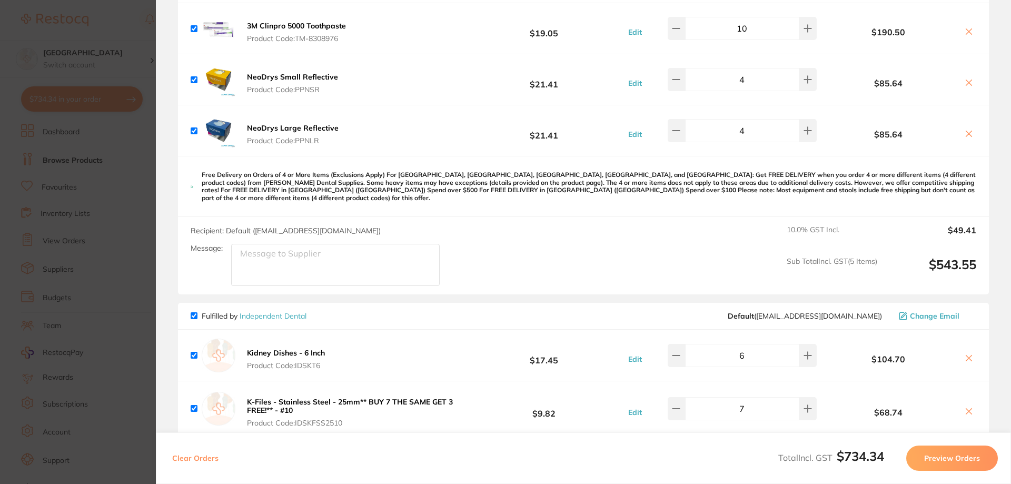
click at [192, 312] on input "checkbox" at bounding box center [194, 315] width 7 height 7
checkbox input "false"
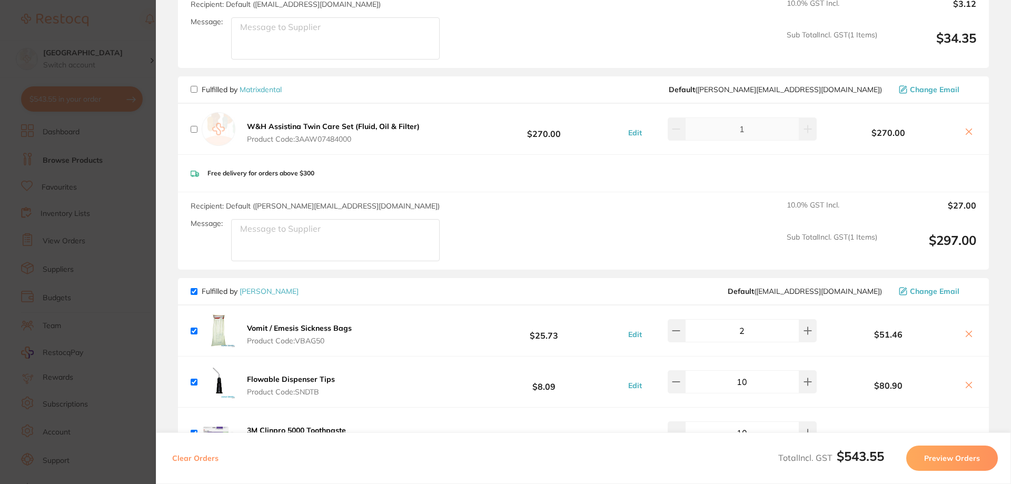
scroll to position [543, 0]
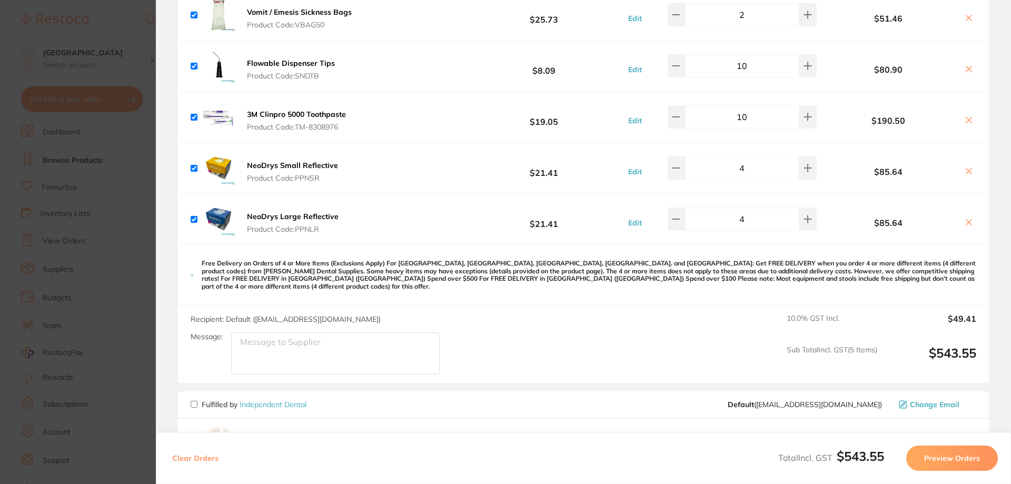
click at [972, 455] on button "Preview Orders" at bounding box center [952, 457] width 92 height 25
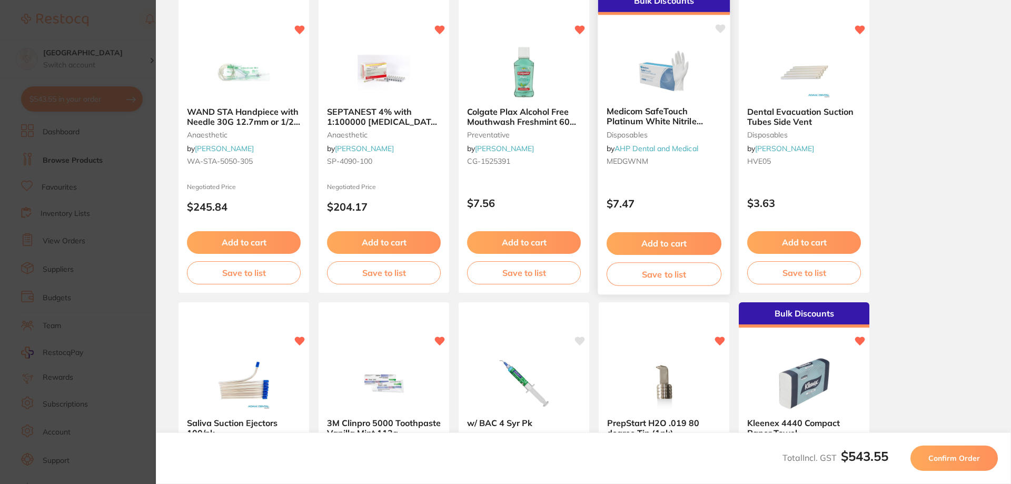
scroll to position [0, 0]
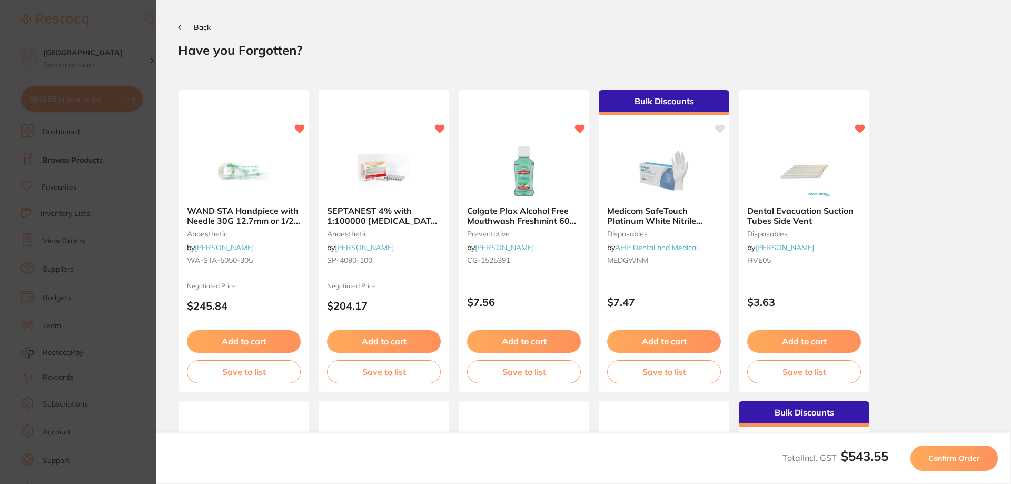
click at [953, 452] on button "Confirm Order" at bounding box center [953, 457] width 87 height 25
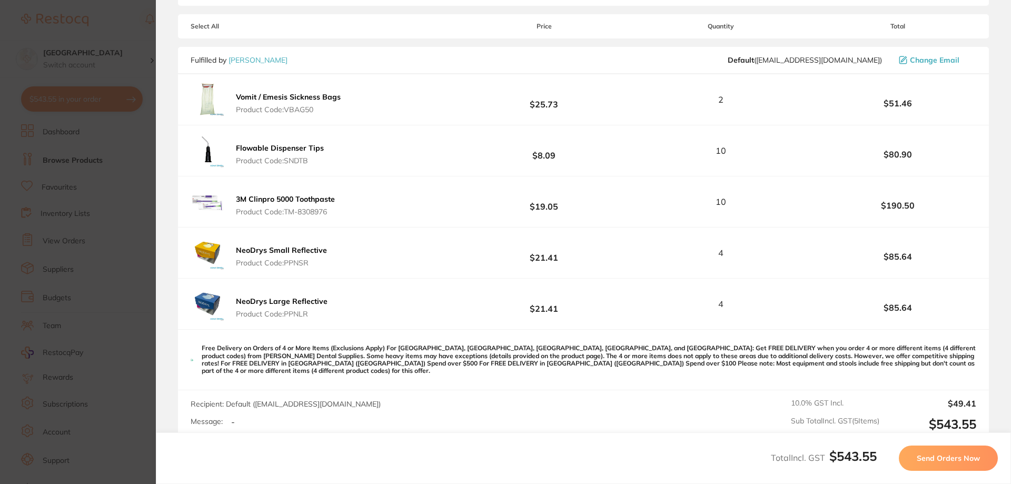
scroll to position [158, 0]
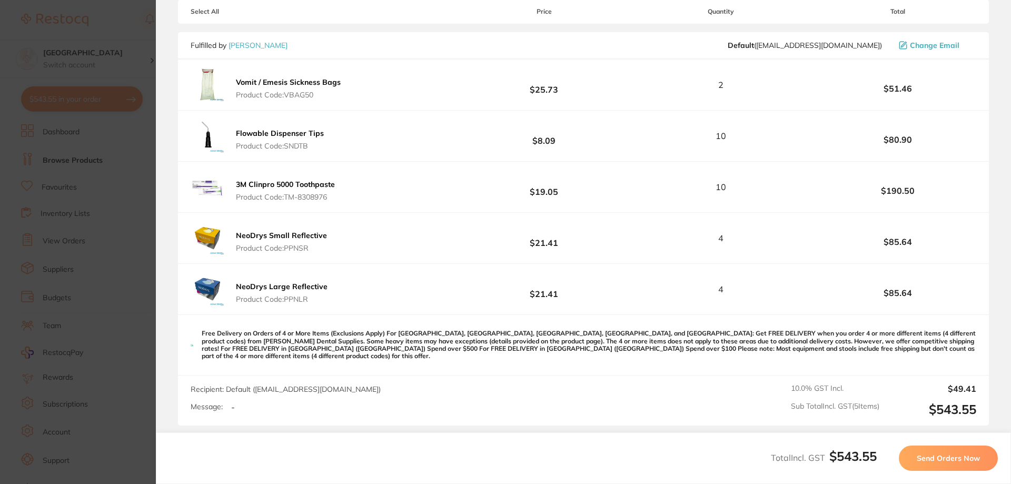
click at [959, 458] on span "Send Orders Now" at bounding box center [948, 457] width 63 height 9
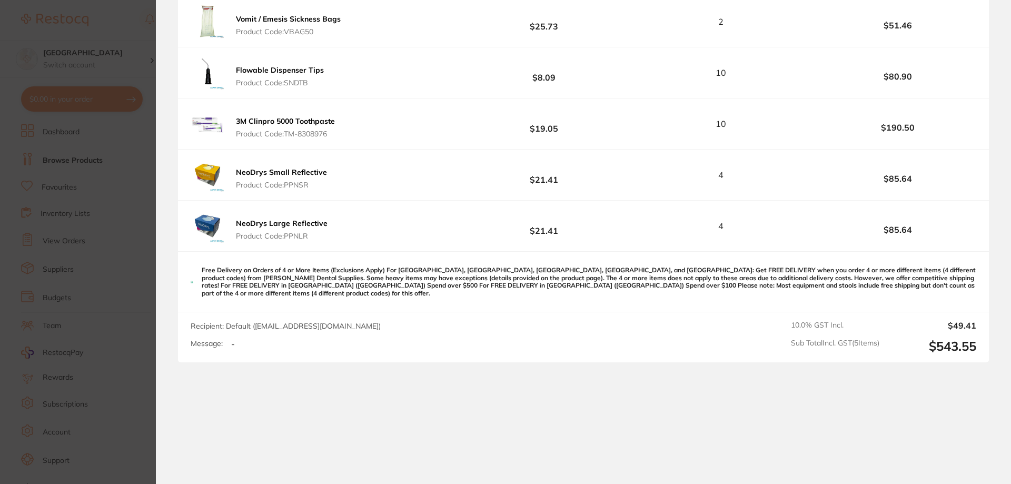
scroll to position [0, 0]
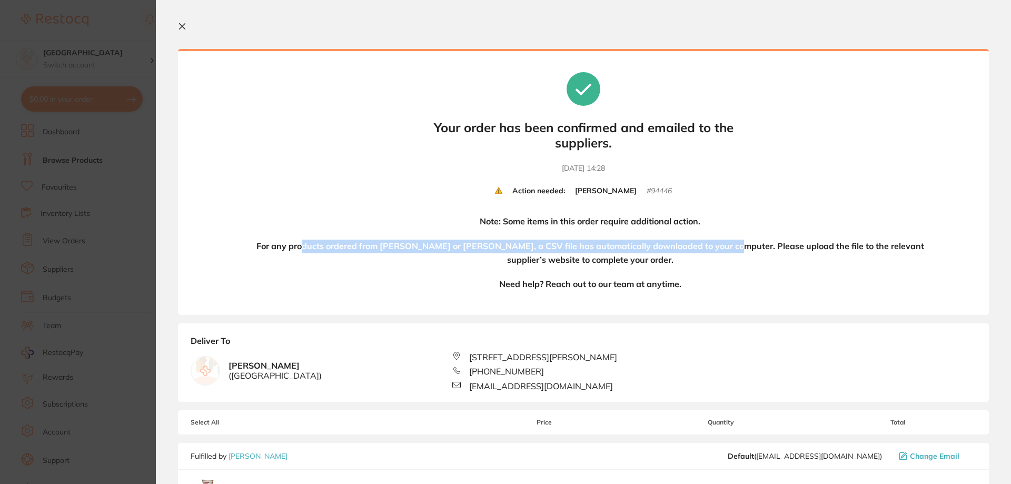
drag, startPoint x: 321, startPoint y: 244, endPoint x: 729, endPoint y: 248, distance: 408.0
click at [727, 248] on h4 "For any products ordered from Adam Dental or Henry Schein Halas, a CSV file has…" at bounding box center [590, 253] width 676 height 27
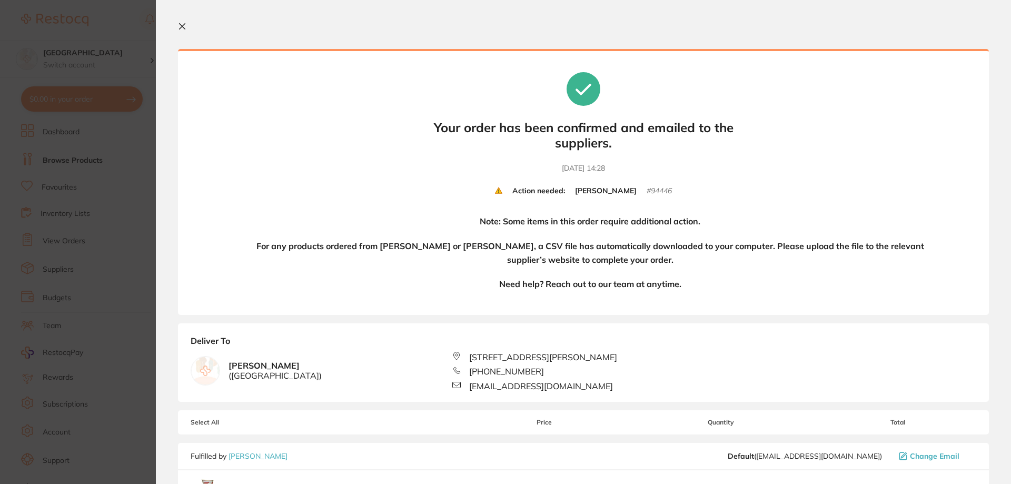
click at [738, 284] on div "Note: Some items in this order require additional action. For any products orde…" at bounding box center [605, 258] width 645 height 87
click at [178, 24] on icon at bounding box center [182, 26] width 8 height 8
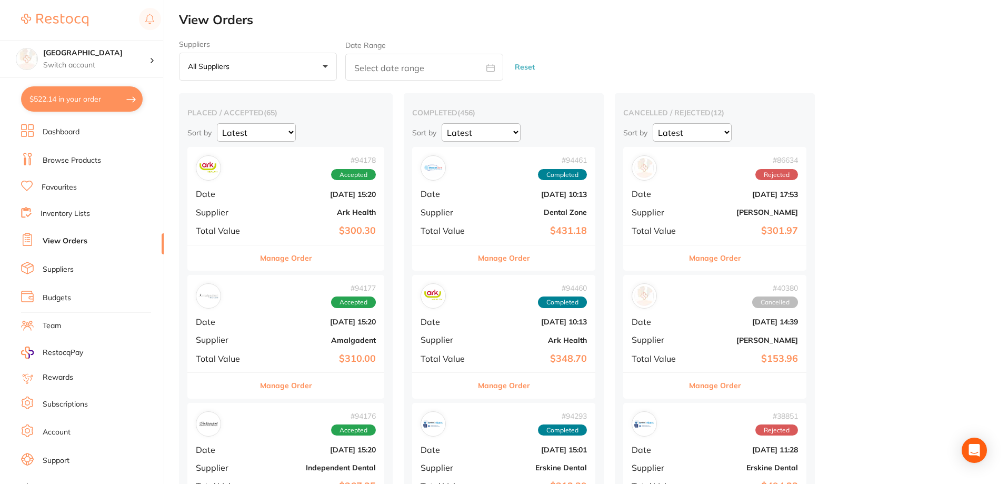
click at [67, 100] on button "$522.14 in your order" at bounding box center [82, 98] width 122 height 25
checkbox input "true"
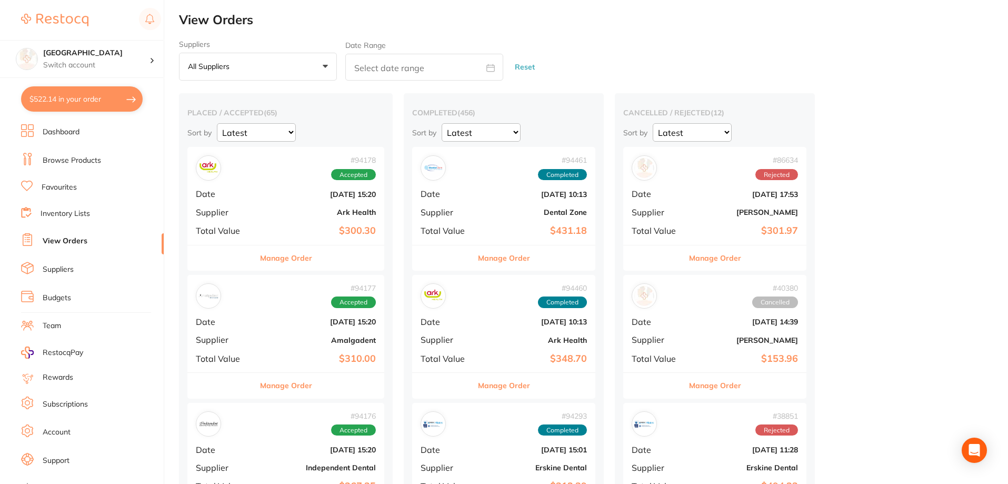
checkbox input "true"
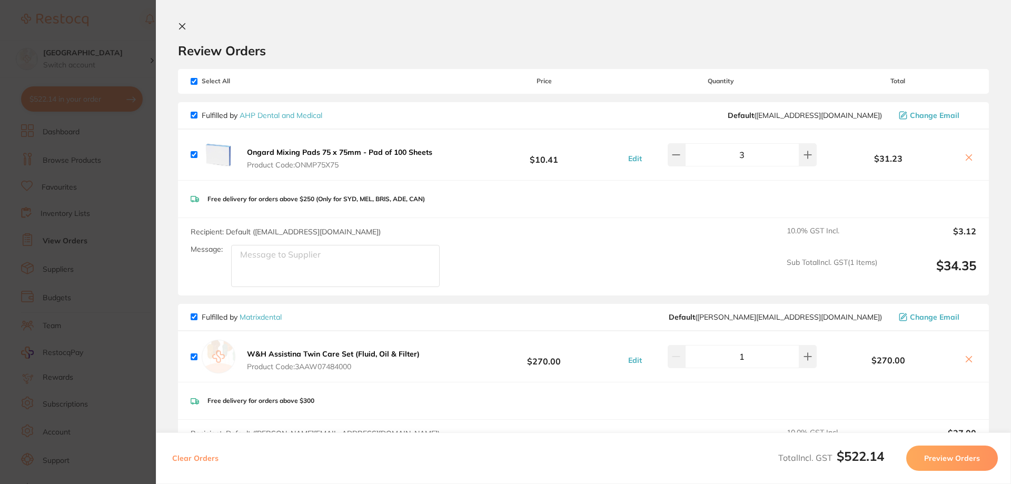
click at [174, 22] on section "Review Orders Your orders are being processed and we will notify you once we ha…" at bounding box center [583, 242] width 855 height 484
click at [181, 25] on icon at bounding box center [183, 27] width 6 height 6
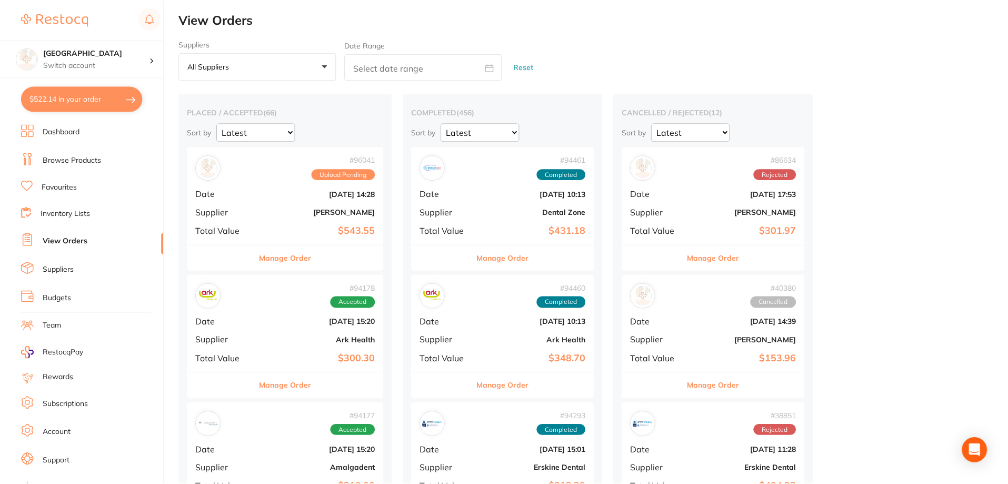
scroll to position [15, 0]
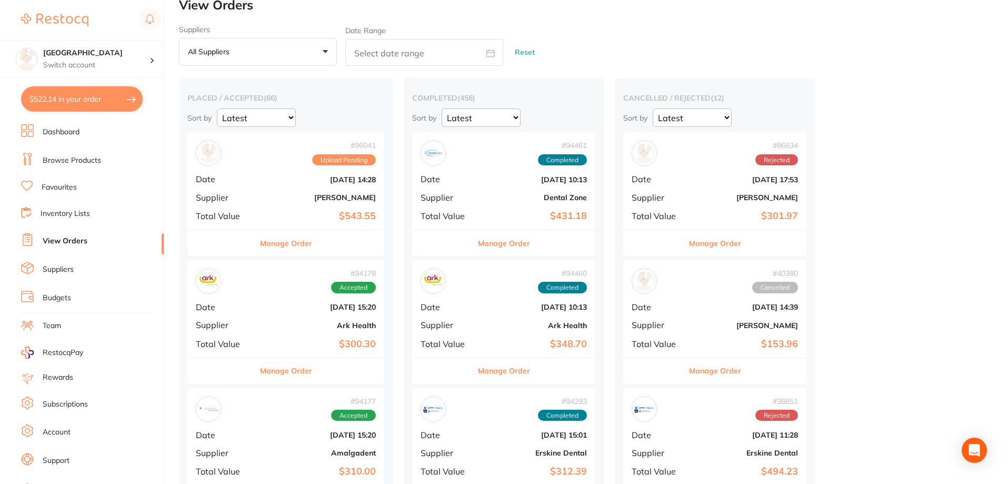
click at [282, 186] on div "# 96041 Upload Pending Date Oct 7 2025, 14:28 Supplier Adam Dental Total Value …" at bounding box center [285, 180] width 197 height 97
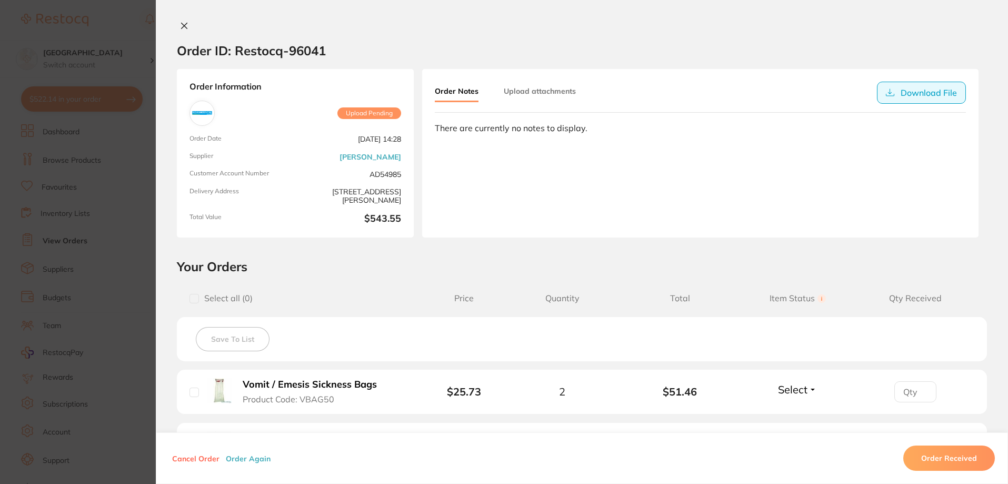
click at [916, 91] on button "Download File" at bounding box center [921, 93] width 89 height 22
click at [177, 26] on button at bounding box center [184, 26] width 15 height 11
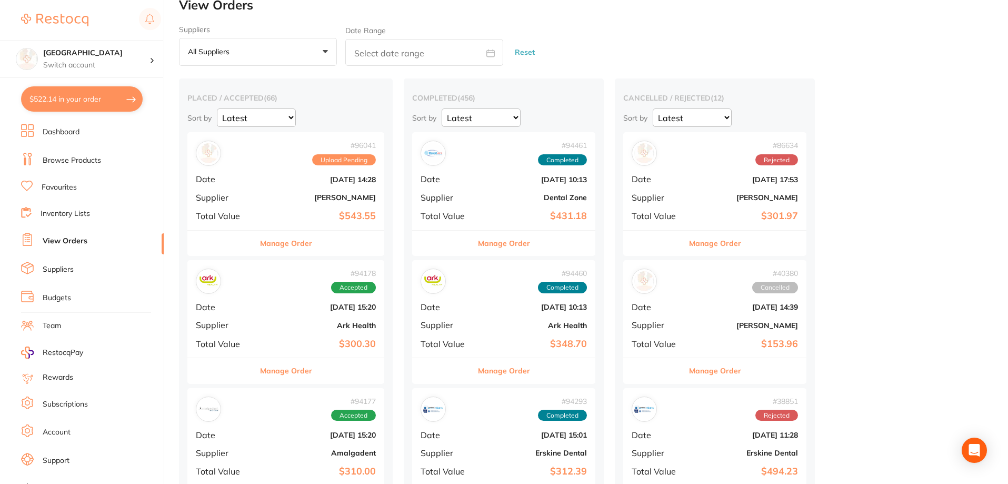
click at [251, 202] on span "Supplier" at bounding box center [224, 197] width 57 height 9
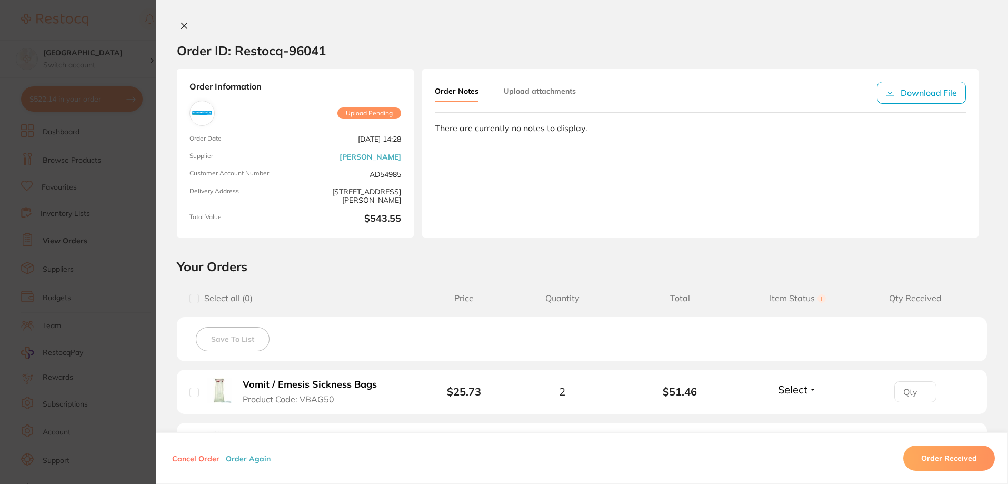
click at [540, 89] on button "Upload attachments" at bounding box center [540, 91] width 72 height 19
